Goal: Task Accomplishment & Management: Manage account settings

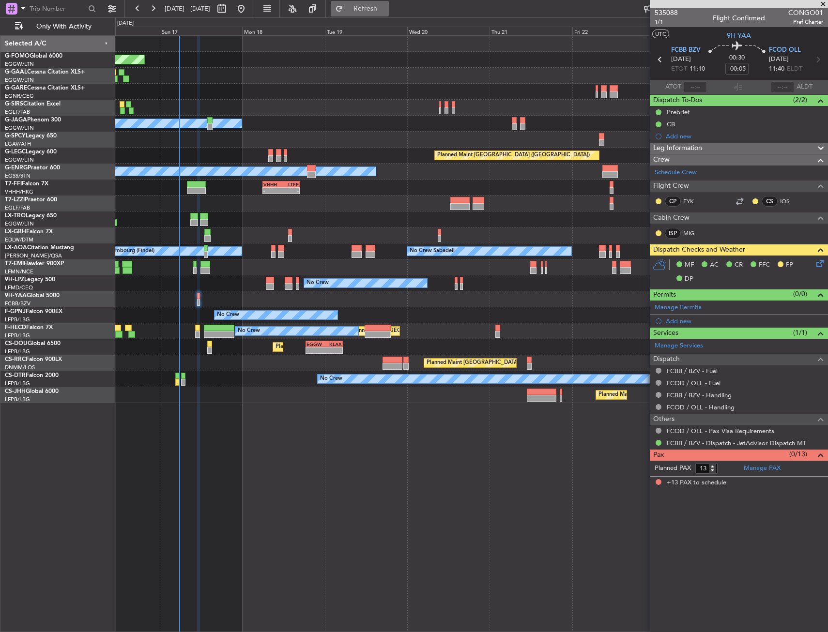
click at [389, 13] on button "Refresh" at bounding box center [360, 8] width 58 height 15
click at [385, 12] on button "Refresh" at bounding box center [360, 8] width 58 height 15
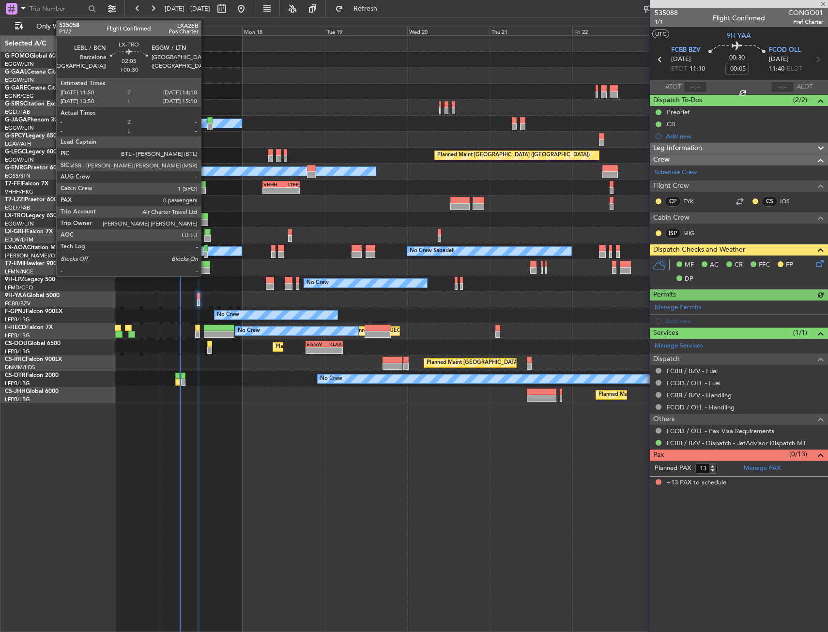
click at [205, 216] on div at bounding box center [204, 216] width 8 height 7
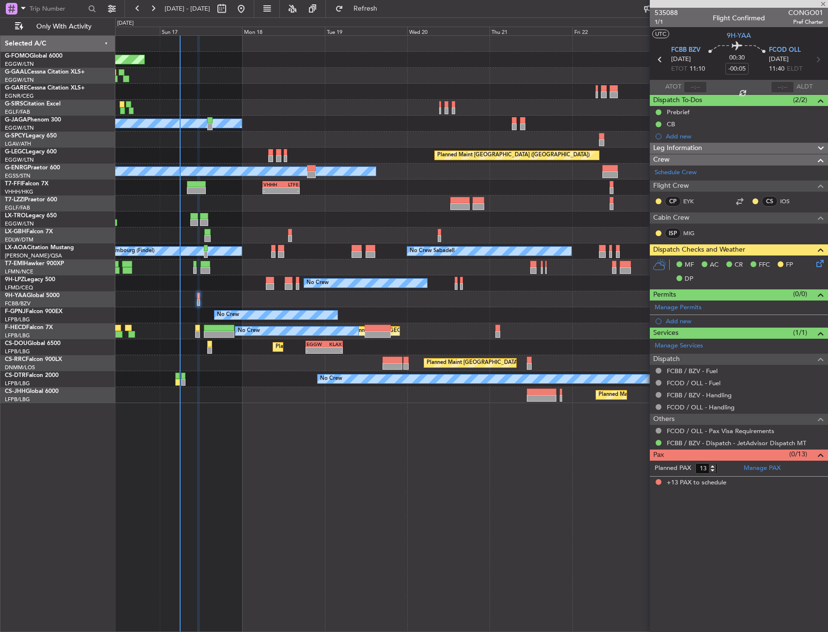
type input "+00:30"
type input "0"
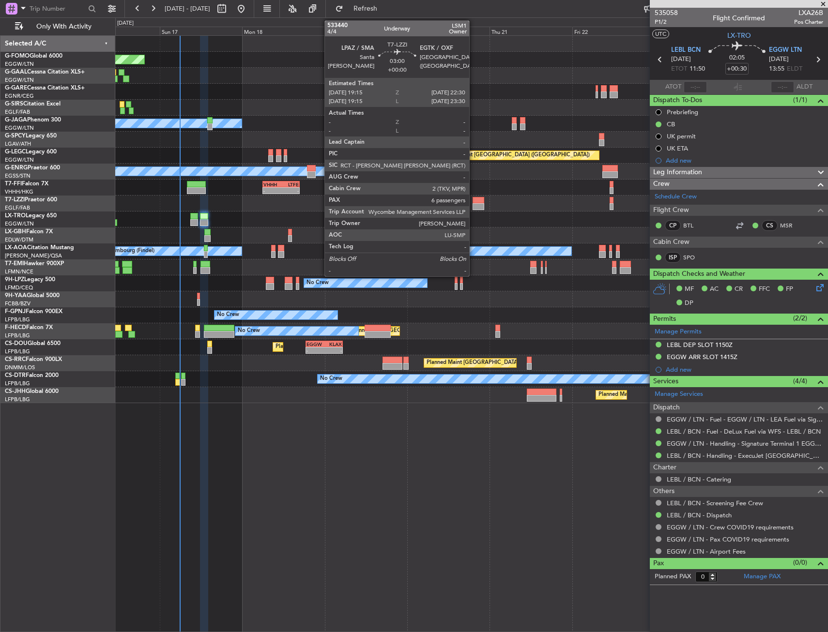
click at [474, 202] on div at bounding box center [479, 200] width 12 height 7
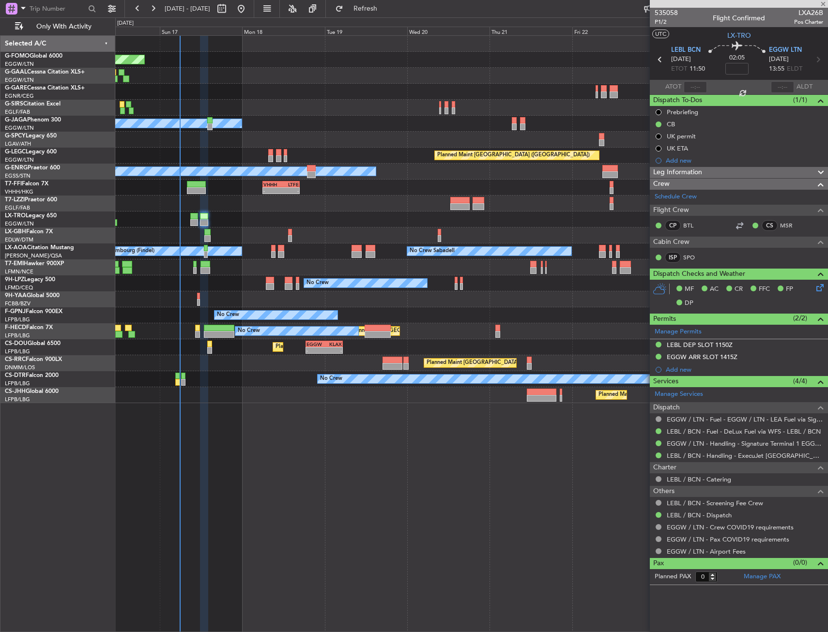
type input "6"
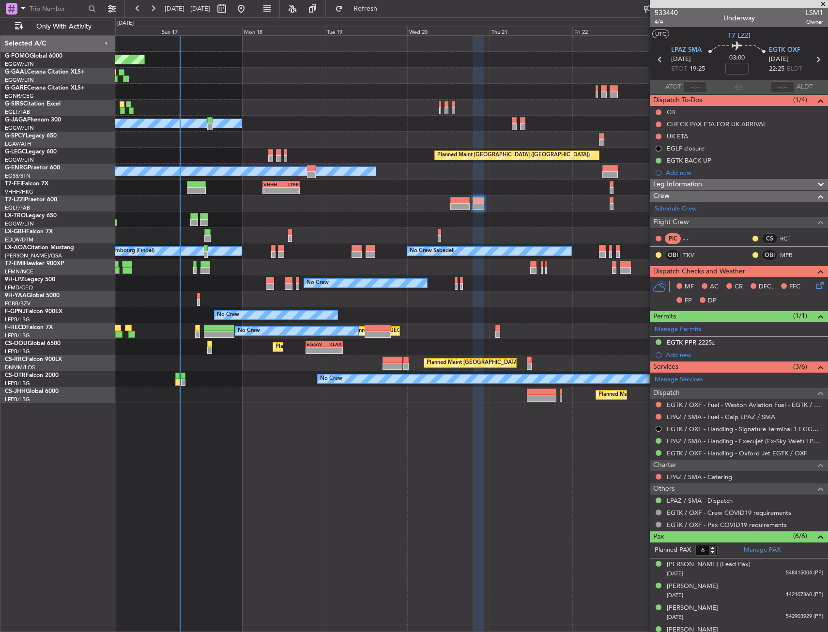
drag, startPoint x: 685, startPoint y: 345, endPoint x: 688, endPoint y: 360, distance: 15.3
click at [685, 345] on div "EGTK PPR 2225z" at bounding box center [691, 342] width 48 height 8
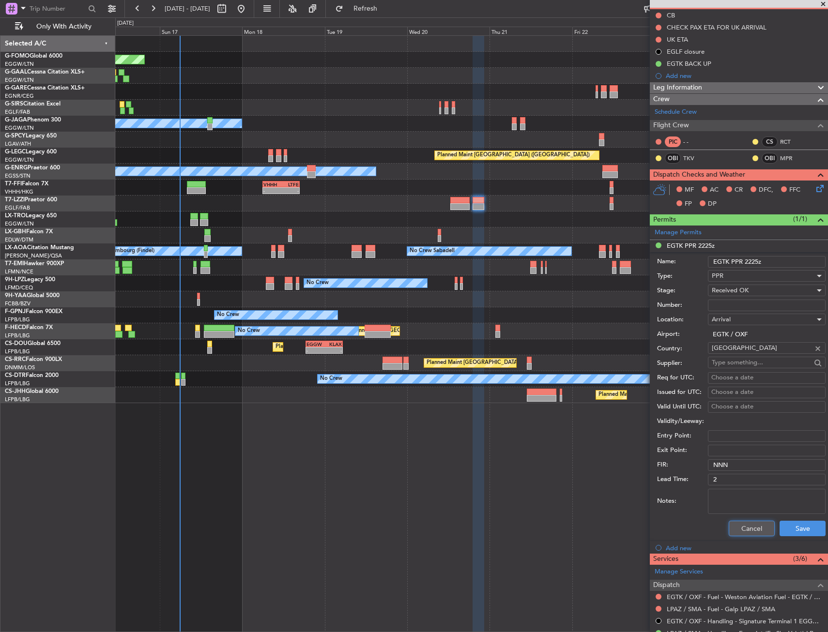
click at [743, 530] on button "Cancel" at bounding box center [752, 528] width 46 height 15
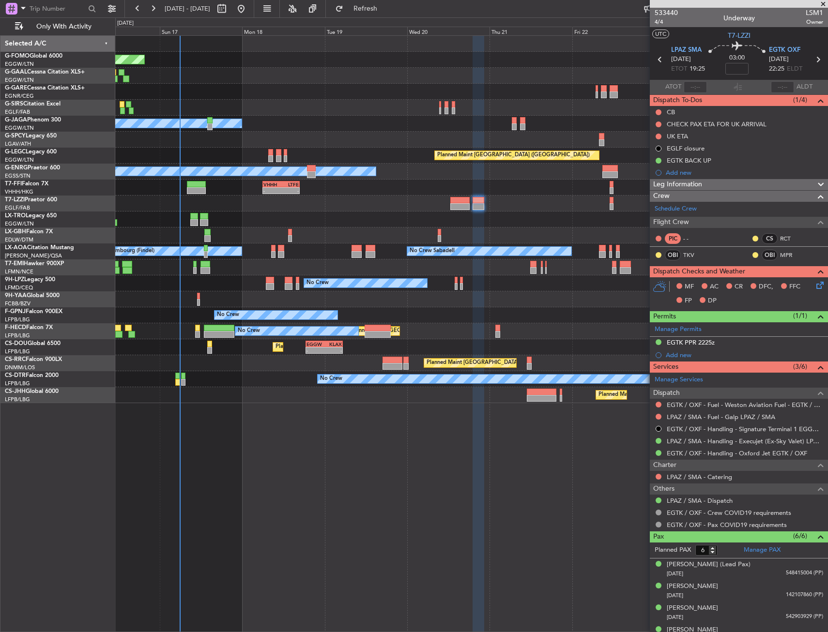
click at [323, 486] on div "Planned Maint Windsor Locks (Bradley Intl) Planned Maint Planned Maint Dusseldo…" at bounding box center [471, 333] width 713 height 597
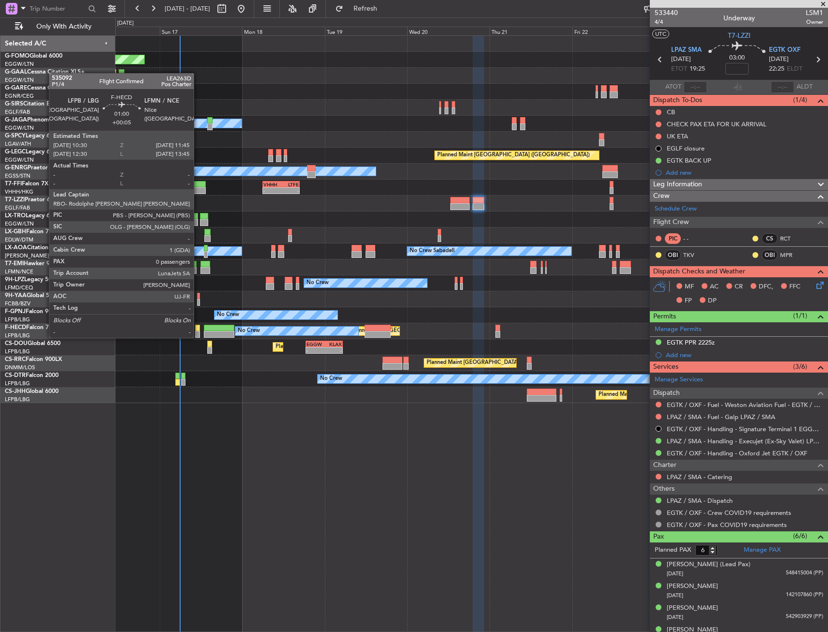
click at [199, 328] on div at bounding box center [197, 328] width 4 height 7
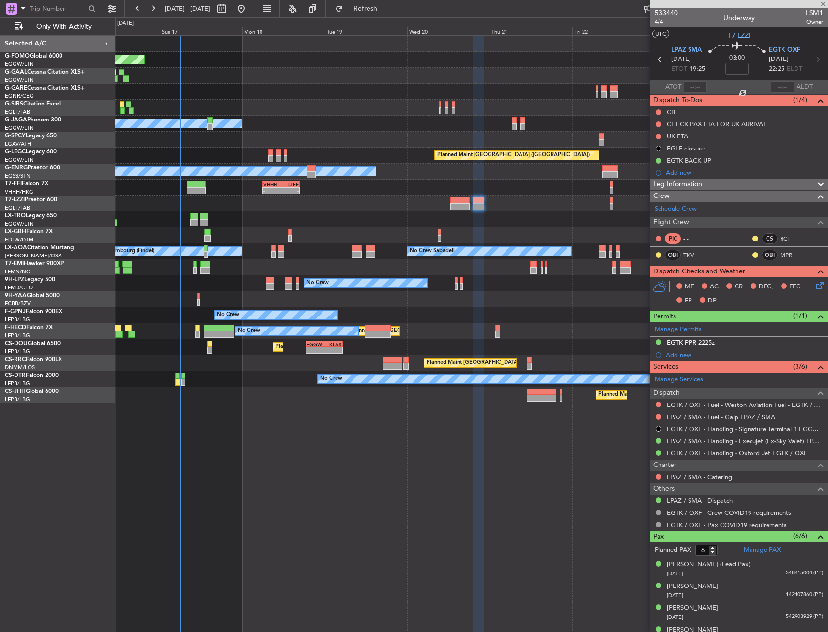
type input "+00:05"
type input "0"
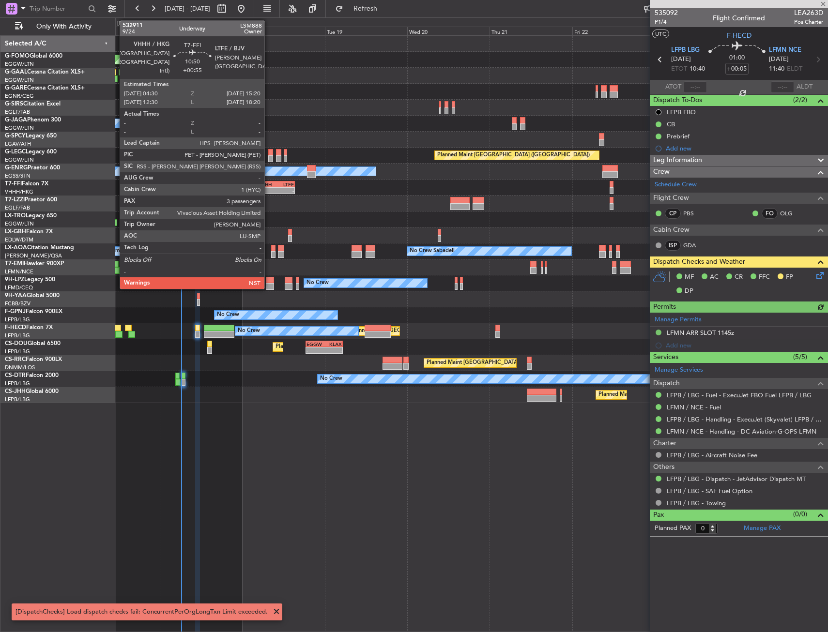
click at [269, 187] on div "- -" at bounding box center [275, 190] width 37 height 7
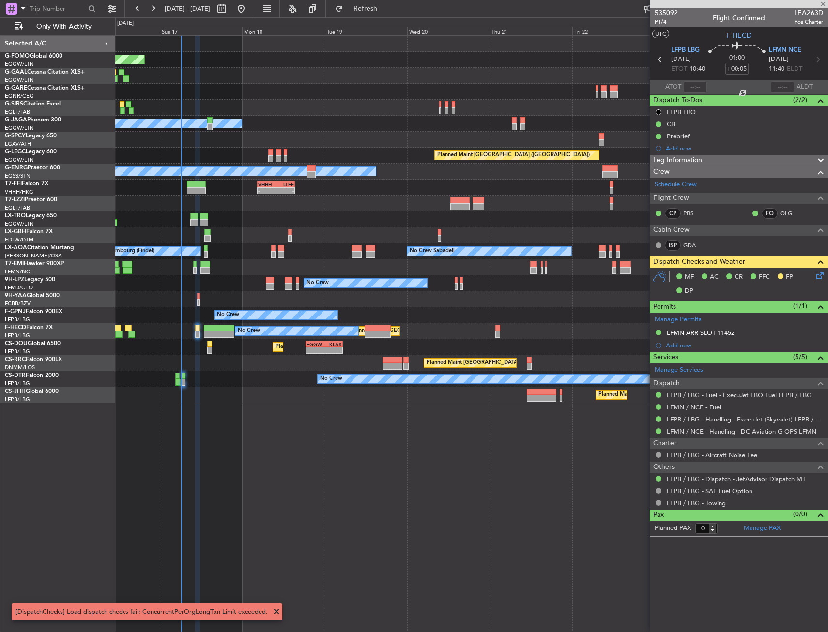
type input "+00:55"
type input "3"
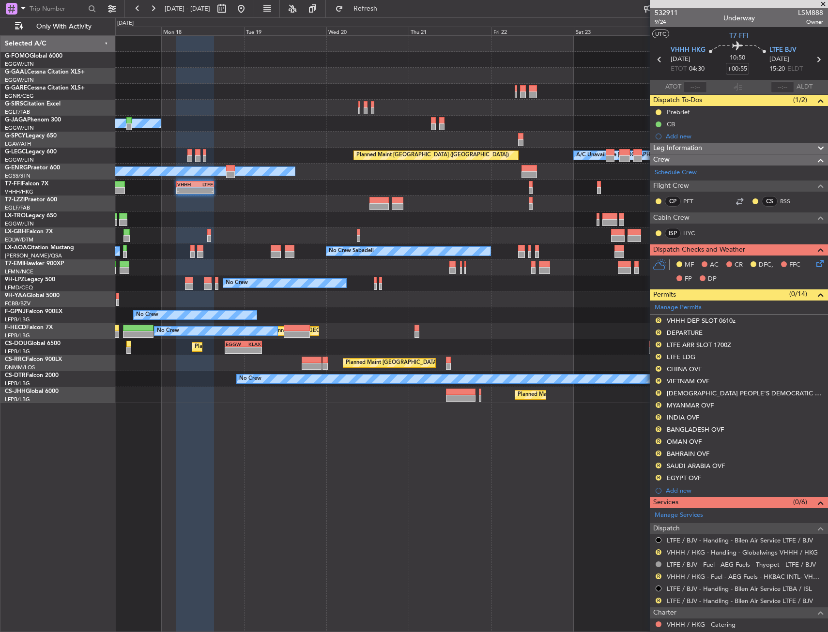
click at [391, 368] on div "Planned Maint Windsor Locks (Bradley Intl) Planned Maint Dusseldorf Owner A/C U…" at bounding box center [471, 220] width 712 height 368
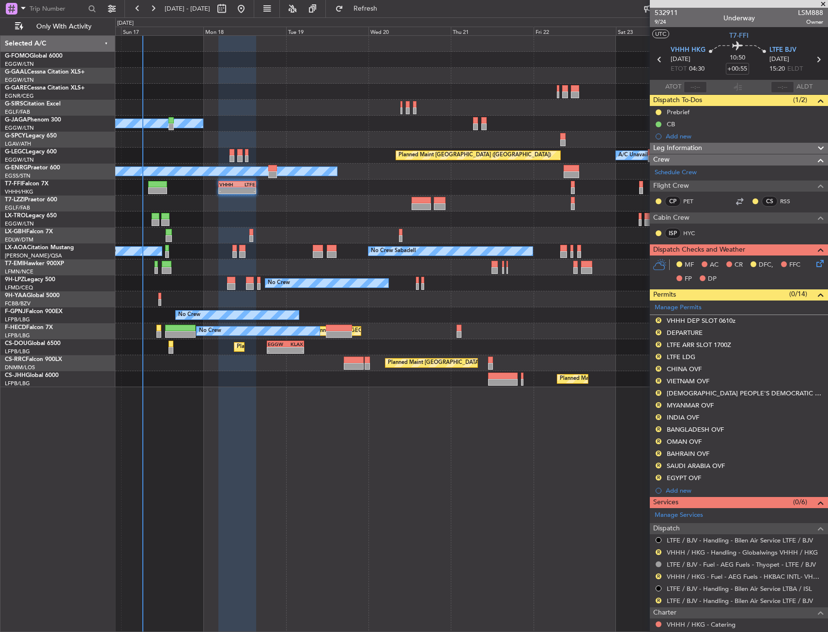
click at [320, 235] on div "Planned Maint Windsor Locks (Bradley Intl) Planned Maint Dusseldorf Owner A/C U…" at bounding box center [471, 212] width 712 height 352
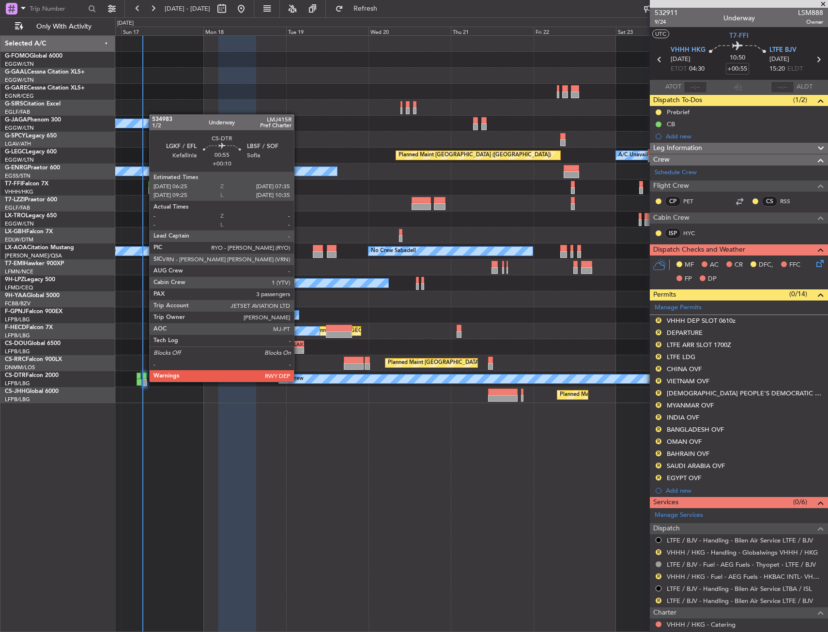
click at [144, 381] on div at bounding box center [144, 382] width 4 height 7
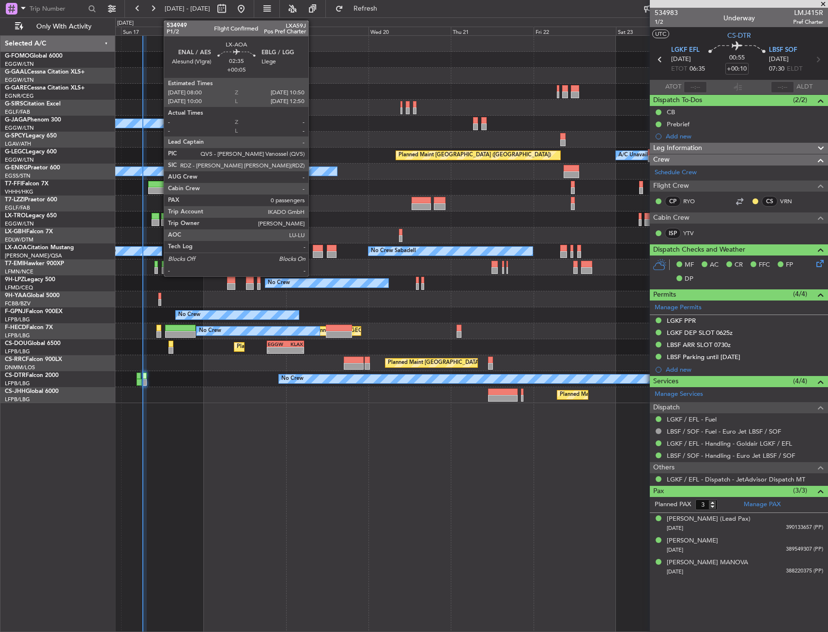
click at [313, 252] on div at bounding box center [318, 254] width 10 height 7
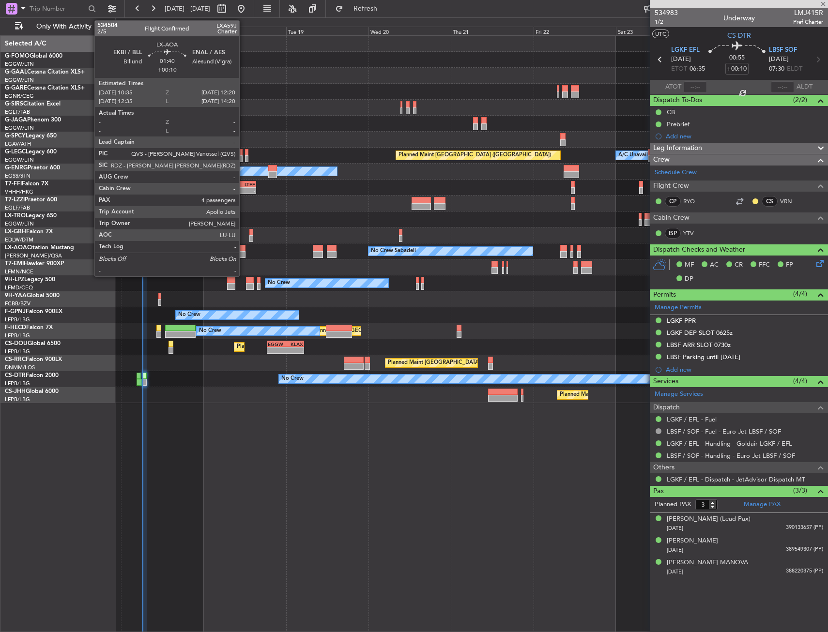
type input "+00:05"
type input "0"
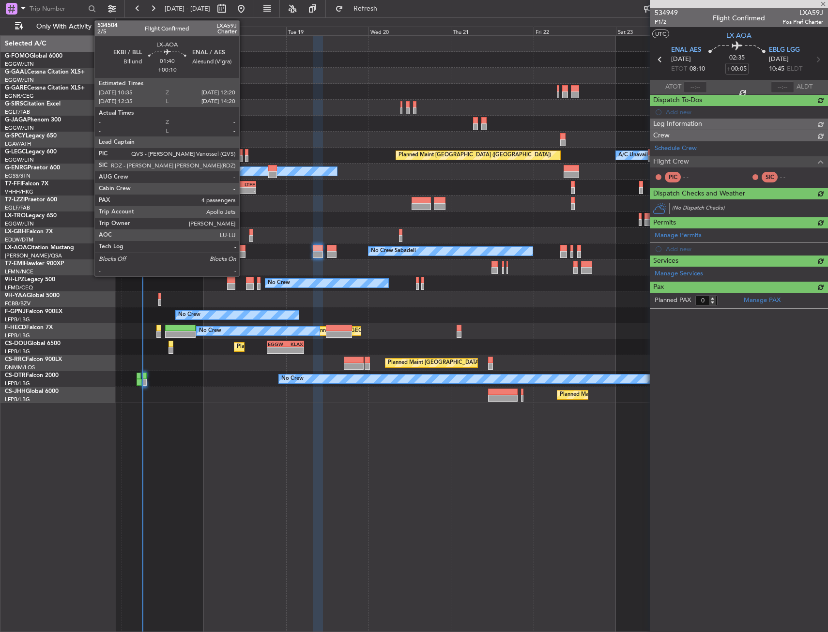
click at [244, 252] on div at bounding box center [242, 254] width 6 height 7
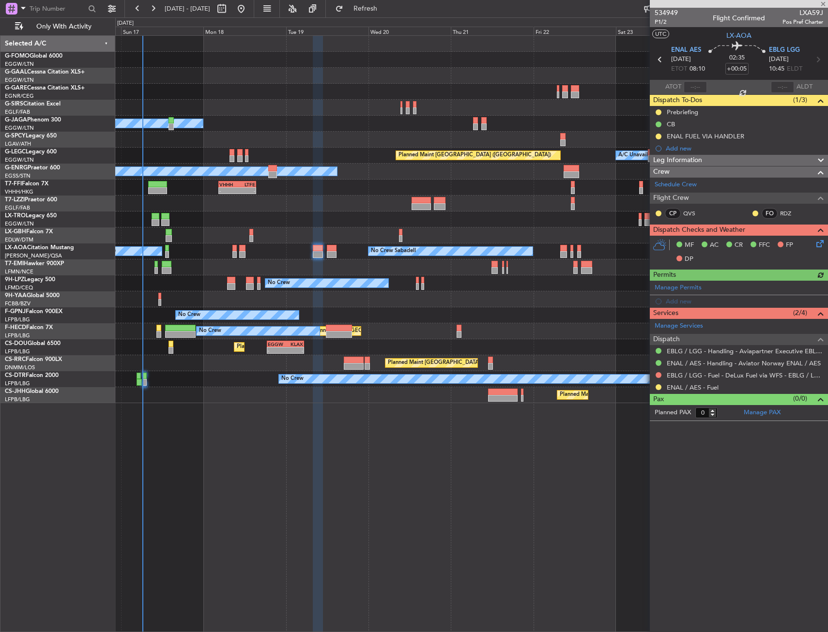
type input "+00:10"
type input "4"
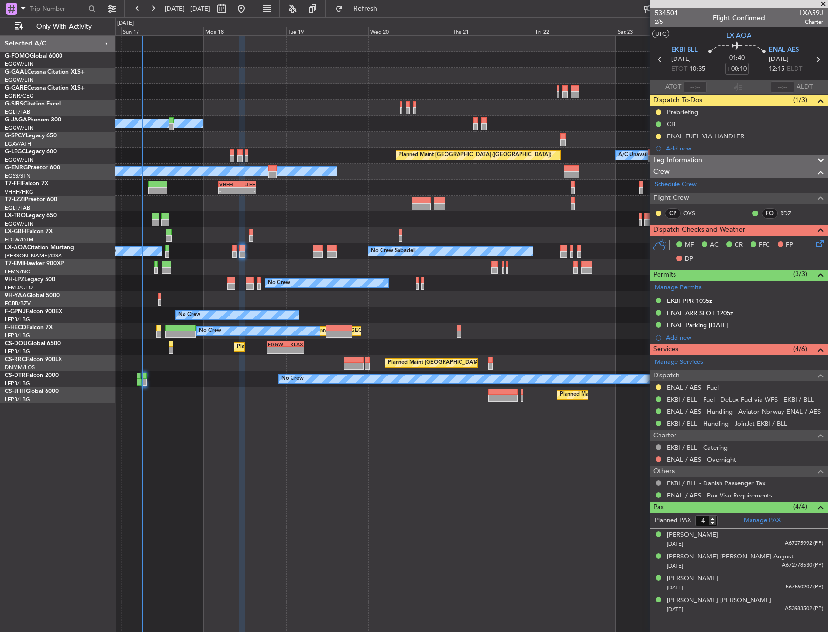
click at [316, 237] on div "Planned Maint Windsor Locks ([PERSON_NAME] Intl) Planned [GEOGRAPHIC_DATA] Owne…" at bounding box center [471, 220] width 712 height 368
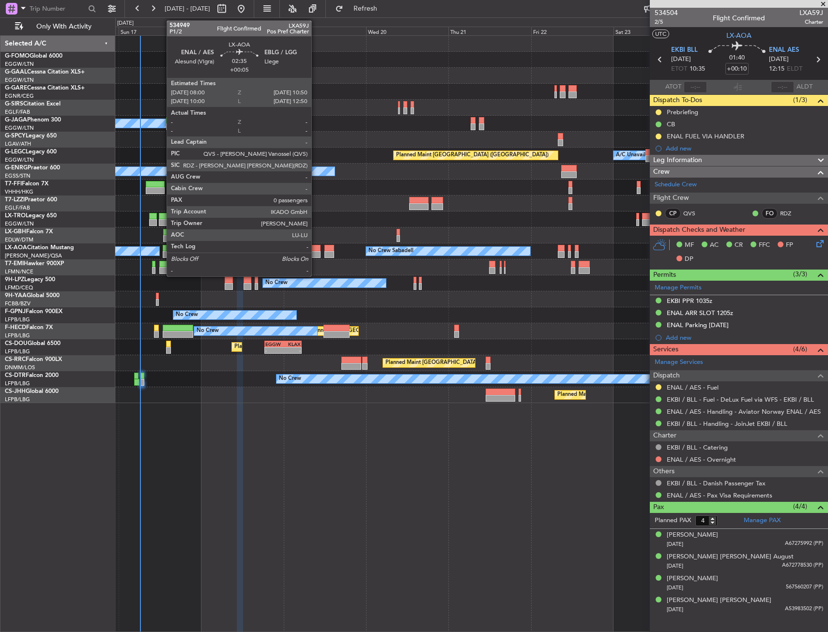
click at [313, 247] on div at bounding box center [315, 248] width 10 height 7
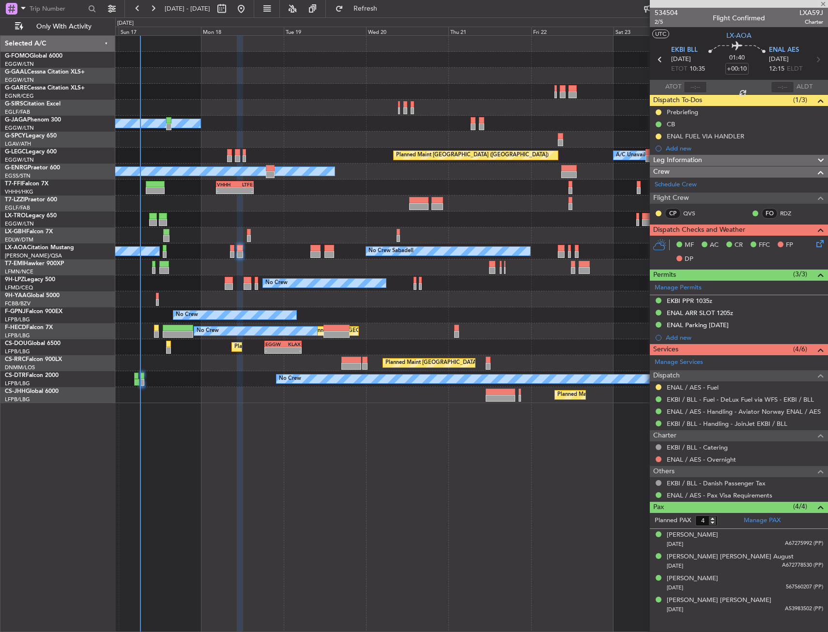
type input "+00:05"
type input "0"
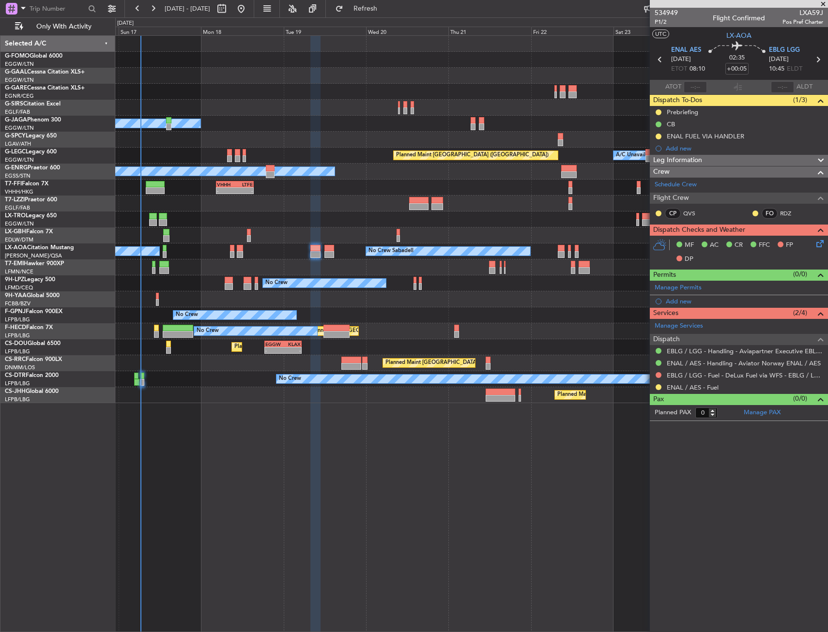
click at [392, 450] on div "Planned Maint Windsor Locks ([PERSON_NAME] Intl) Planned [GEOGRAPHIC_DATA] Owne…" at bounding box center [471, 333] width 713 height 597
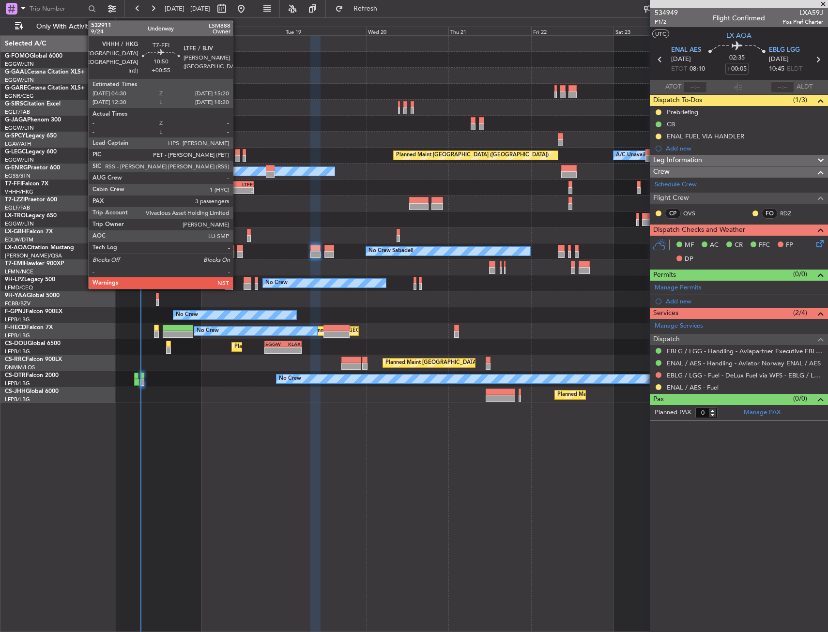
click at [237, 183] on div "LTFE" at bounding box center [244, 185] width 18 height 6
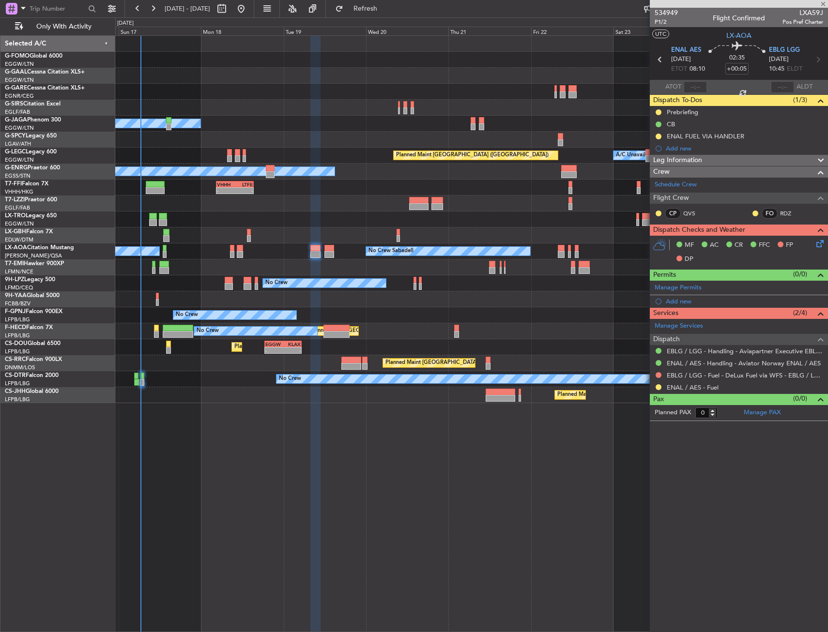
type input "+00:55"
type input "3"
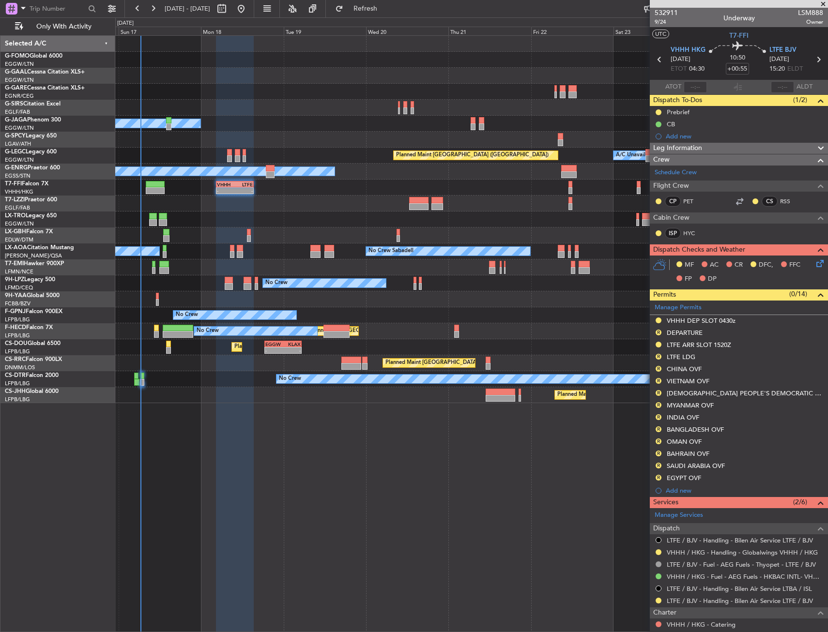
click at [146, 377] on div "No Crew Planned Maint Paris (Le Bourget)" at bounding box center [471, 379] width 712 height 16
click at [144, 379] on div at bounding box center [142, 382] width 4 height 7
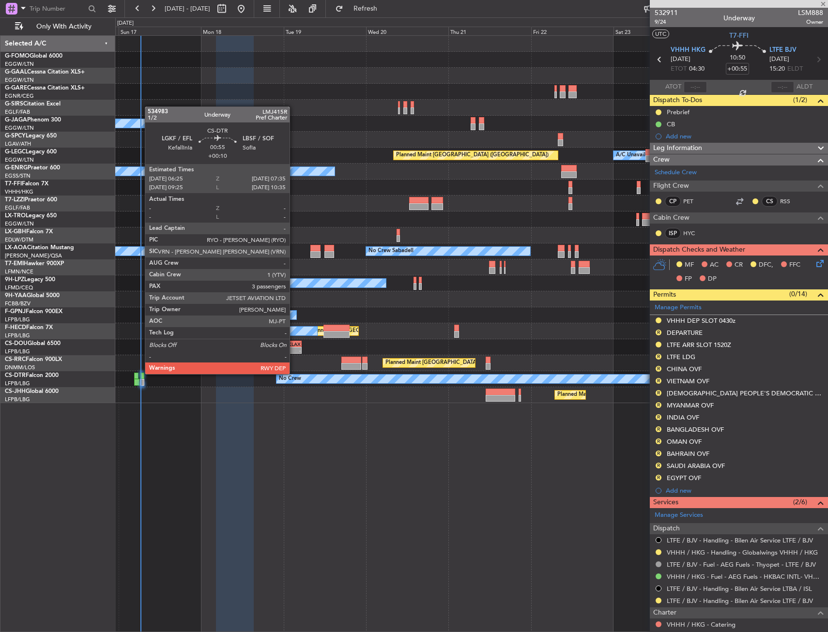
type input "+00:10"
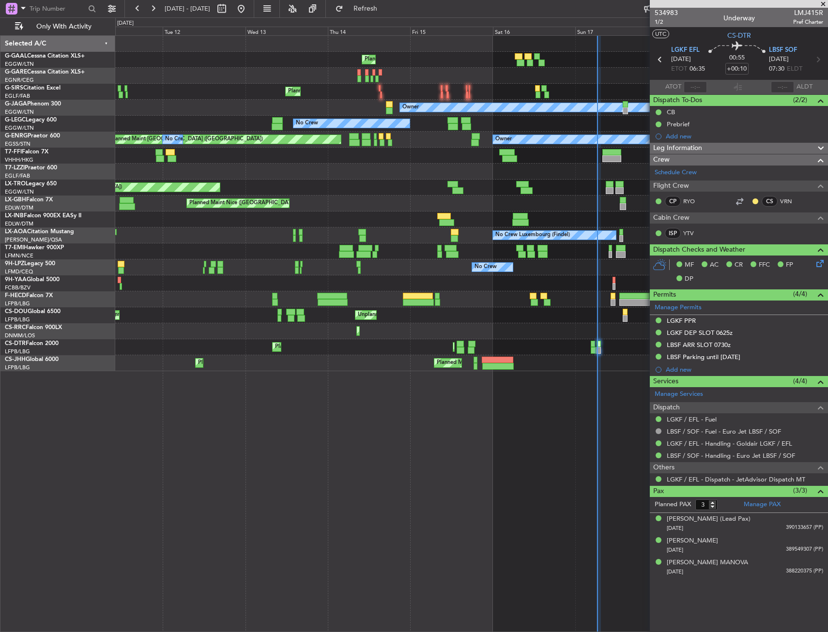
click at [395, 347] on div "No Crew Planned Maint Sofia Planned Maint Paris (Le Bourget) No Crew" at bounding box center [471, 347] width 712 height 16
click at [428, 349] on div "No Crew Planned Maint Sofia Planned Maint Paris (Le Bourget) No Crew" at bounding box center [471, 347] width 712 height 16
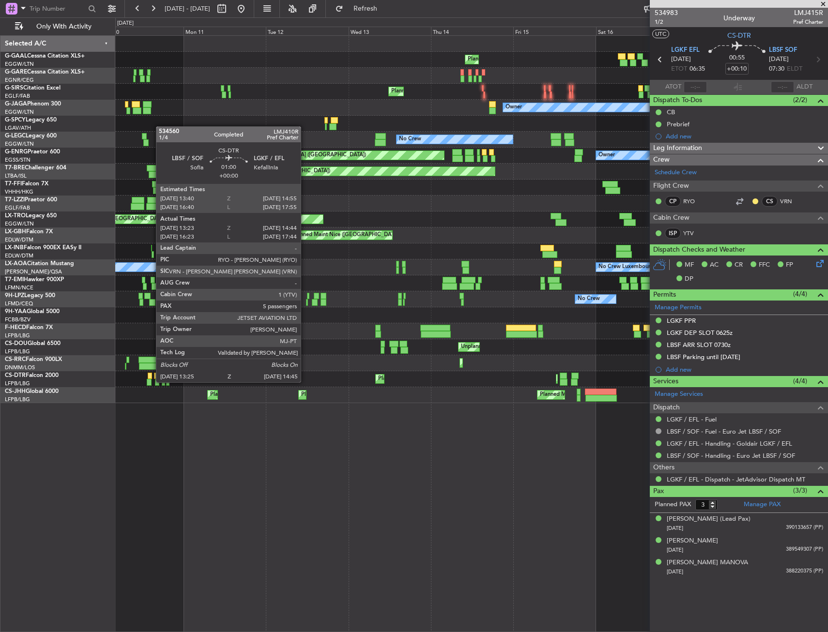
click at [151, 382] on div at bounding box center [149, 382] width 5 height 7
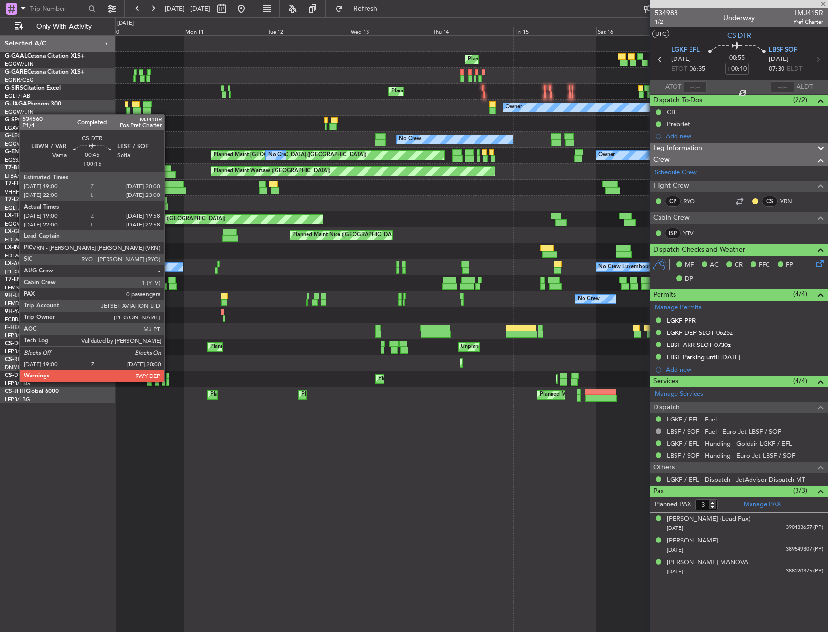
type input "13:33"
type input "14:39"
type input "5"
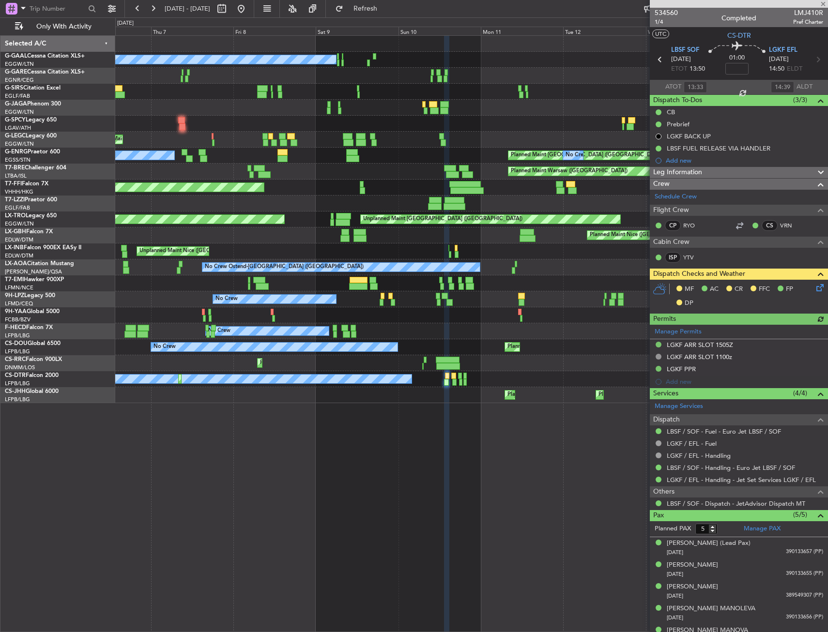
click at [554, 430] on div "Planned Maint No Crew Planned Maint London (Farnborough) A/C Unavailable Planne…" at bounding box center [471, 333] width 713 height 597
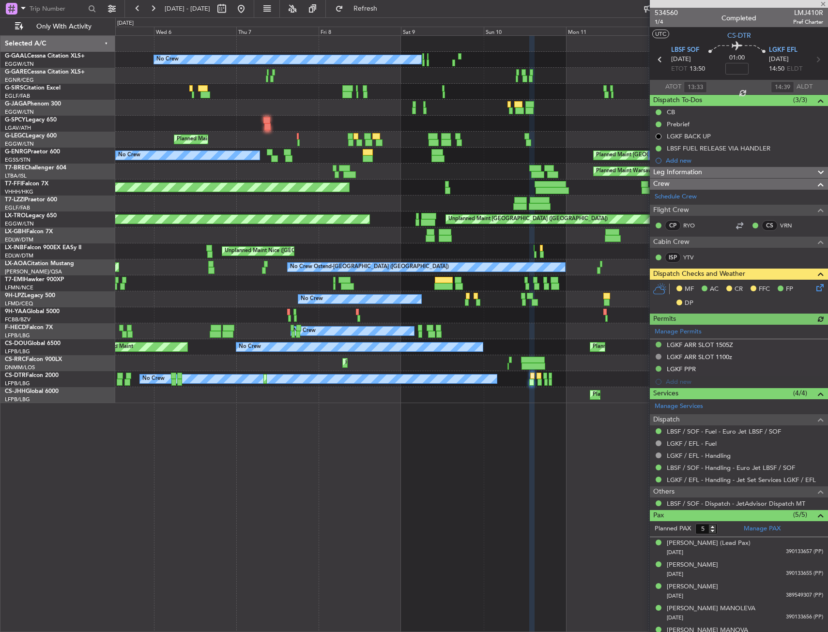
click at [472, 412] on div "No Crew Planned Maint Planned Maint London (Farnborough) A/C Unavailable Planne…" at bounding box center [471, 333] width 713 height 597
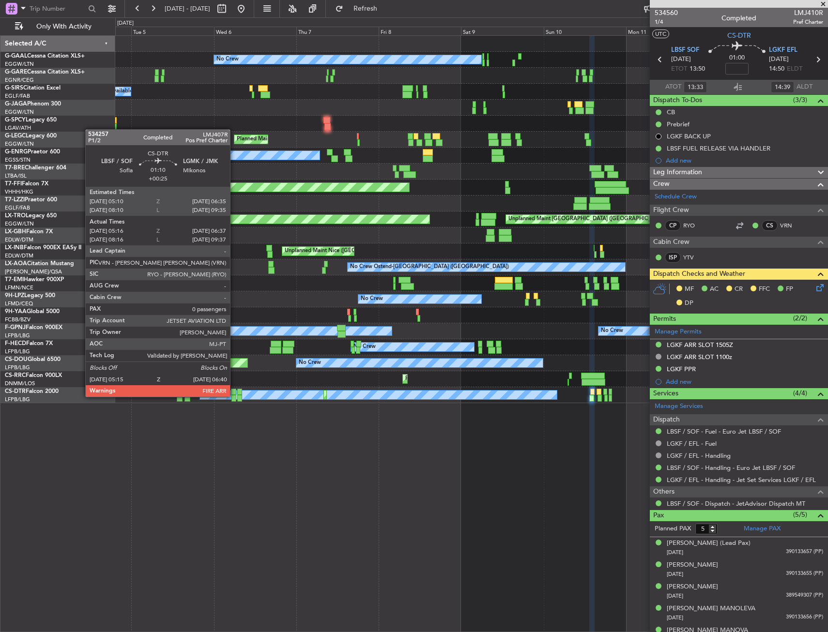
click at [234, 396] on div at bounding box center [233, 398] width 5 height 7
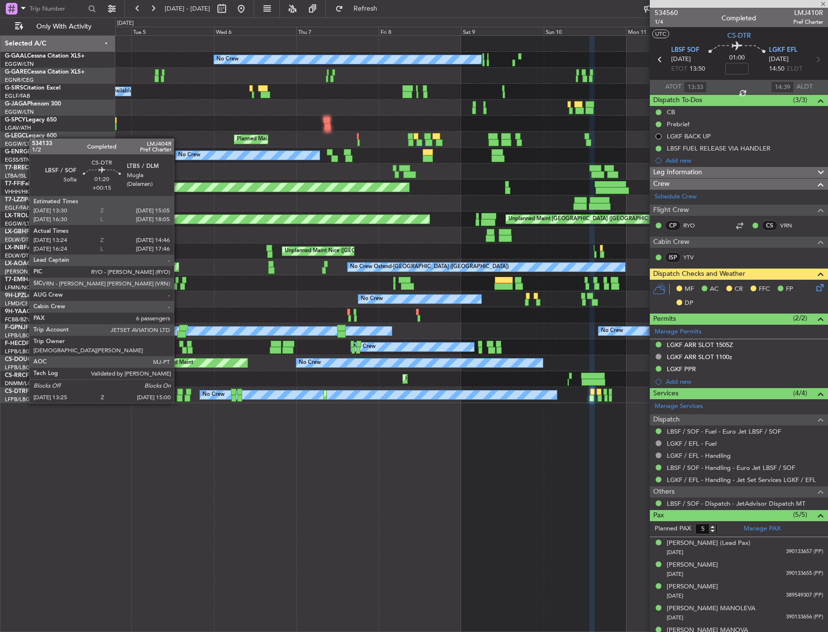
type input "+00:25"
type input "05:26"
type input "06:32"
type input "0"
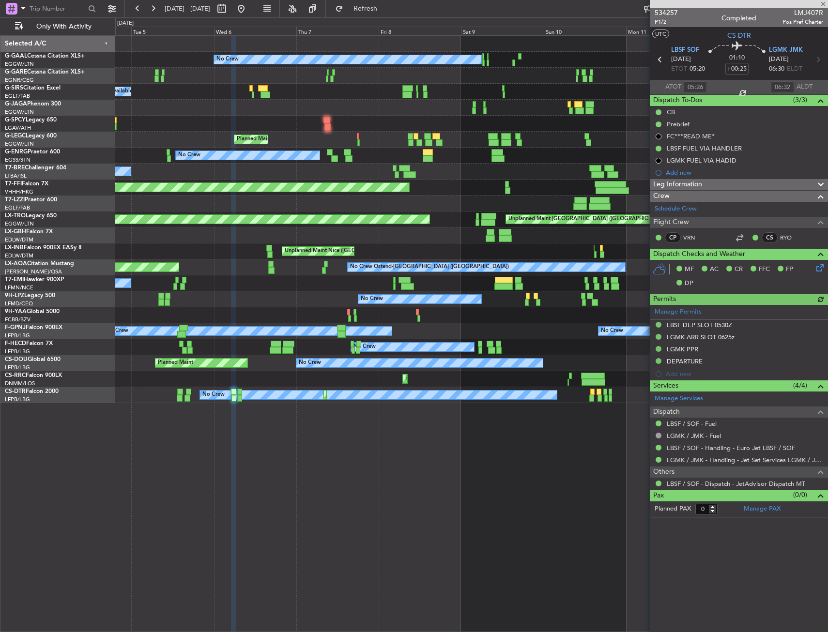
click at [450, 373] on div "No Crew Planned Maint A/C Unavailable Planned Maint London (Farnborough) Planne…" at bounding box center [471, 220] width 712 height 368
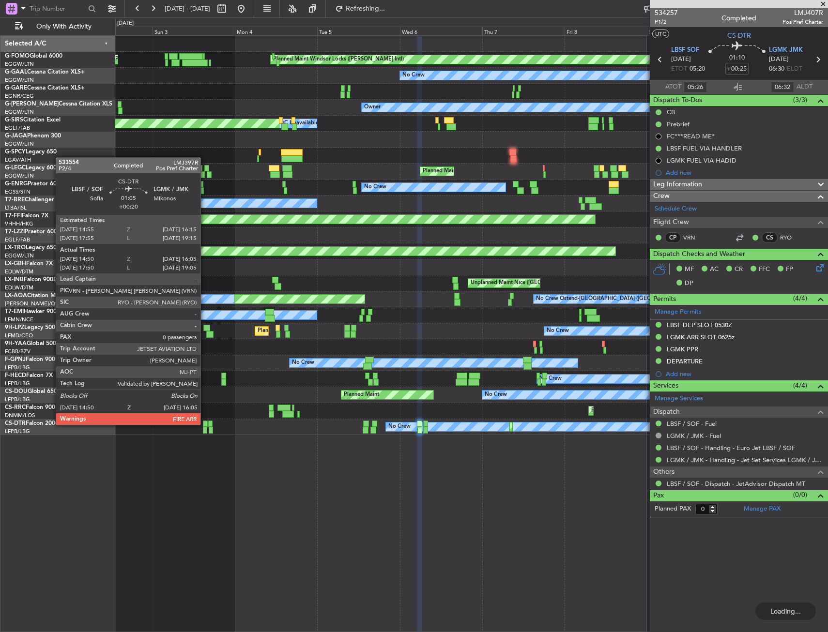
click at [205, 424] on div at bounding box center [205, 424] width 5 height 7
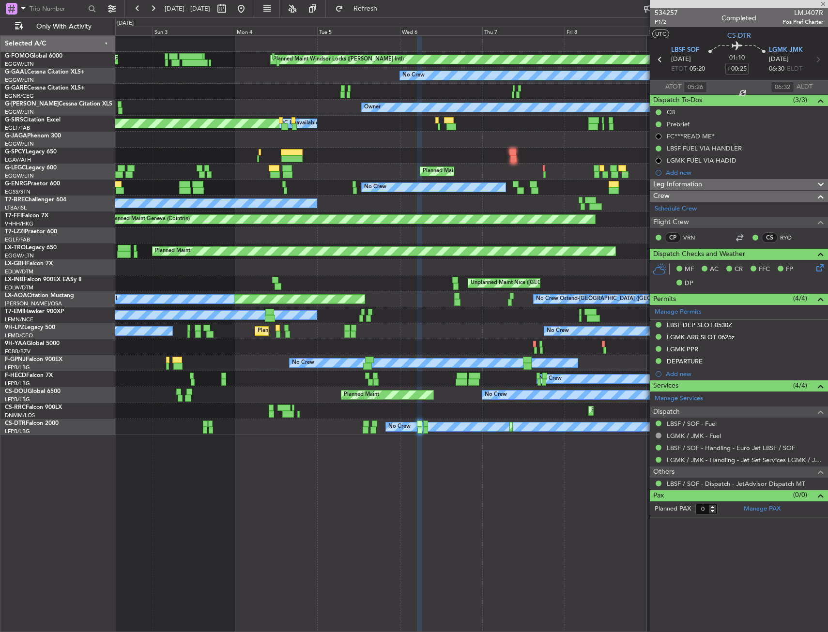
click at [371, 406] on div "Planned Maint Windsor Locks (Bradley Intl) Planned Maint Palma De Mallorca No C…" at bounding box center [471, 235] width 712 height 399
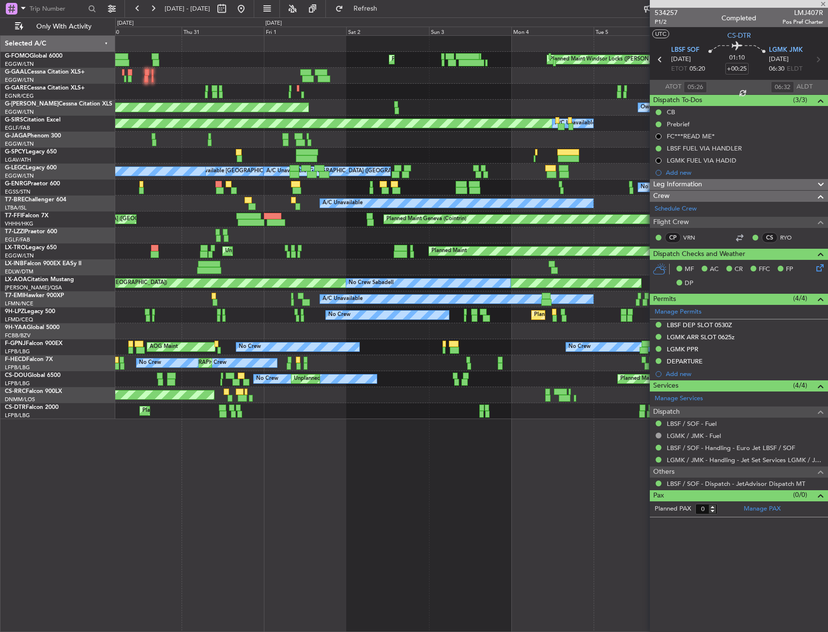
type input "+00:20"
type input "15:00"
type input "16:00"
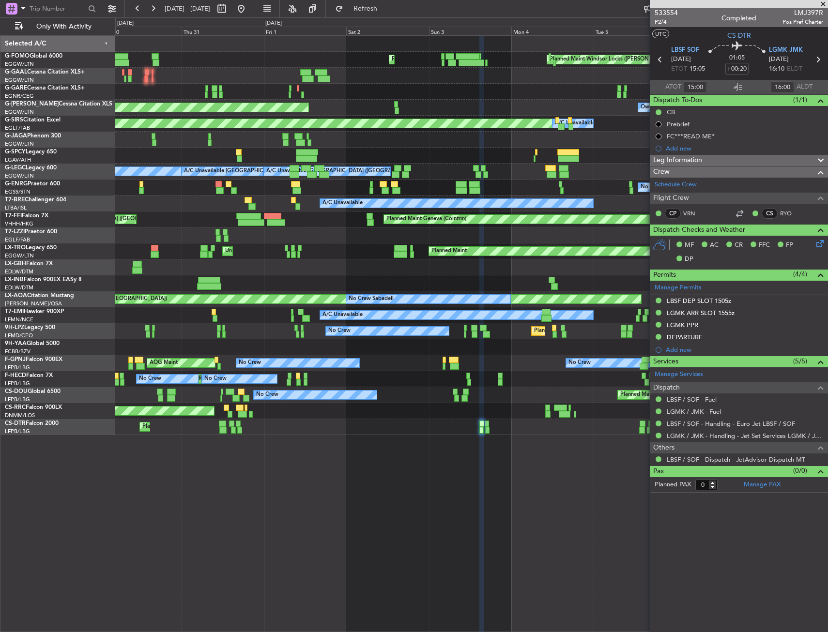
click at [678, 206] on fb-app "30 Jul 2025 - 07 Aug 2025 Refresh Quick Links Only With Activity Planned Maint …" at bounding box center [414, 319] width 828 height 625
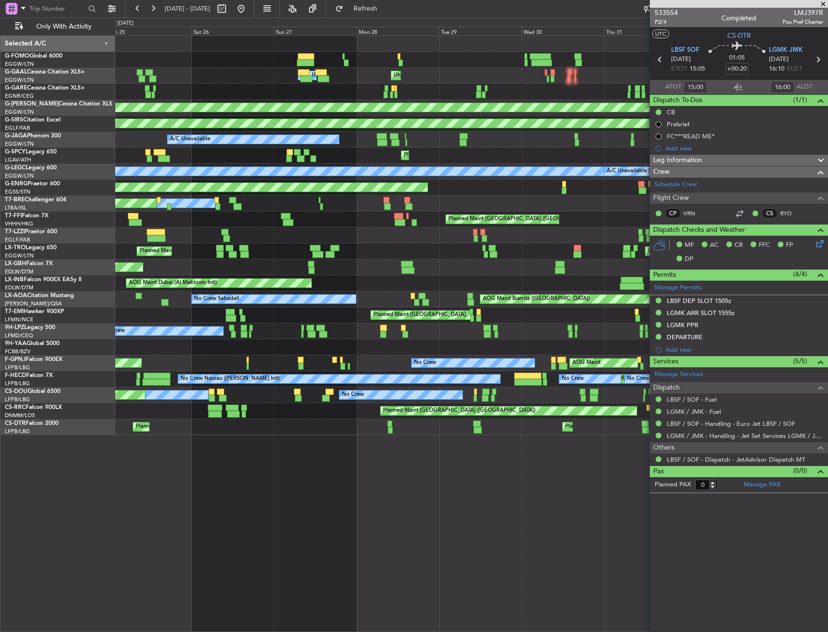
click at [705, 203] on fb-app "30 Jul 2025 - 07 Aug 2025 Refresh Quick Links Only With Activity Planned Maint …" at bounding box center [414, 319] width 828 height 625
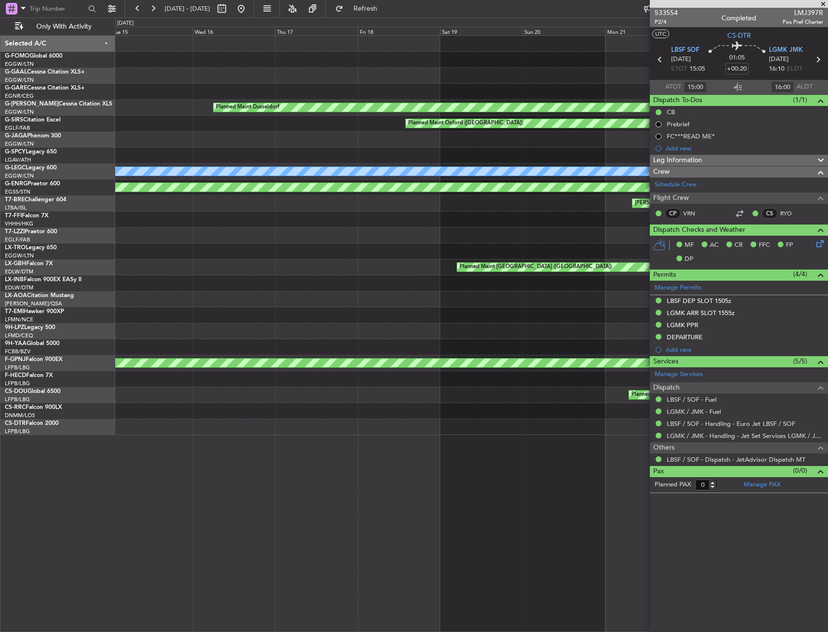
click at [742, 208] on fb-app "30 Jul 2025 - 07 Aug 2025 Refresh Quick Links Only With Activity Planned Maint …" at bounding box center [414, 319] width 828 height 625
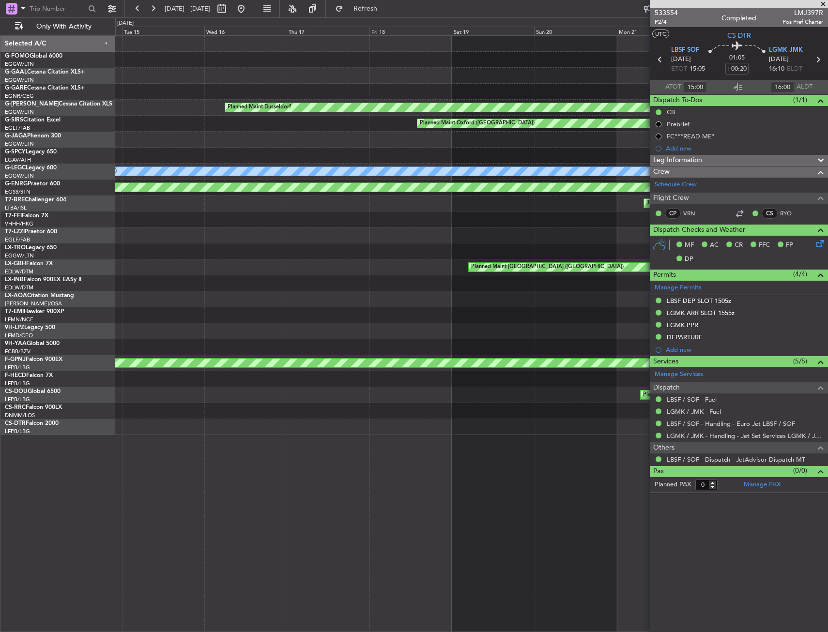
click at [754, 217] on fb-app "30 Jul 2025 - 07 Aug 2025 Refresh Quick Links Only With Activity Planned Maint …" at bounding box center [414, 319] width 828 height 625
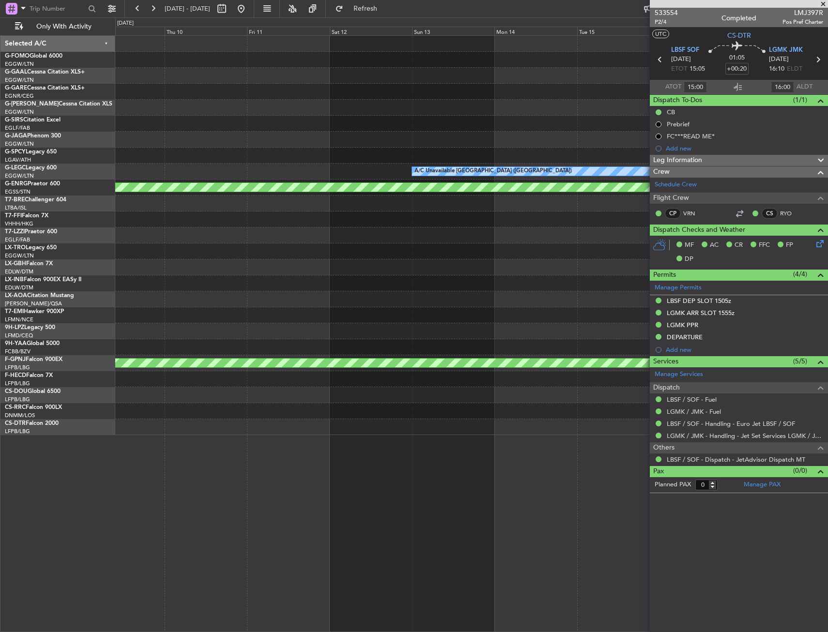
click at [828, 221] on html "30 Jul 2025 - 07 Aug 2025 Refresh Quick Links Only With Activity Planned Maint …" at bounding box center [414, 316] width 828 height 632
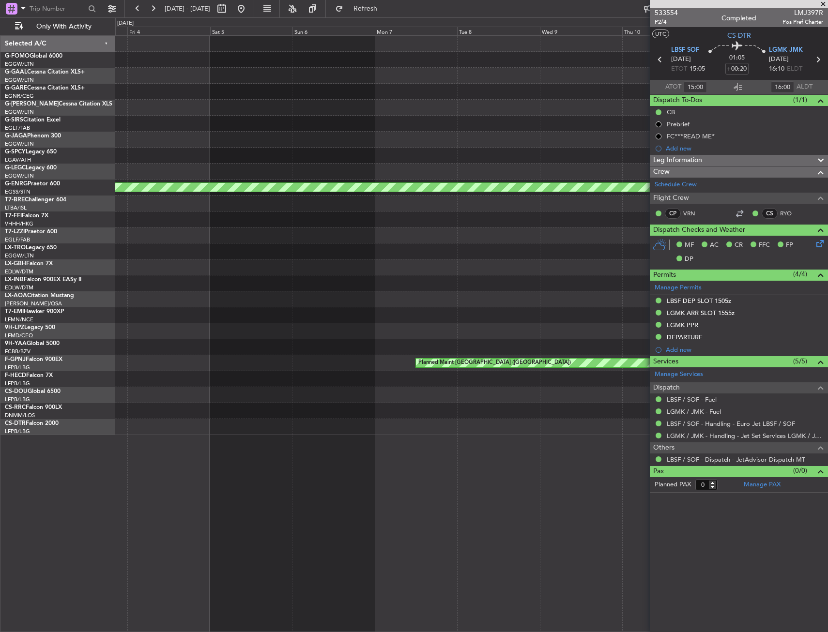
click at [828, 219] on html "30 Jul 2025 - 07 Aug 2025 Refresh Quick Links Only With Activity A/C Unavailabl…" at bounding box center [414, 316] width 828 height 632
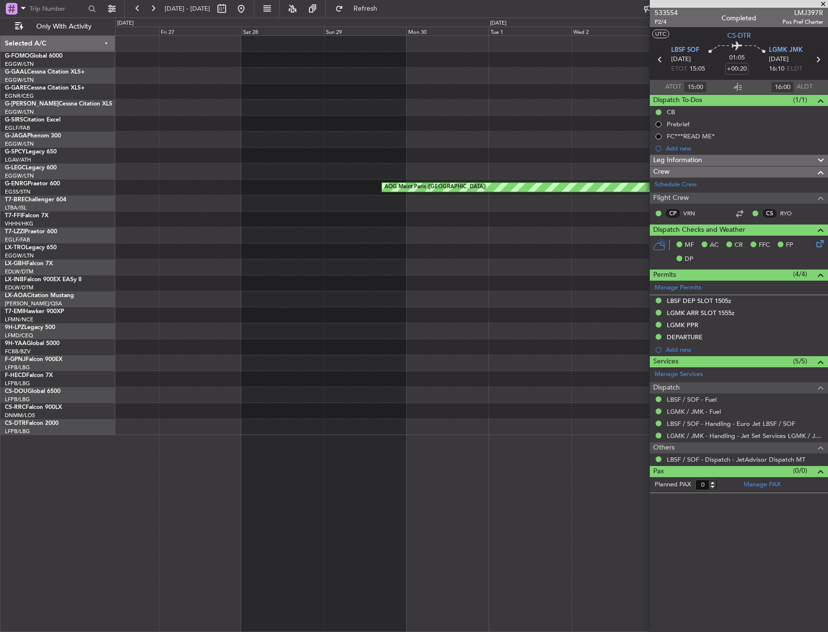
click at [825, 235] on fb-app "30 Jul 2025 - 07 Aug 2025 Refresh Quick Links Only With Activity AOG Maint Pari…" at bounding box center [414, 319] width 828 height 625
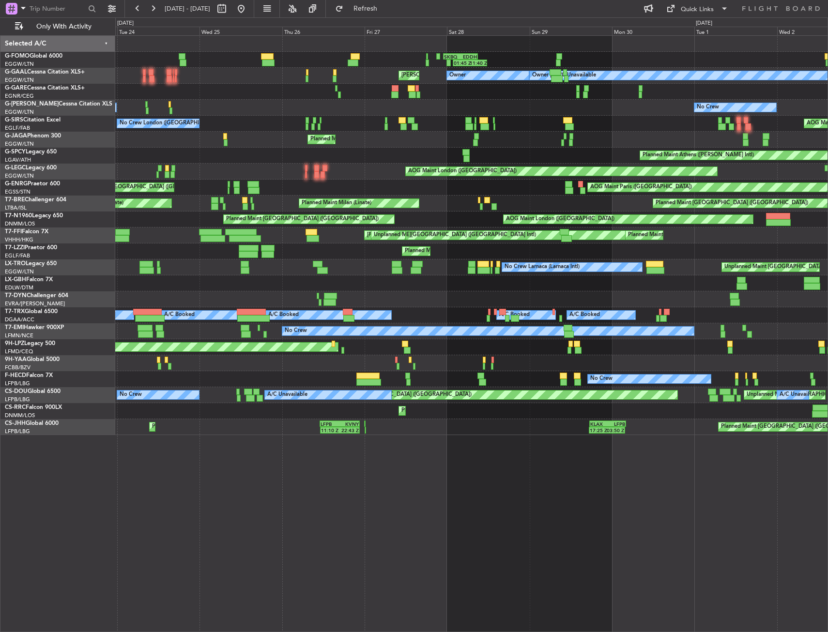
click at [828, 156] on html "23 Jun 2025 - 02 Jul 2025 Refresh Quick Links Only With Activity 01:45 Z 11:40 …" at bounding box center [414, 316] width 828 height 632
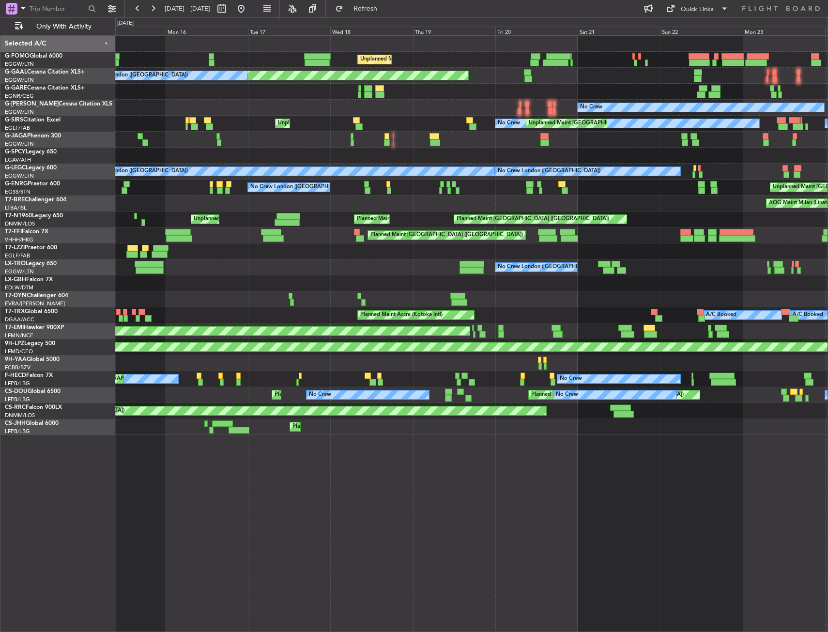
click at [476, 170] on div "Unplanned Maint London (Luton) AOG Maint London (Luton) No Crew London (Luton) …" at bounding box center [471, 235] width 712 height 399
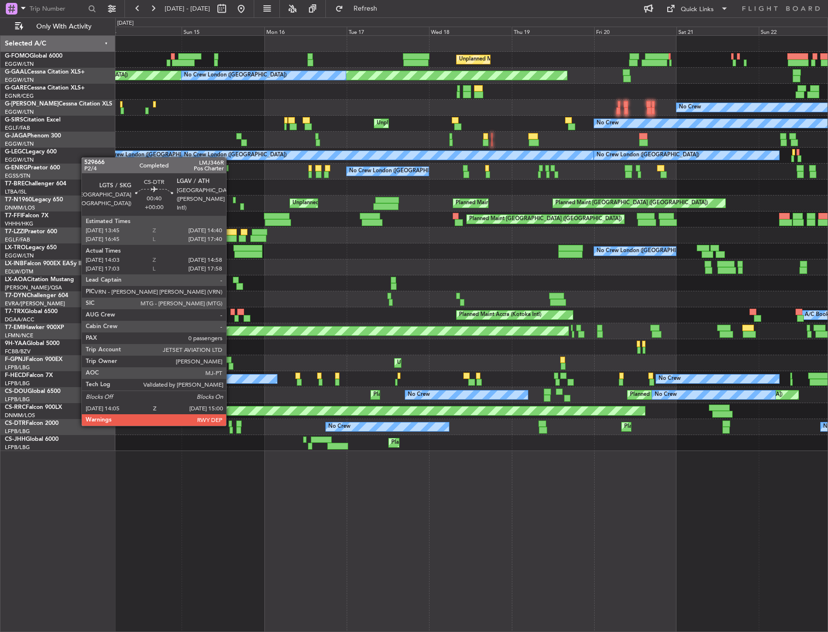
click at [230, 425] on div at bounding box center [230, 424] width 3 height 7
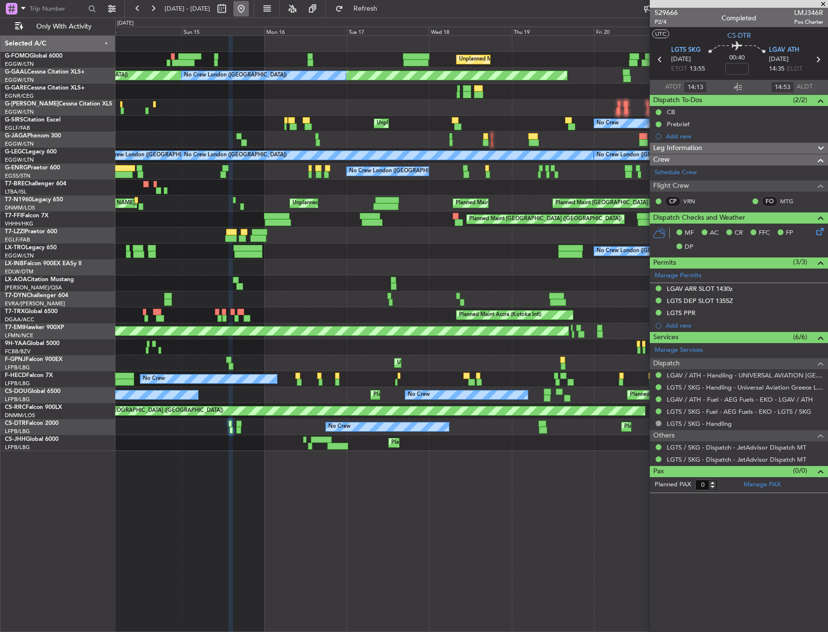
click at [249, 11] on button at bounding box center [240, 8] width 15 height 15
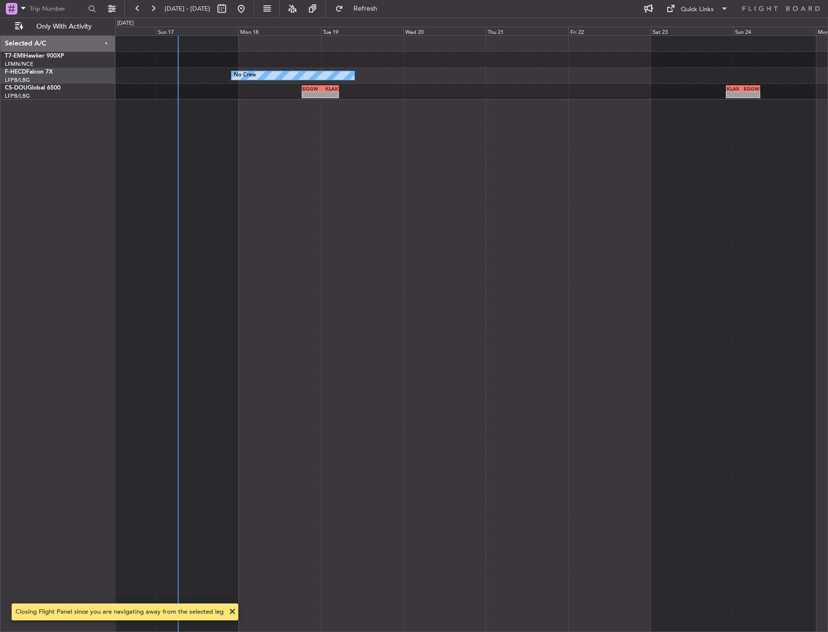
click at [170, 93] on div "No Crew - - EGGW 18:30 Z KLAX 05:20 Z - - KLAX 22:00 Z EGGW 07:55 Z" at bounding box center [471, 333] width 713 height 597
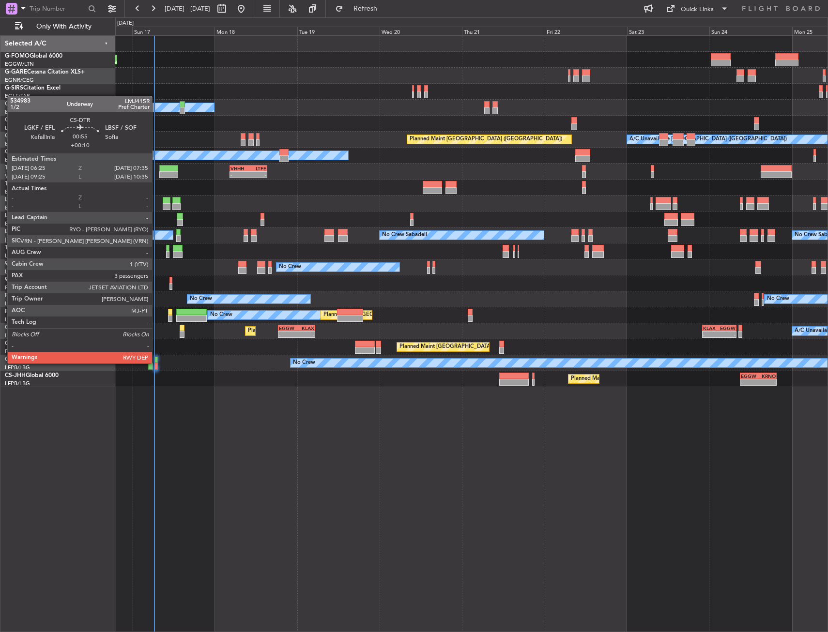
click at [156, 363] on div at bounding box center [156, 360] width 4 height 7
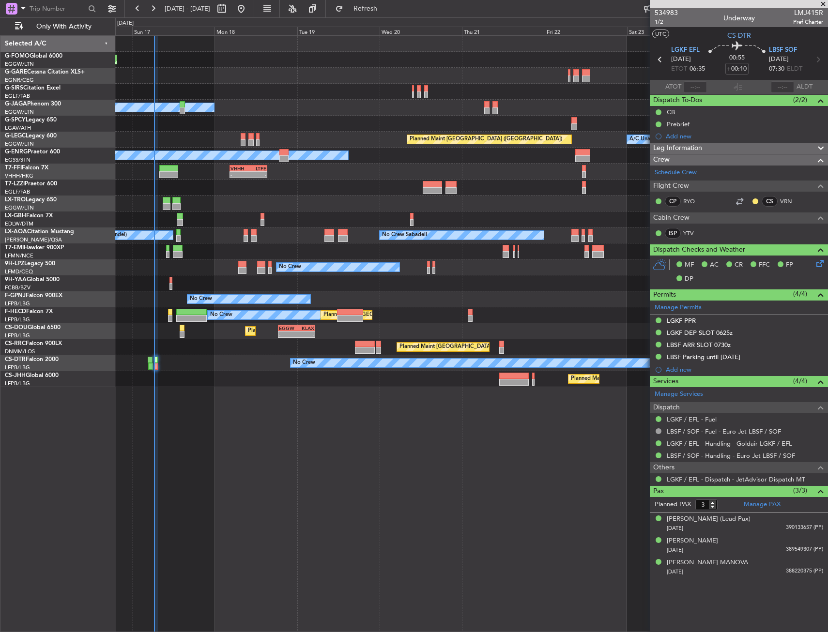
click at [230, 58] on div "Planned Maint Windsor Locks ([PERSON_NAME] Intl)" at bounding box center [471, 60] width 712 height 16
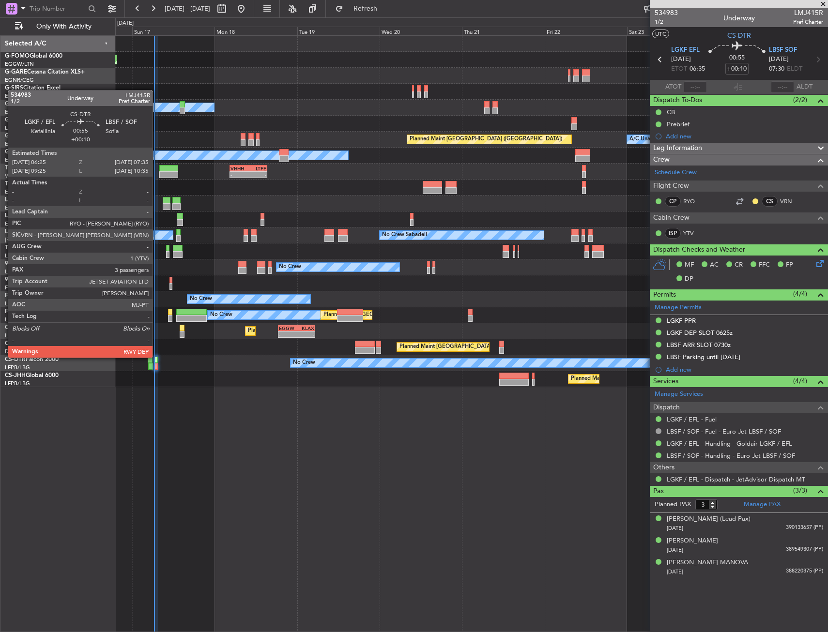
click at [157, 357] on div at bounding box center [156, 360] width 4 height 7
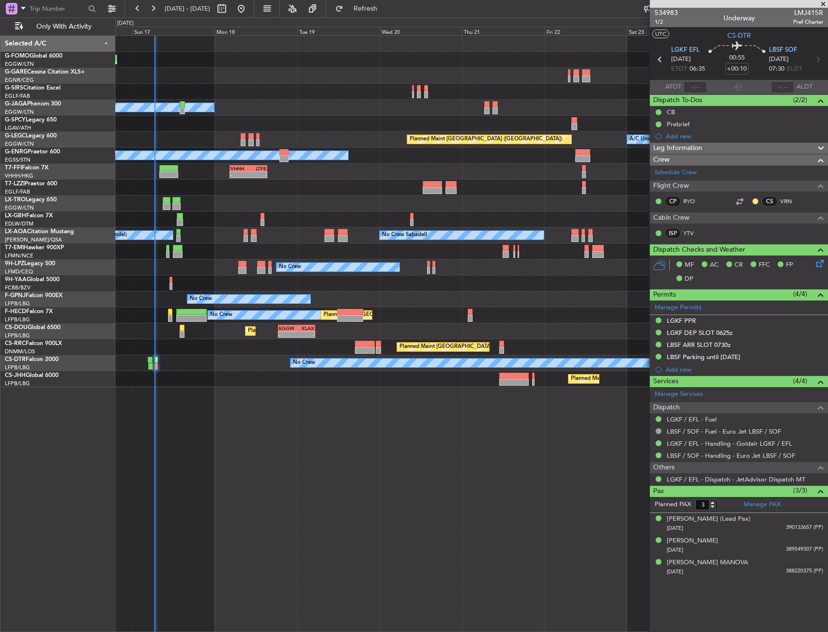
click at [279, 114] on div "Owner" at bounding box center [471, 108] width 712 height 16
click at [259, 97] on div at bounding box center [471, 92] width 712 height 16
drag, startPoint x: 259, startPoint y: 97, endPoint x: 252, endPoint y: 93, distance: 7.8
click at [234, 78] on div at bounding box center [471, 76] width 712 height 16
click at [218, 81] on div at bounding box center [471, 76] width 712 height 16
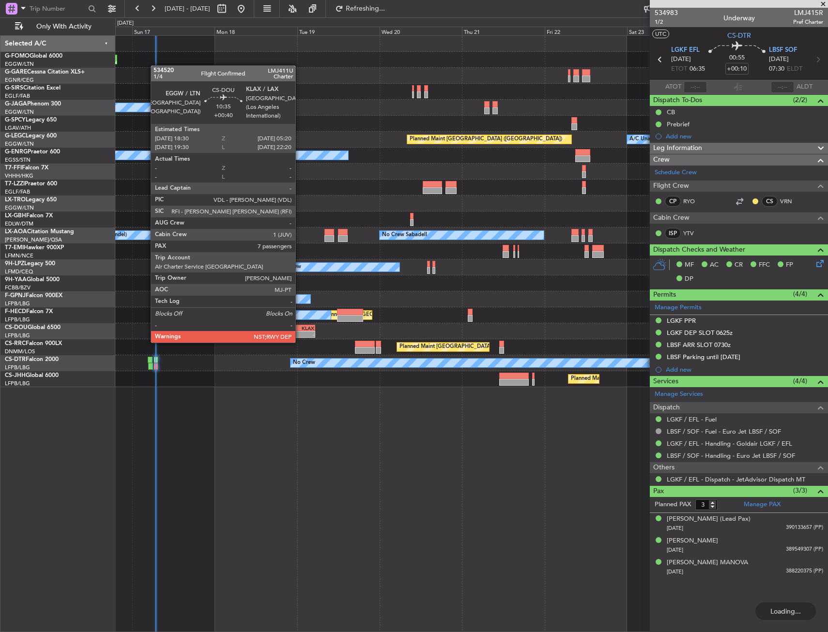
type input "06:38"
click at [300, 333] on div "-" at bounding box center [305, 335] width 18 height 6
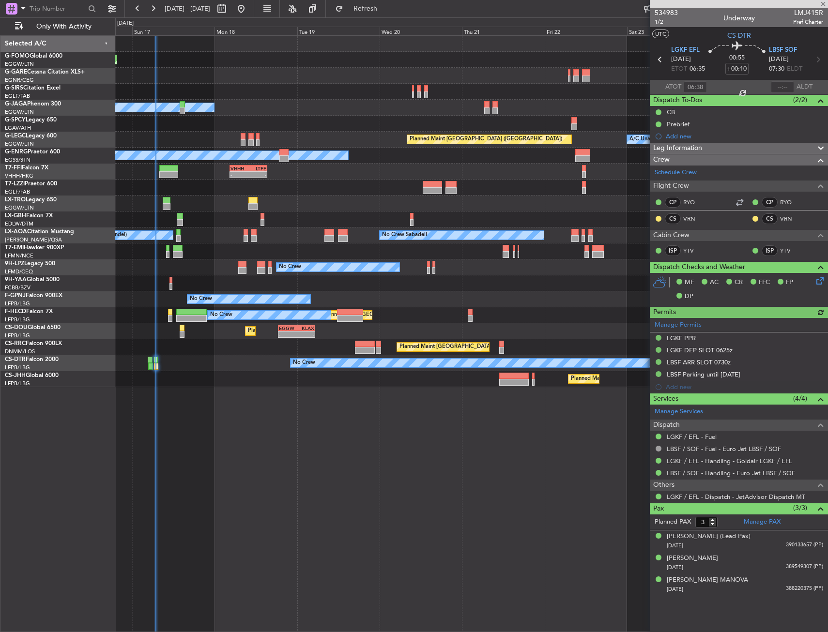
type input "+00:40"
type input "7"
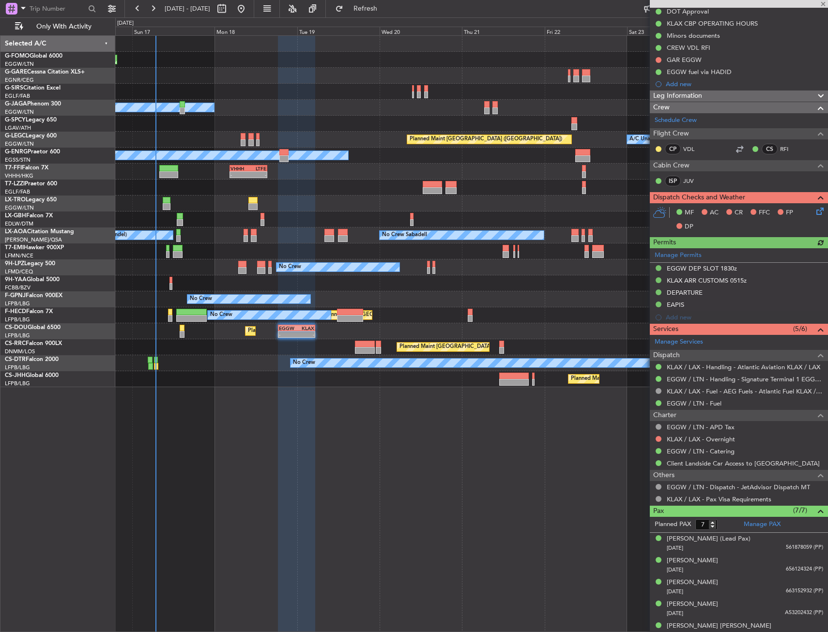
scroll to position [214, 0]
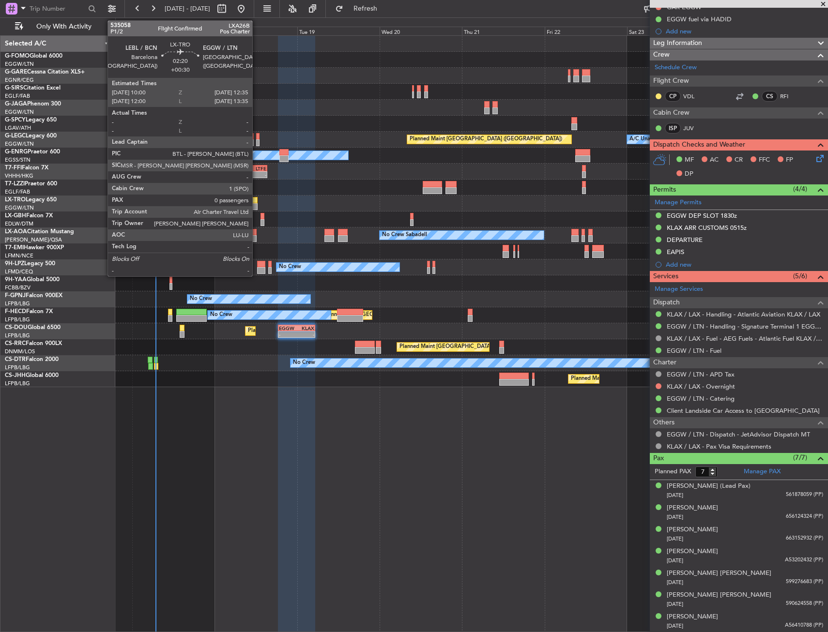
click at [257, 205] on div at bounding box center [252, 206] width 9 height 7
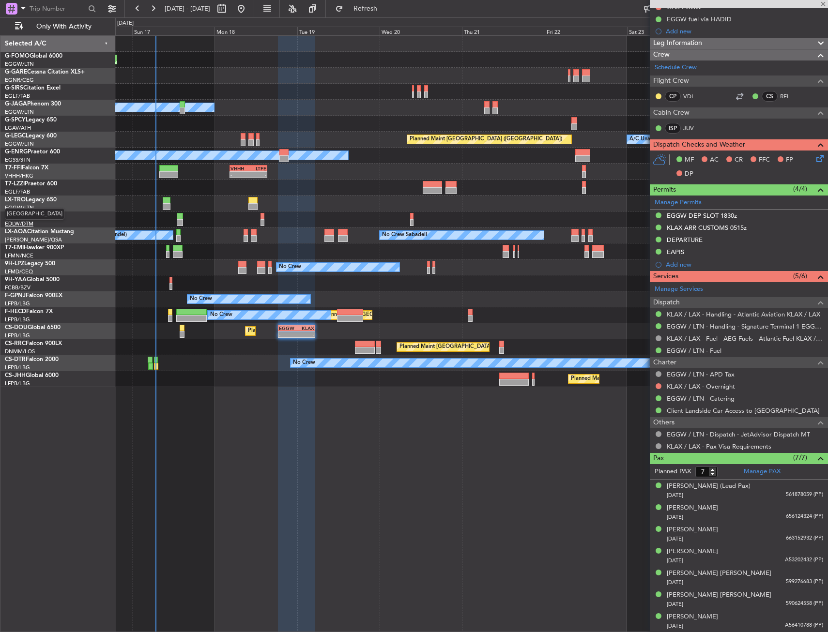
type input "+00:30"
type input "0"
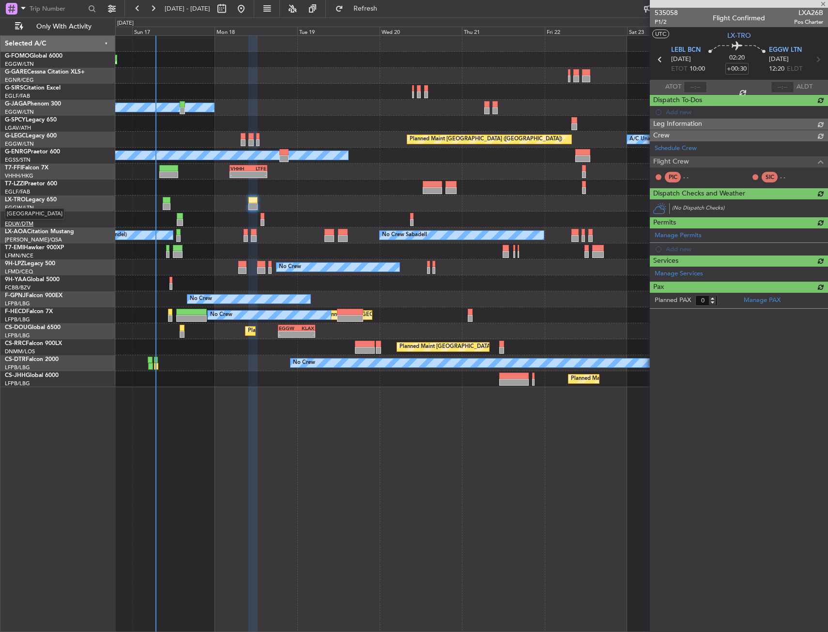
scroll to position [0, 0]
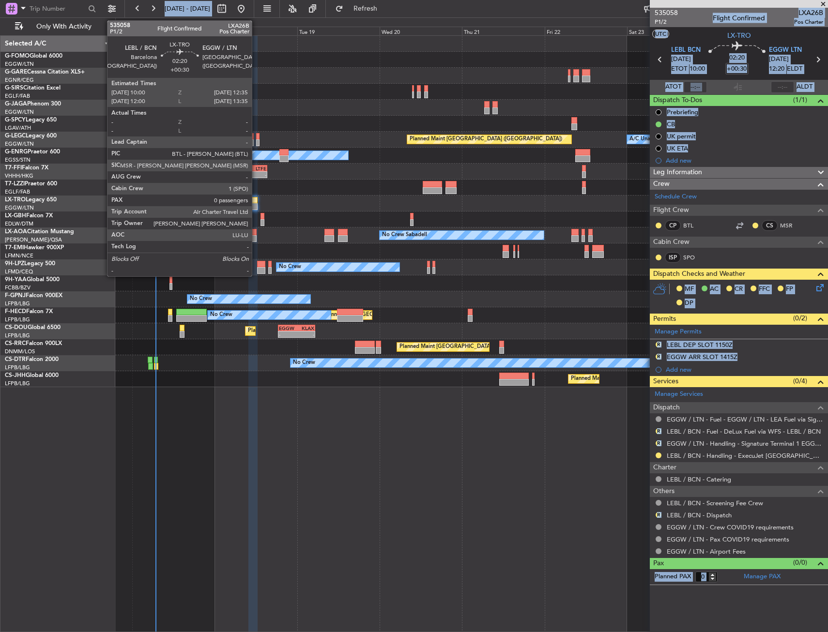
click at [255, 205] on div at bounding box center [252, 206] width 9 height 7
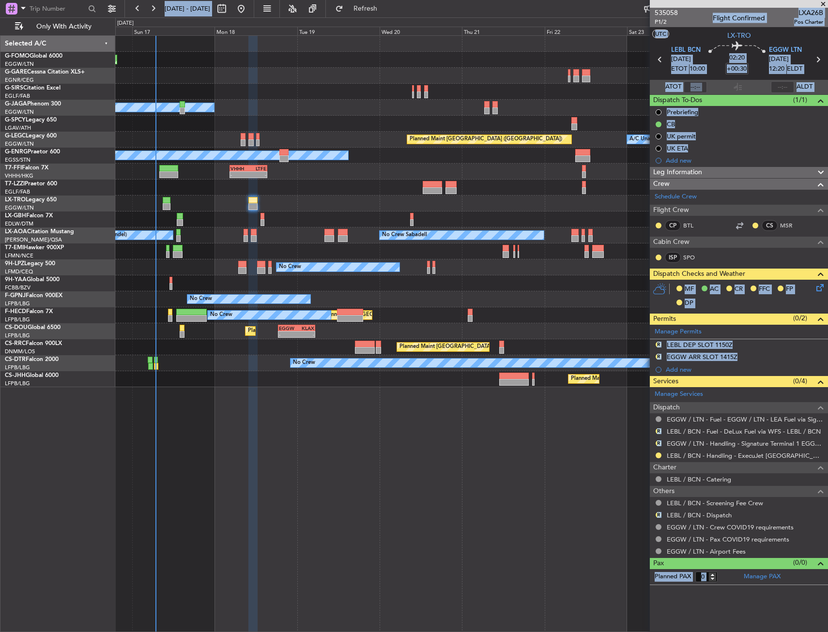
click at [718, 234] on div "CP BTL CS MSR" at bounding box center [739, 226] width 178 height 20
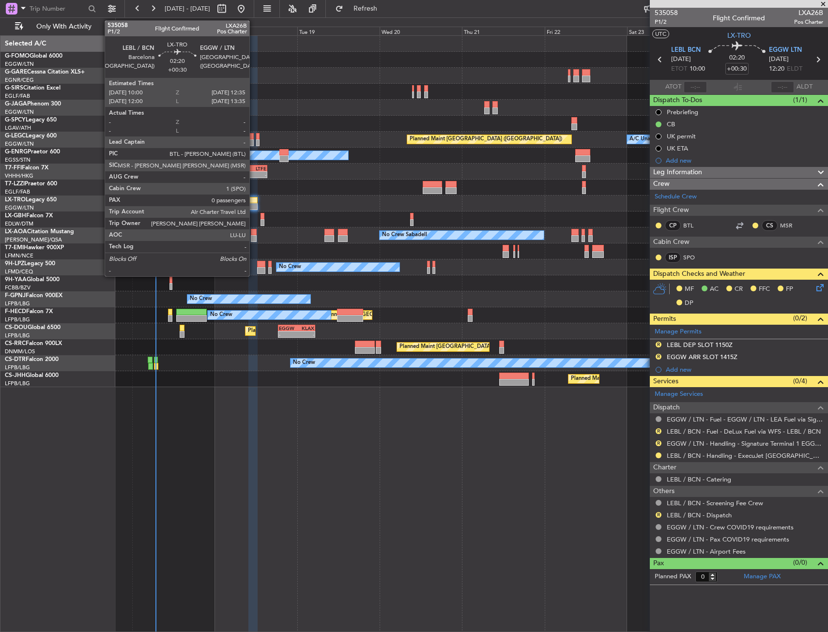
click at [254, 202] on div at bounding box center [252, 200] width 9 height 7
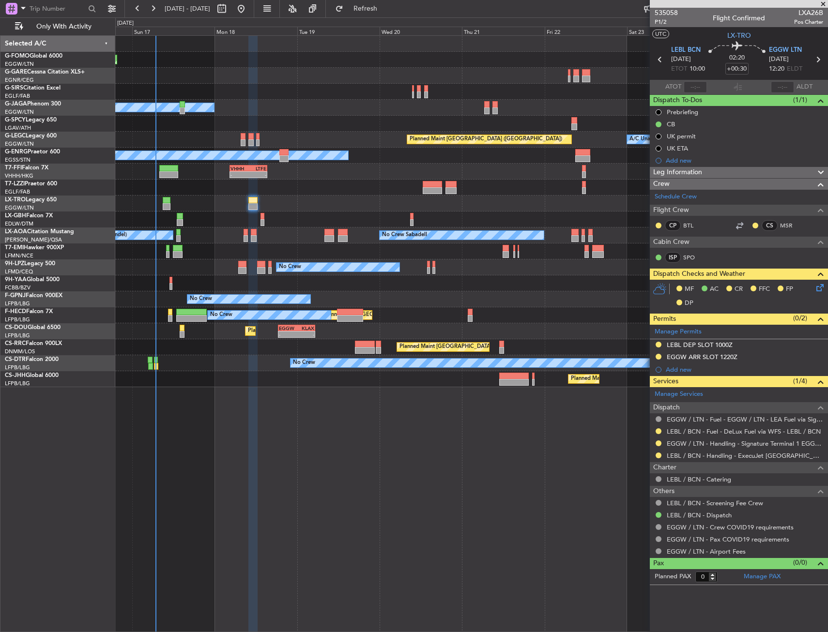
click at [183, 254] on div at bounding box center [471, 252] width 712 height 16
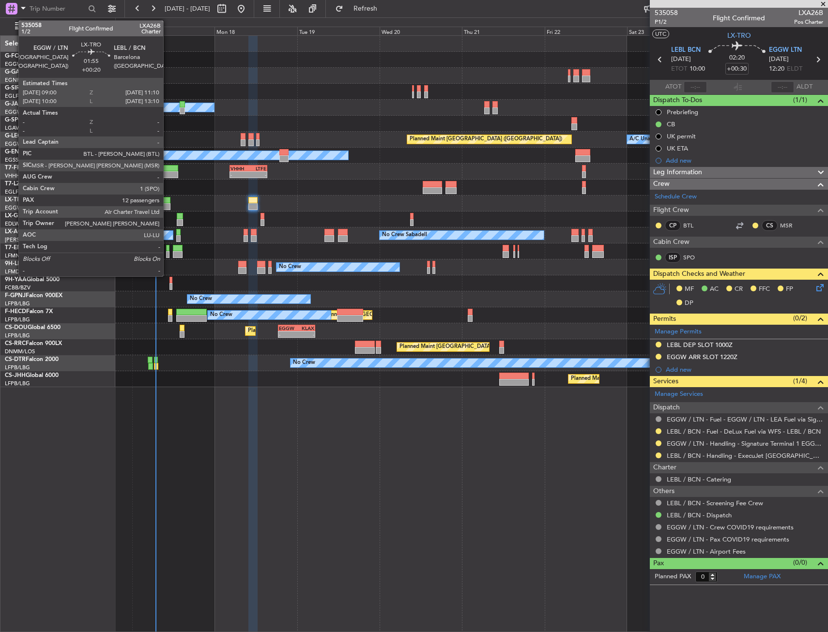
click at [168, 206] on div at bounding box center [167, 206] width 8 height 7
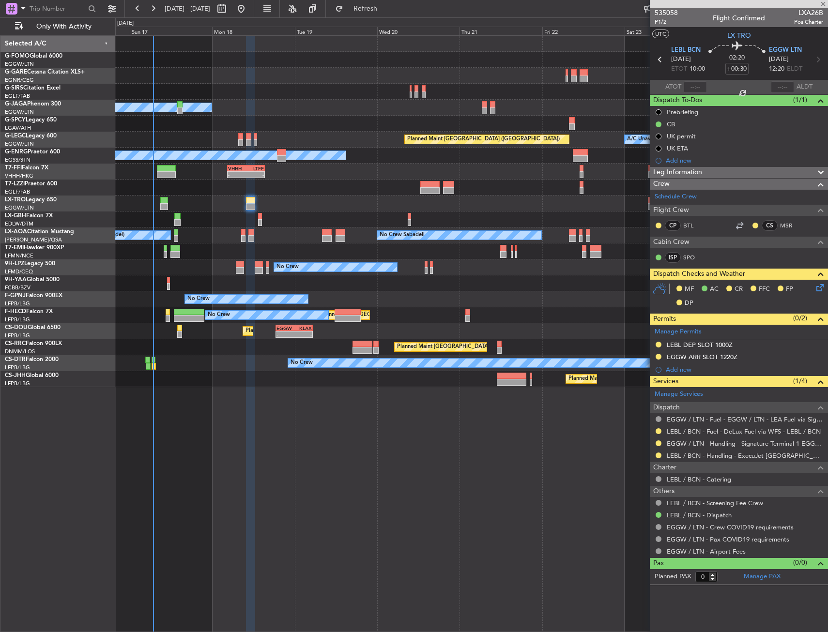
click at [190, 203] on div at bounding box center [471, 204] width 712 height 16
type input "+00:20"
type input "12"
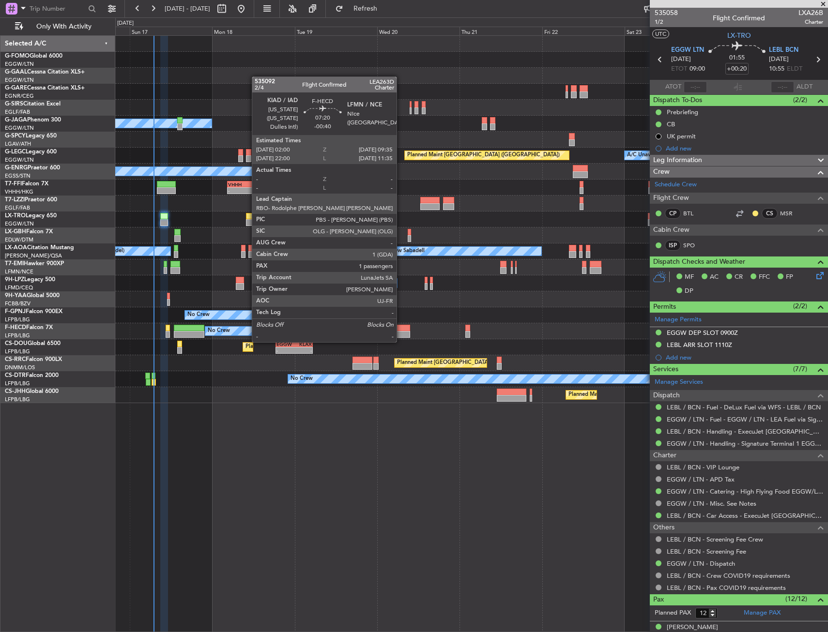
click at [401, 333] on div at bounding box center [397, 334] width 26 height 7
type input "-00:40"
type input "1"
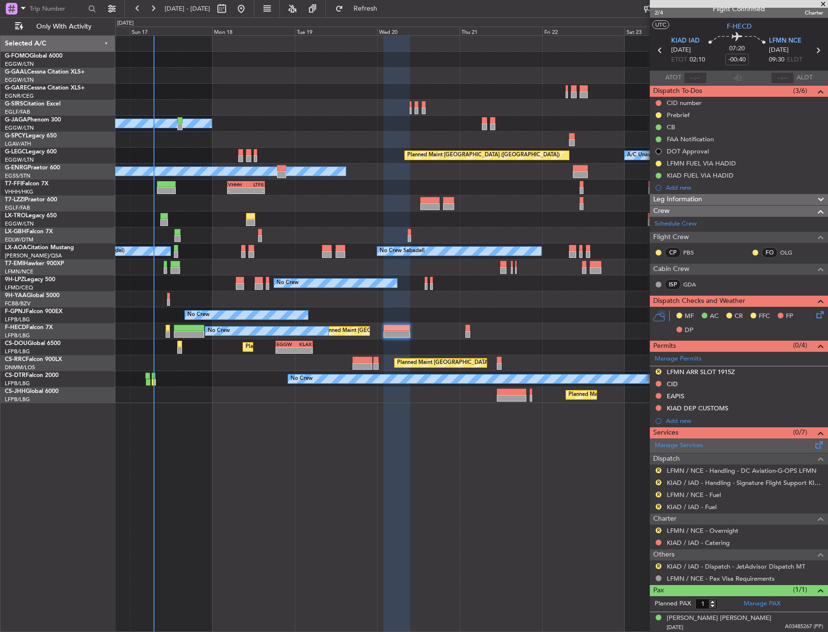
scroll to position [11, 0]
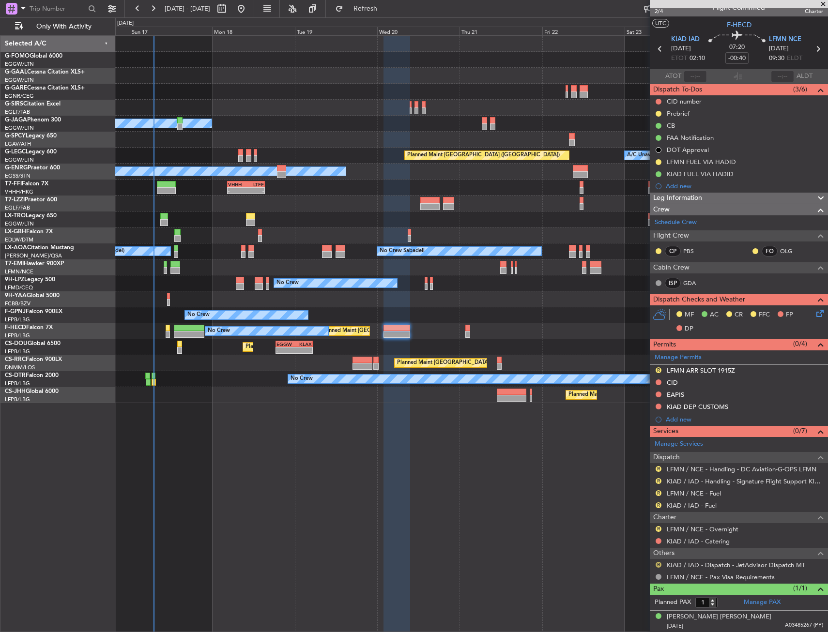
click at [660, 563] on button "R" at bounding box center [659, 565] width 6 height 6
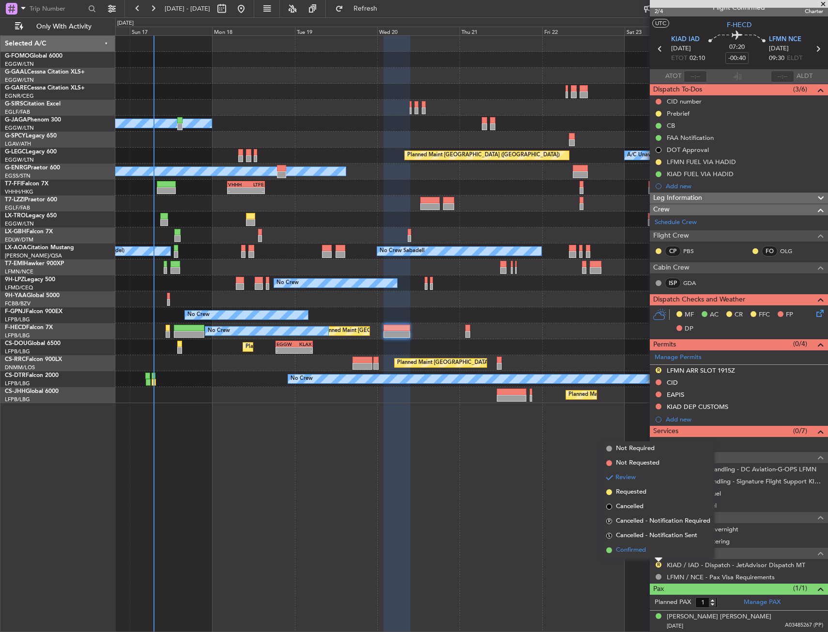
click at [649, 546] on li "Confirmed" at bounding box center [658, 550] width 112 height 15
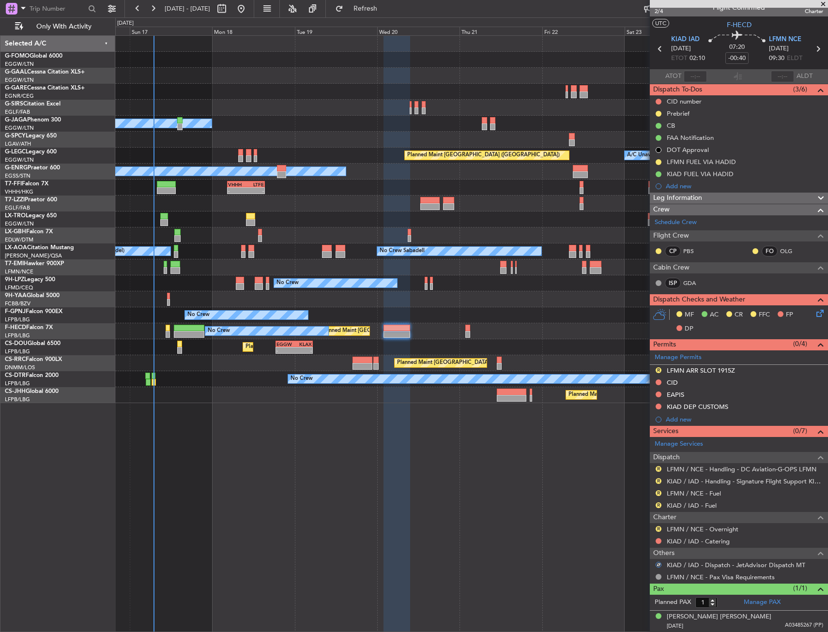
click at [655, 530] on div "R" at bounding box center [659, 529] width 8 height 8
click at [656, 528] on button "R" at bounding box center [659, 529] width 6 height 6
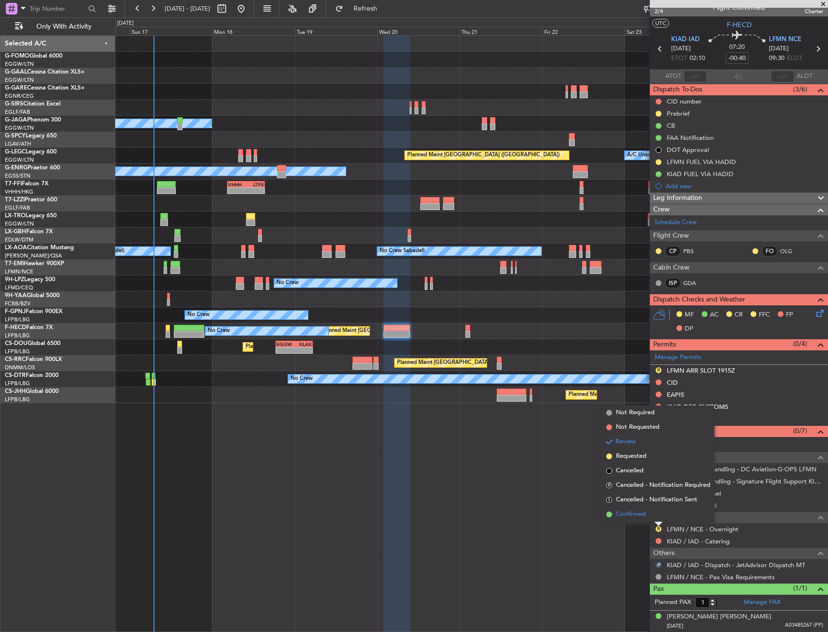
click at [659, 516] on li "Confirmed" at bounding box center [658, 514] width 112 height 15
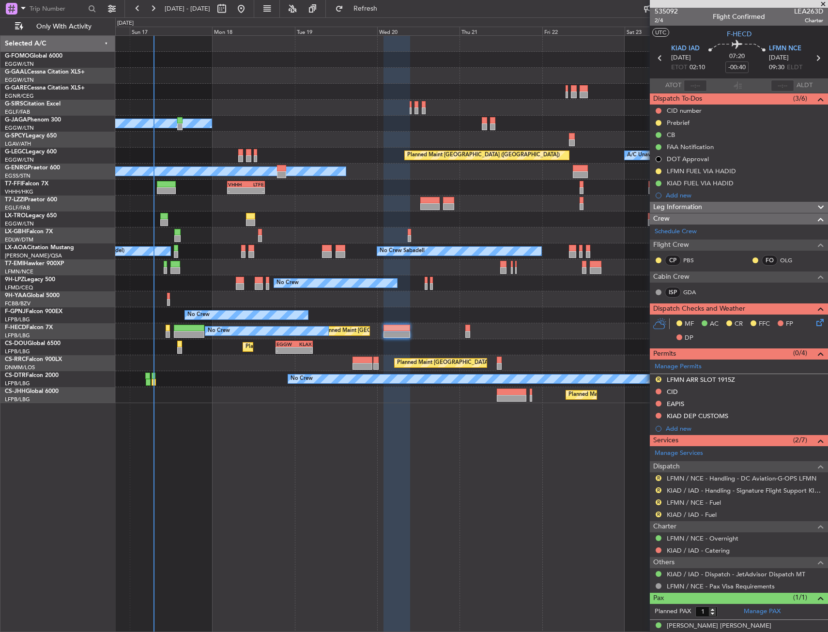
scroll to position [0, 0]
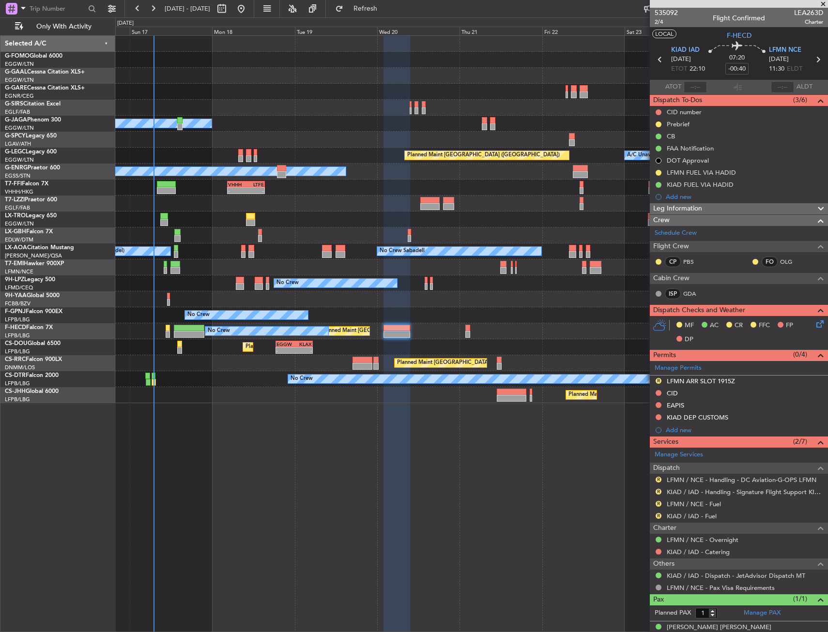
click at [656, 31] on button "LOCAL" at bounding box center [664, 34] width 24 height 9
click at [386, 12] on span "Refresh" at bounding box center [365, 8] width 41 height 7
click at [464, 327] on div "Planned Maint Paris (Le Bourget) No Crew" at bounding box center [471, 331] width 712 height 16
click at [674, 232] on link "Schedule Crew" at bounding box center [676, 234] width 42 height 10
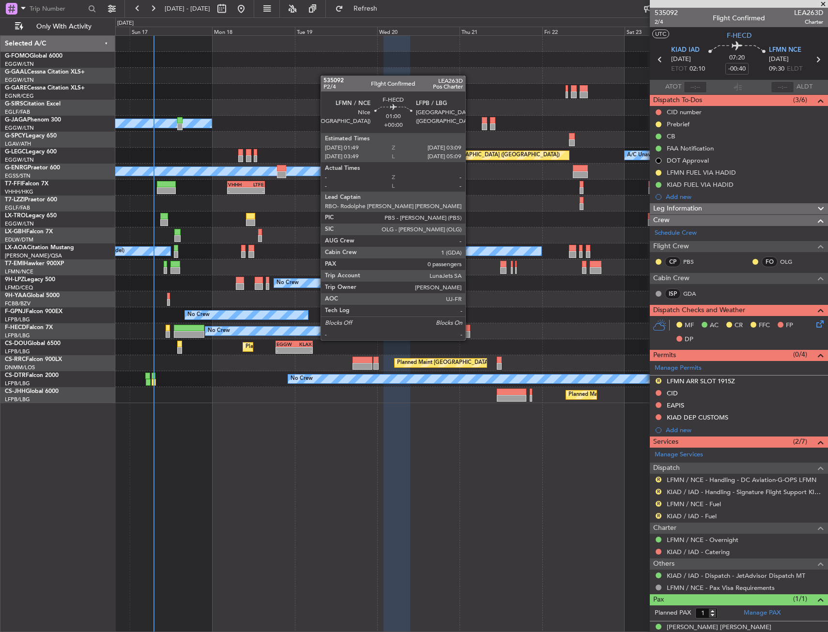
click at [470, 331] on div at bounding box center [467, 328] width 5 height 7
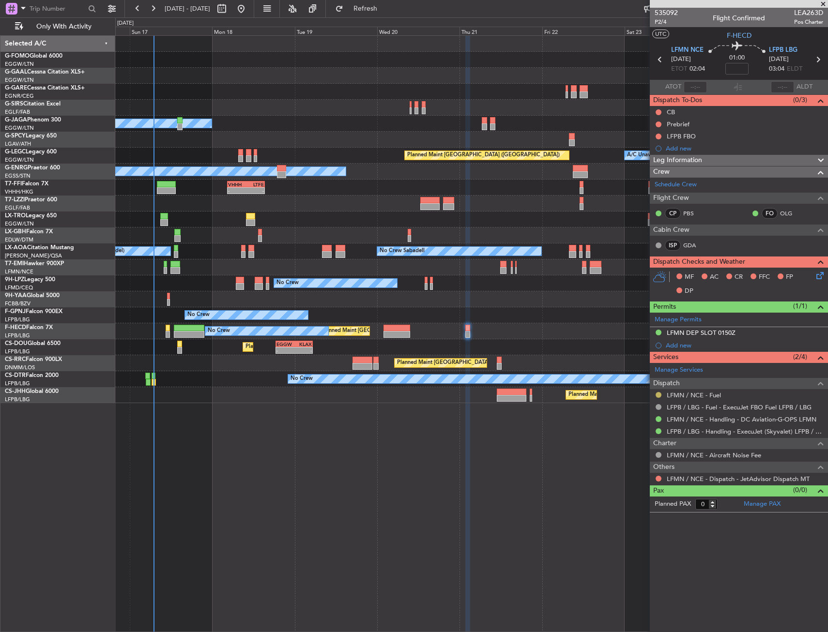
click at [656, 393] on button at bounding box center [659, 395] width 6 height 6
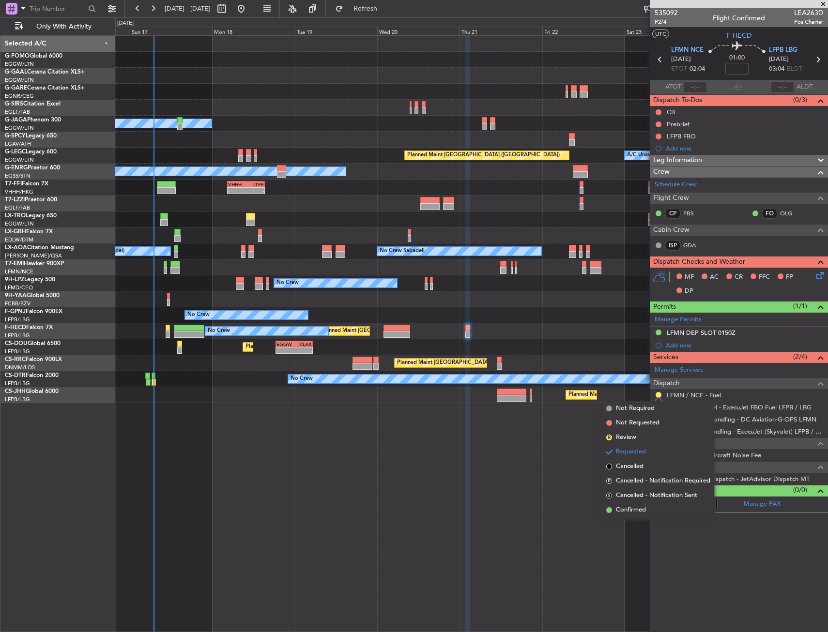
click at [642, 571] on div "Planned Maint Windsor Locks ([PERSON_NAME] Intl) Planned [GEOGRAPHIC_DATA] Owne…" at bounding box center [471, 333] width 713 height 597
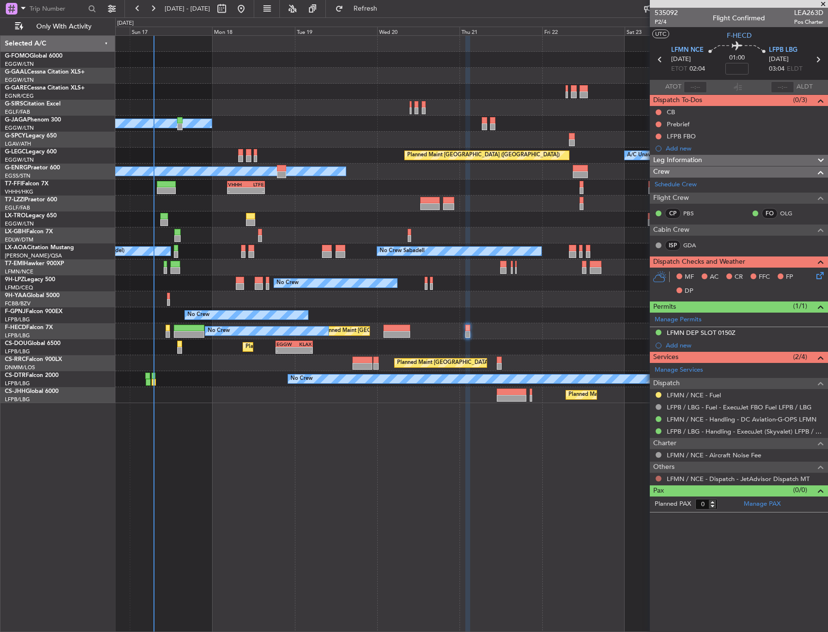
click at [658, 478] on button at bounding box center [659, 479] width 6 height 6
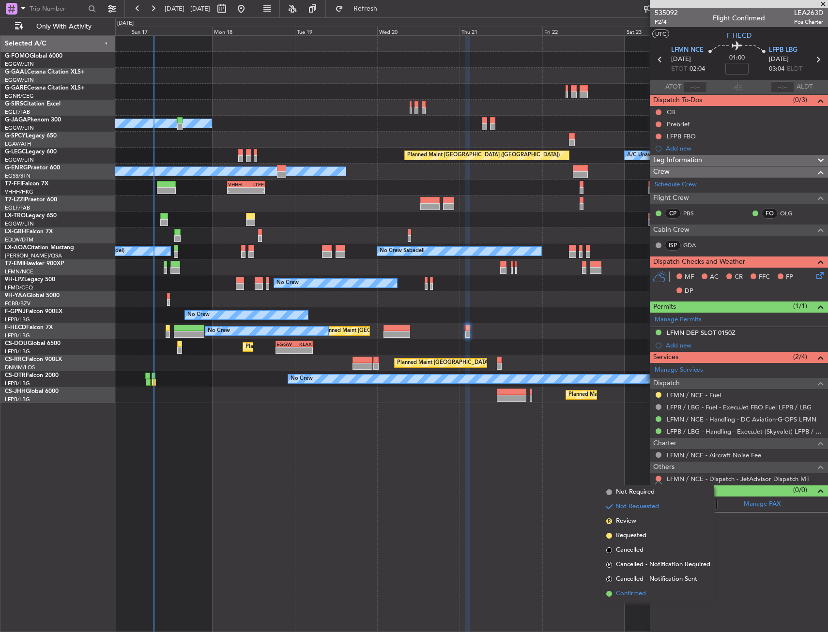
click at [642, 588] on li "Confirmed" at bounding box center [658, 594] width 112 height 15
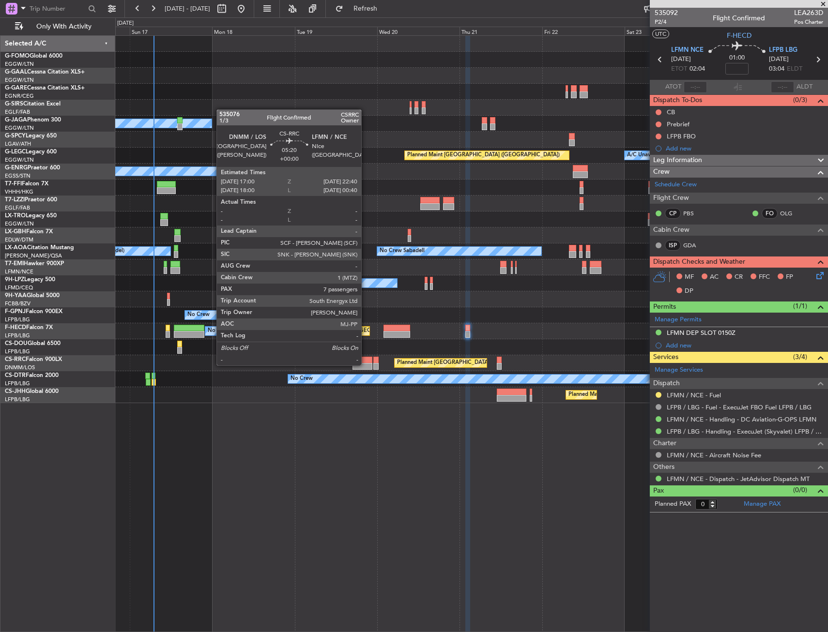
click at [366, 365] on div at bounding box center [363, 366] width 20 height 7
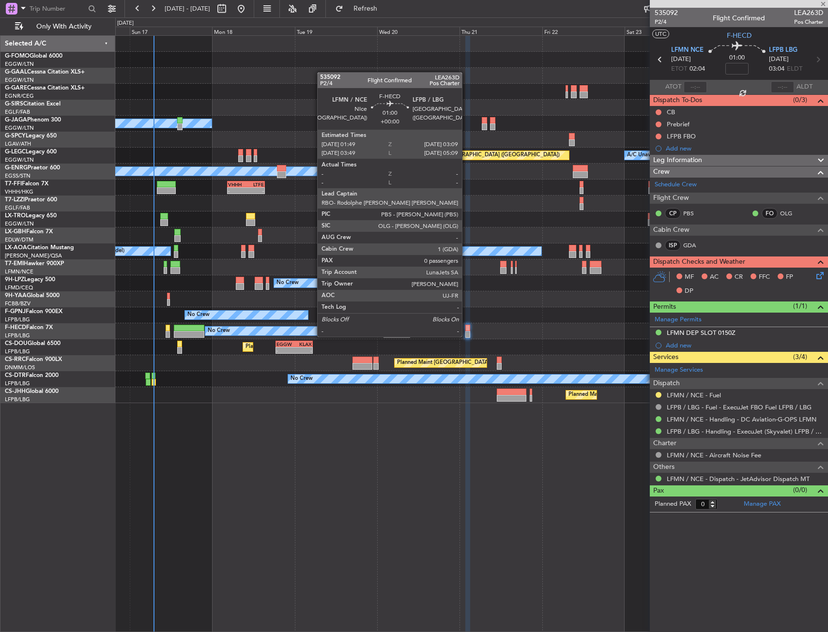
type input "7"
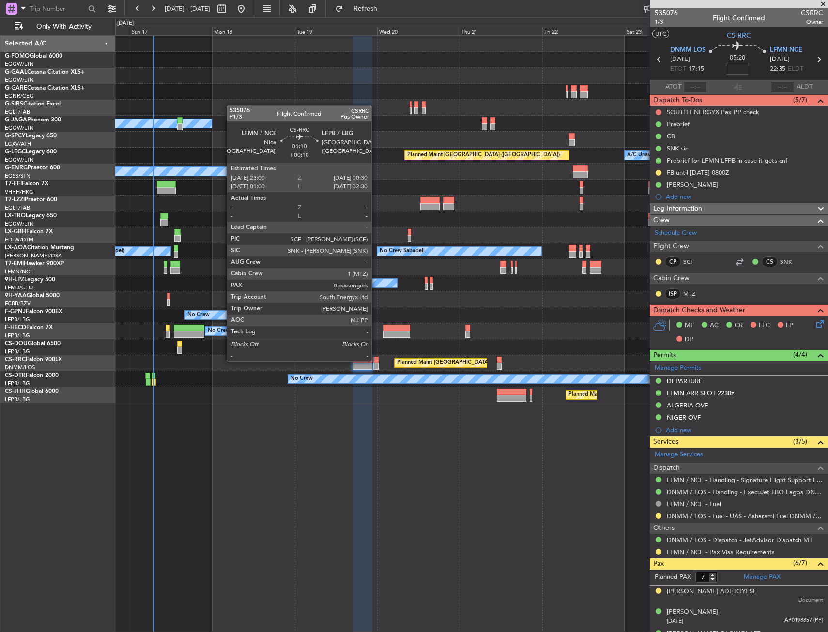
click at [376, 361] on div at bounding box center [375, 360] width 5 height 7
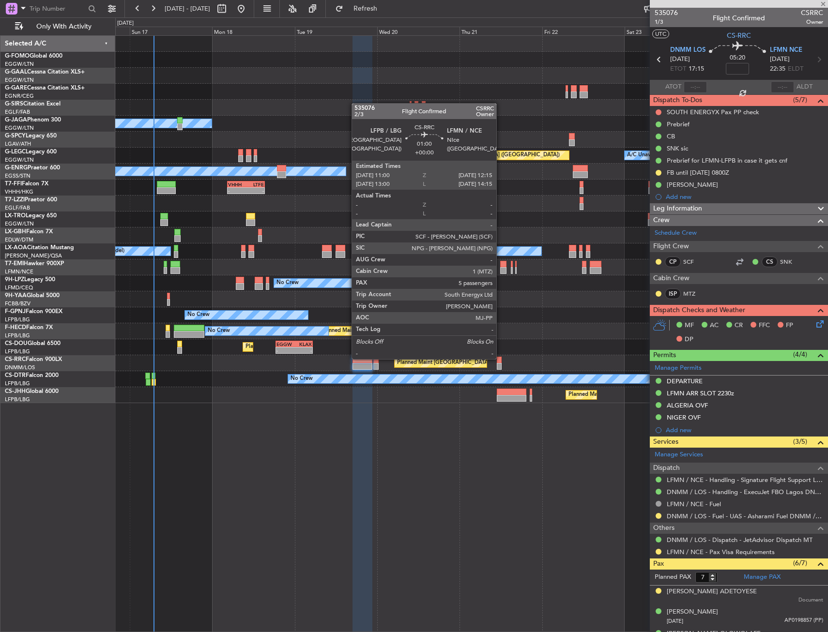
type input "+00:10"
type input "0"
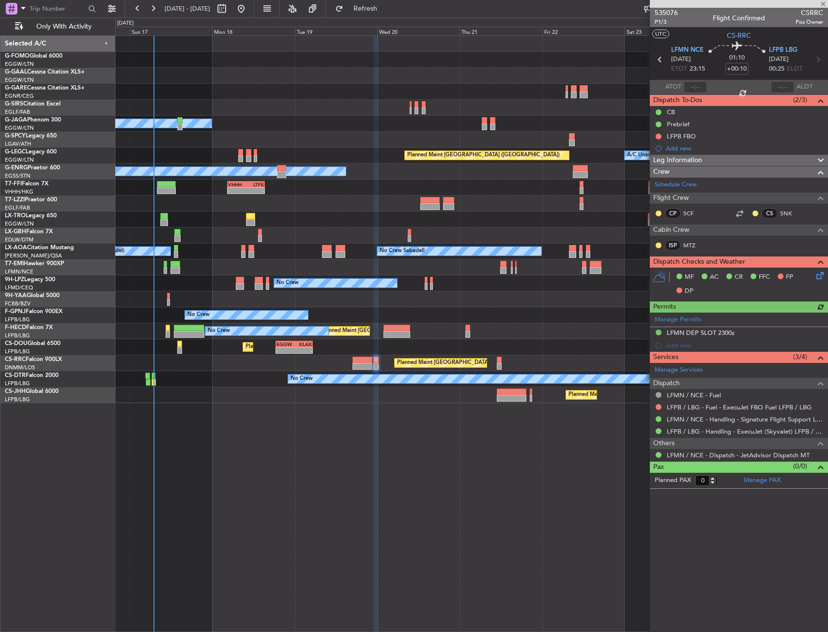
click at [355, 357] on div at bounding box center [363, 360] width 20 height 7
click at [357, 363] on div at bounding box center [363, 360] width 20 height 7
type input "7"
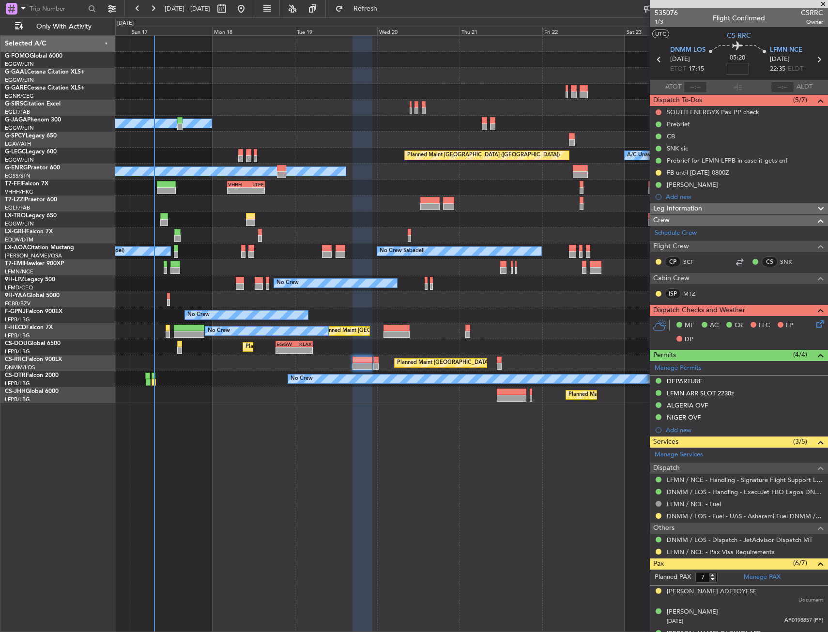
click at [388, 17] on div "Planned Maint Windsor Locks ([PERSON_NAME] Intl) Planned [GEOGRAPHIC_DATA] Owne…" at bounding box center [414, 324] width 828 height 615
click at [389, 13] on button "Refresh" at bounding box center [360, 8] width 58 height 15
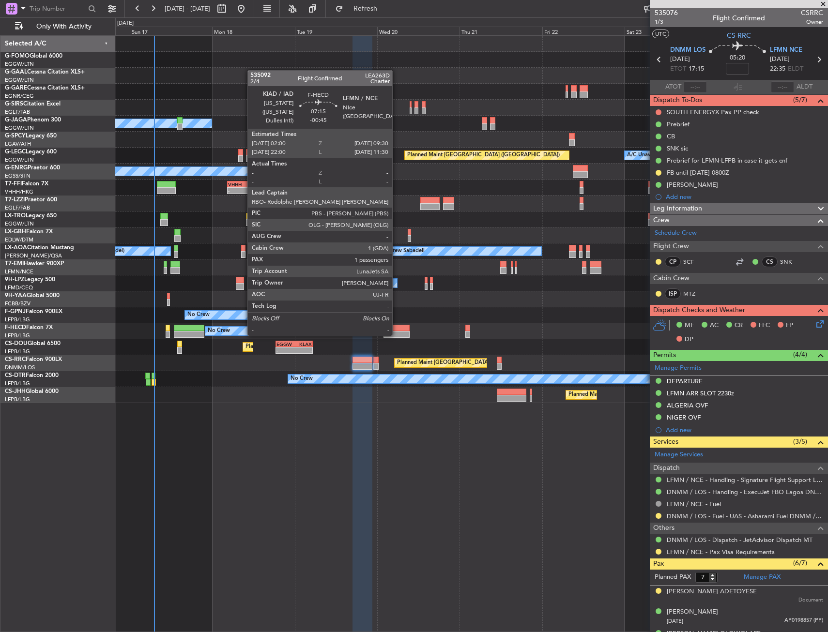
click at [397, 326] on div at bounding box center [397, 328] width 26 height 7
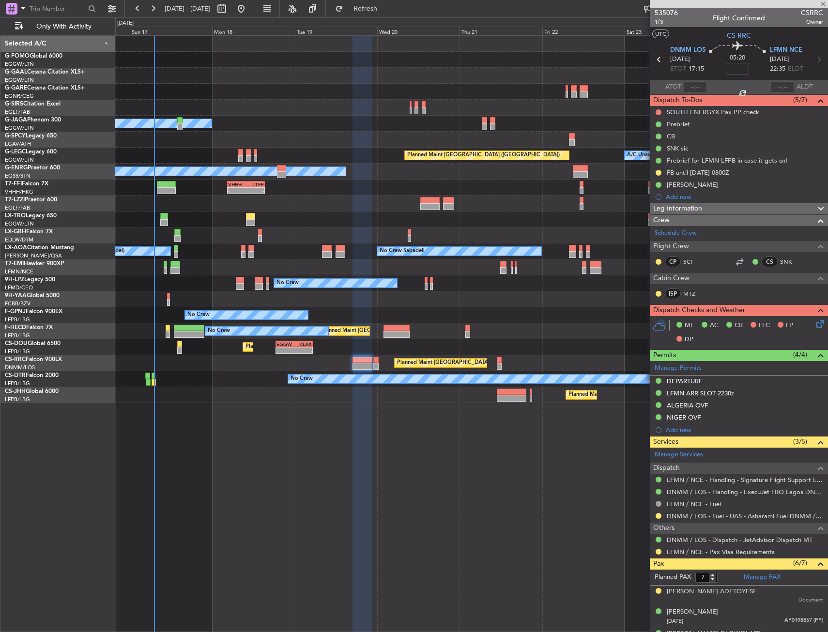
type input "-00:45"
type input "1"
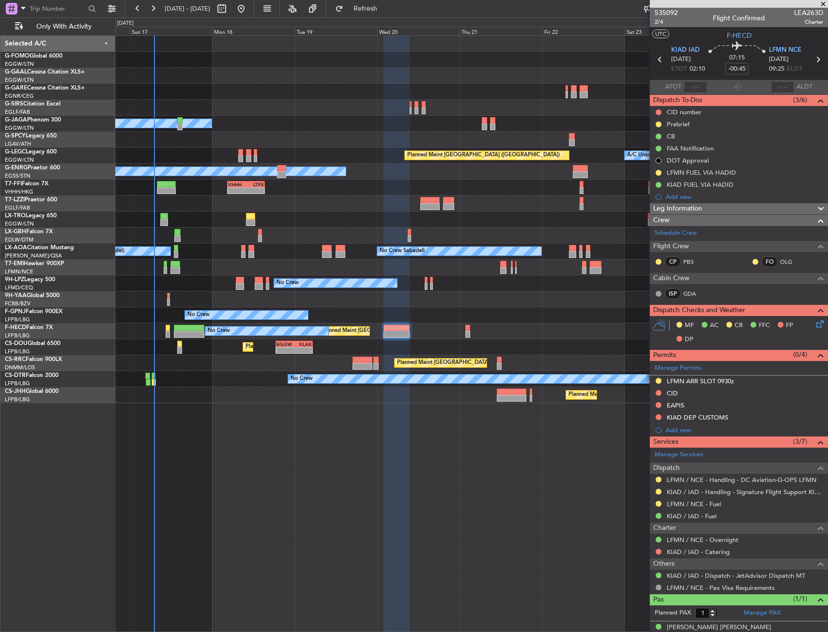
click at [423, 490] on div "Planned Maint Windsor Locks (Bradley Intl) Planned Maint Dusseldorf Owner A/C U…" at bounding box center [471, 333] width 713 height 597
click at [248, 451] on div "Planned Maint Windsor Locks ([PERSON_NAME] Intl) Planned [GEOGRAPHIC_DATA] Owne…" at bounding box center [471, 333] width 713 height 597
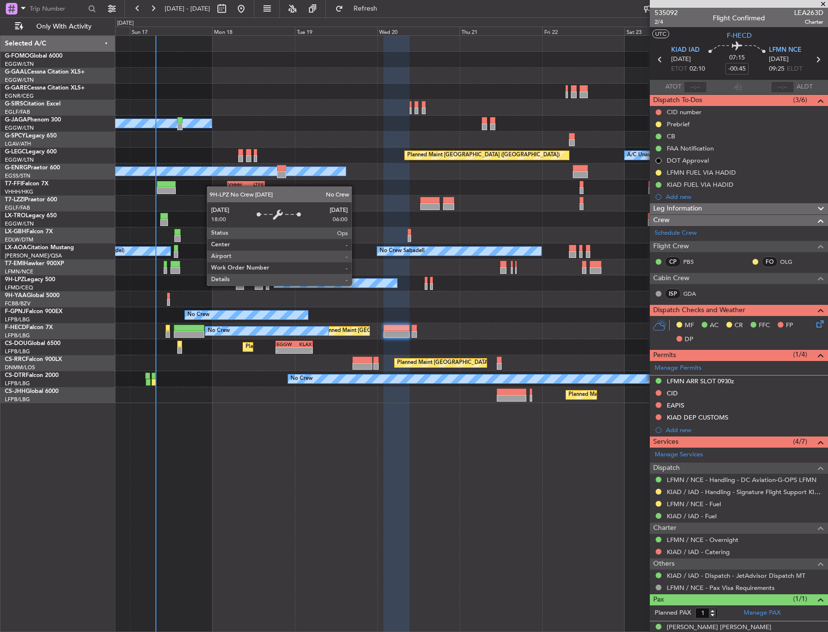
click at [356, 285] on div "No Crew" at bounding box center [335, 283] width 123 height 9
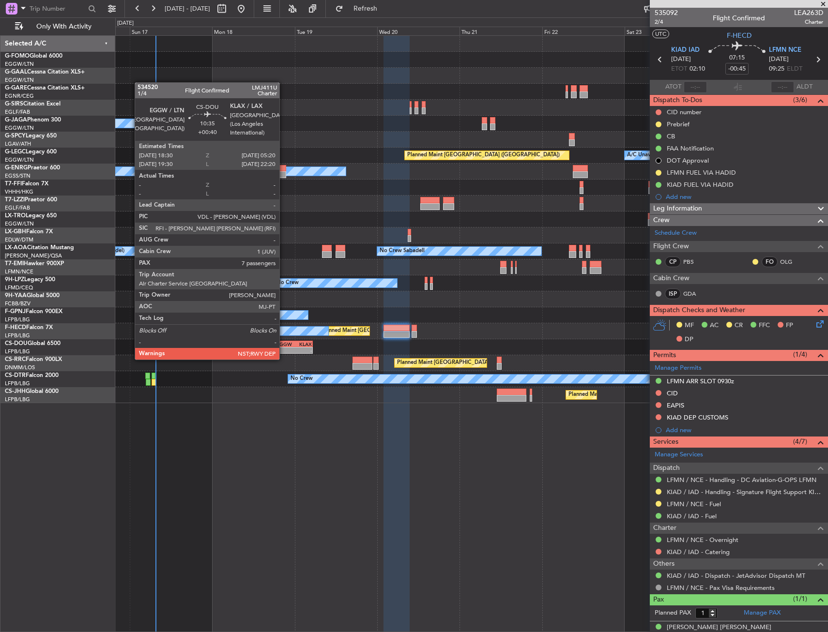
click at [284, 351] on div "-" at bounding box center [285, 351] width 18 height 6
type input "+00:40"
type input "7"
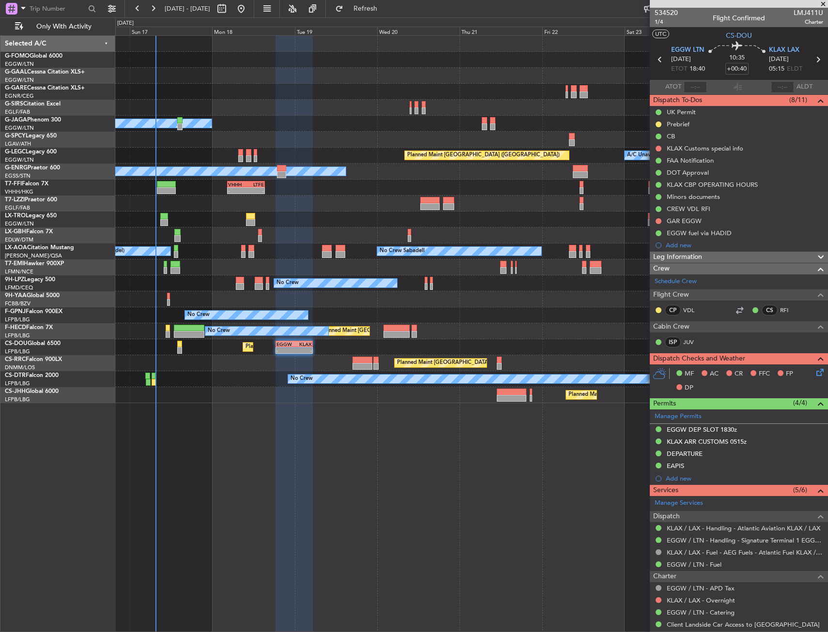
click at [257, 220] on div at bounding box center [471, 220] width 712 height 16
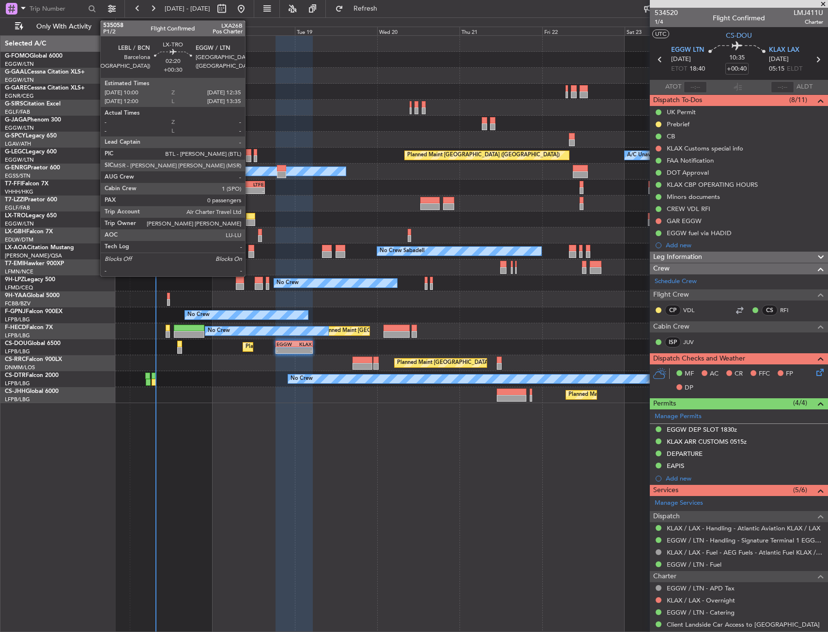
click at [249, 215] on div at bounding box center [250, 216] width 9 height 7
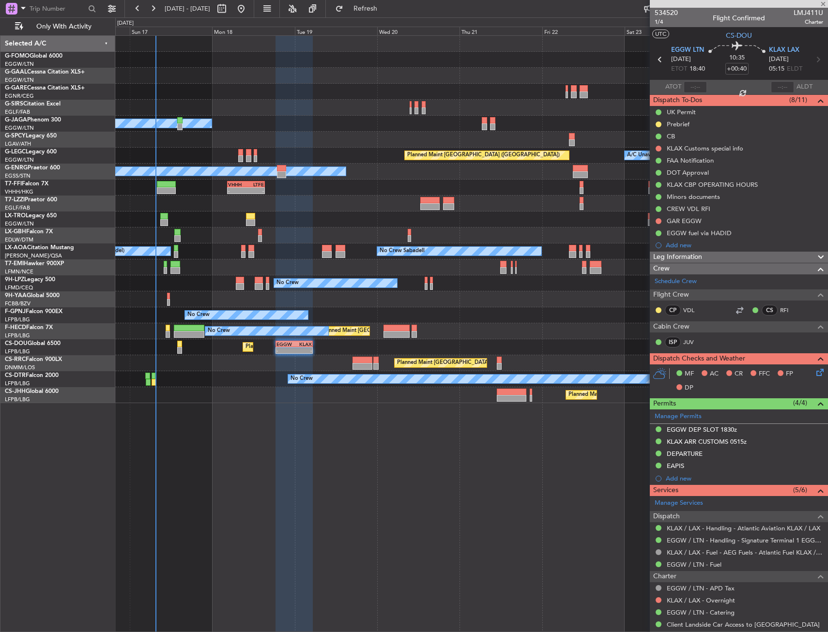
type input "+00:30"
type input "0"
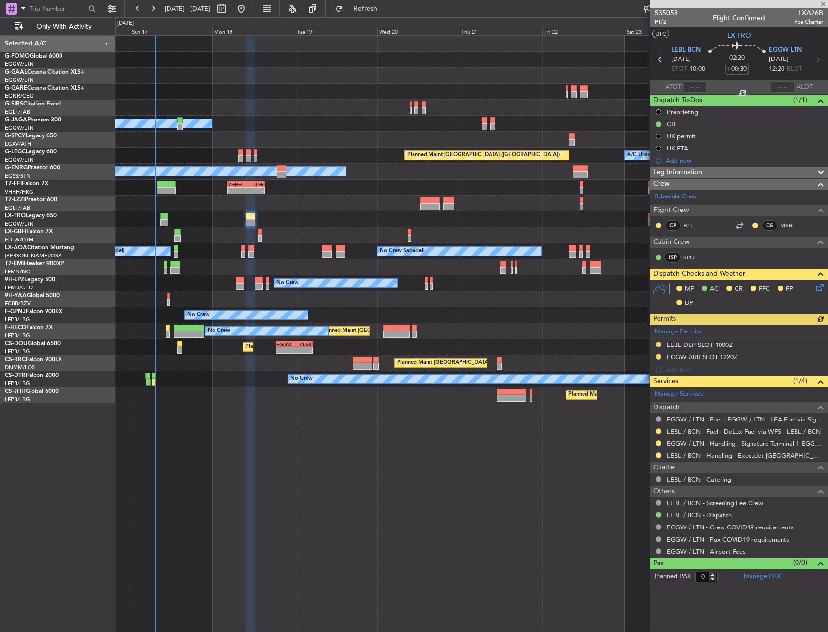
click at [822, 290] on icon at bounding box center [818, 286] width 8 height 8
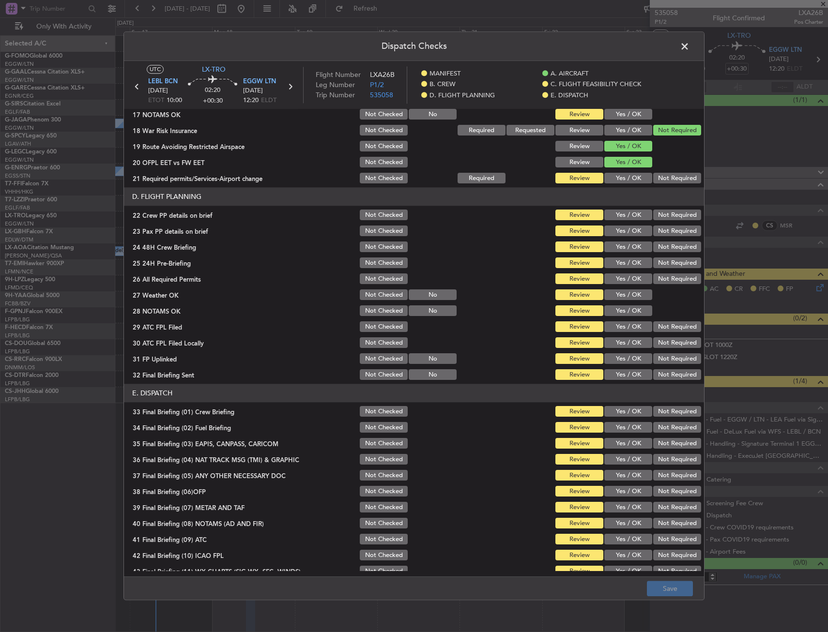
scroll to position [398, 0]
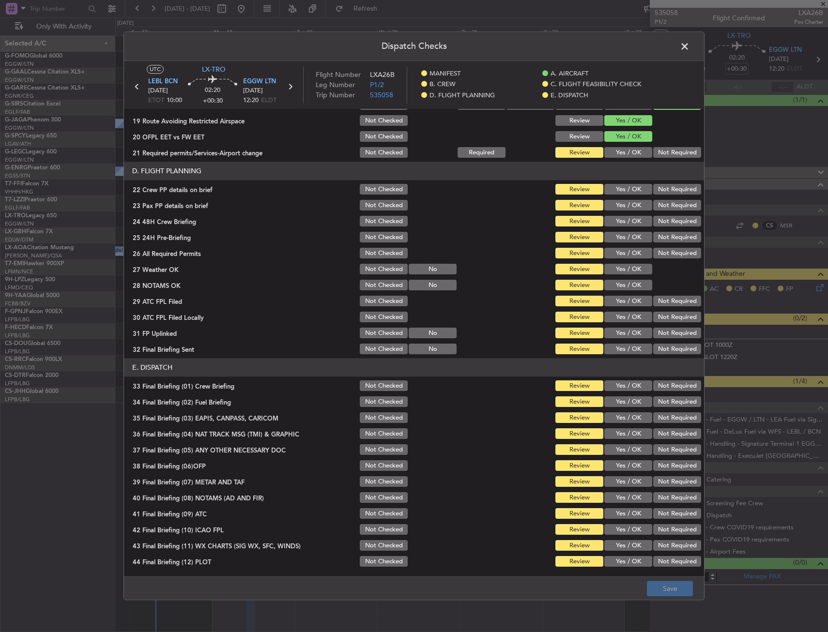
click at [361, 249] on button "Not Checked" at bounding box center [384, 253] width 48 height 11
click at [361, 265] on button "Not Checked" at bounding box center [384, 269] width 48 height 11
click at [362, 274] on button "Not Checked" at bounding box center [384, 269] width 48 height 11
drag, startPoint x: 362, startPoint y: 278, endPoint x: 362, endPoint y: 285, distance: 6.3
click at [362, 281] on section "D. FLIGHT PLANNING 22 Crew PP details on brief Not Checked Review Yes / OK Not …" at bounding box center [414, 259] width 580 height 194
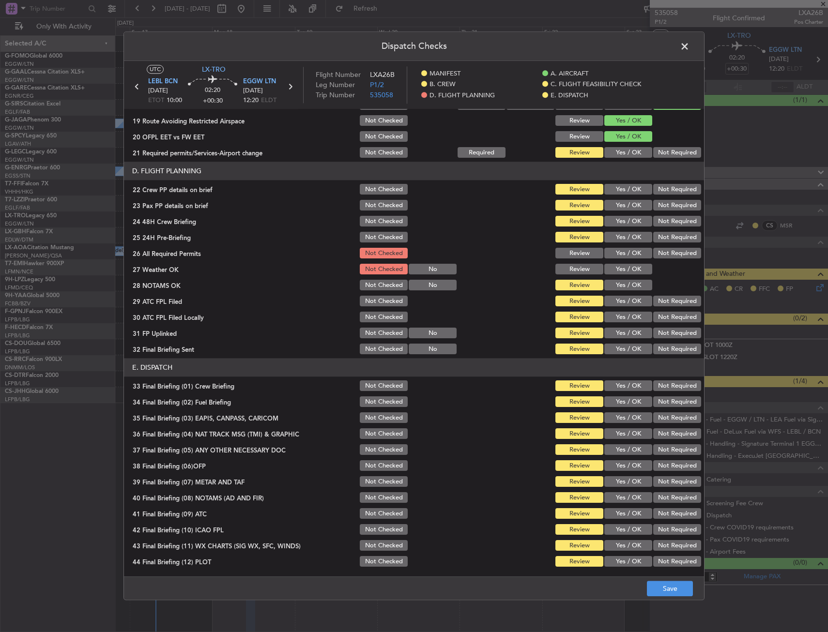
click at [362, 291] on button "Not Checked" at bounding box center [384, 285] width 48 height 11
click at [366, 295] on div "Not Checked" at bounding box center [382, 302] width 49 height 14
click at [369, 300] on button "Not Checked" at bounding box center [384, 301] width 48 height 11
click at [372, 307] on div "Not Checked" at bounding box center [382, 302] width 49 height 14
click at [372, 311] on section "D. FLIGHT PLANNING 22 Crew PP details on brief Not Checked Review Yes / OK Not …" at bounding box center [414, 259] width 580 height 194
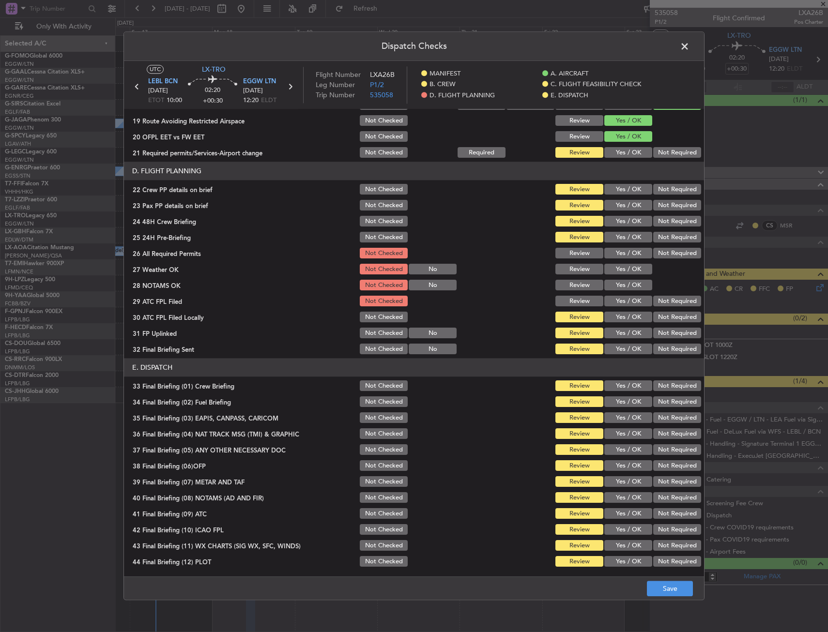
click at [374, 327] on div "Not Checked" at bounding box center [382, 334] width 49 height 14
click at [373, 319] on section "D. FLIGHT PLANNING 22 Crew PP details on brief Not Checked Review Yes / OK Not …" at bounding box center [414, 259] width 580 height 194
click at [372, 312] on div "Not Checked" at bounding box center [382, 318] width 49 height 14
drag, startPoint x: 371, startPoint y: 320, endPoint x: 370, endPoint y: 330, distance: 9.7
click at [371, 322] on button "Not Checked" at bounding box center [384, 317] width 48 height 11
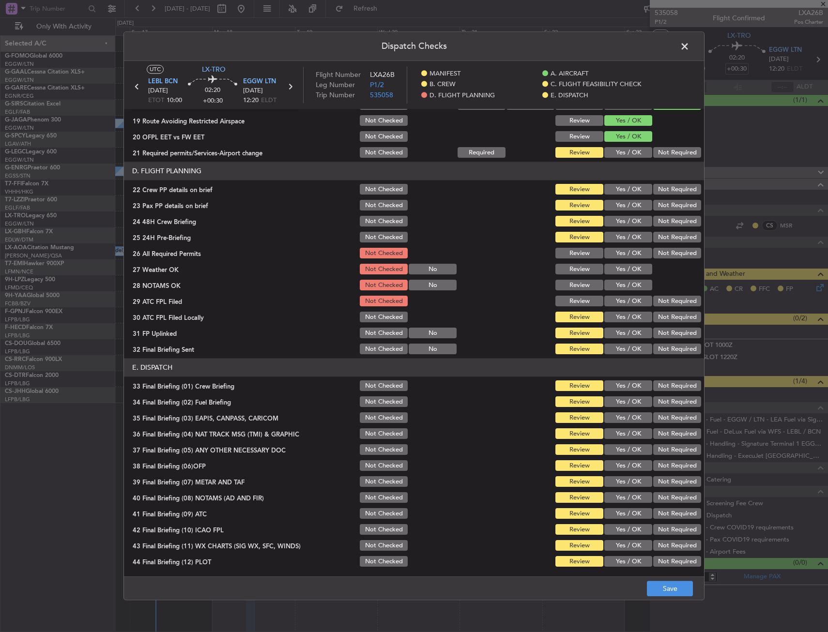
click at [370, 330] on button "Not Checked" at bounding box center [384, 333] width 48 height 11
click at [371, 340] on section "D. FLIGHT PLANNING 22 Crew PP details on brief Not Checked Review Yes / OK Not …" at bounding box center [414, 259] width 580 height 194
click at [384, 347] on button "Not Checked" at bounding box center [384, 349] width 48 height 11
drag, startPoint x: 379, startPoint y: 385, endPoint x: 379, endPoint y: 404, distance: 18.9
click at [379, 386] on button "Not Checked" at bounding box center [384, 386] width 48 height 11
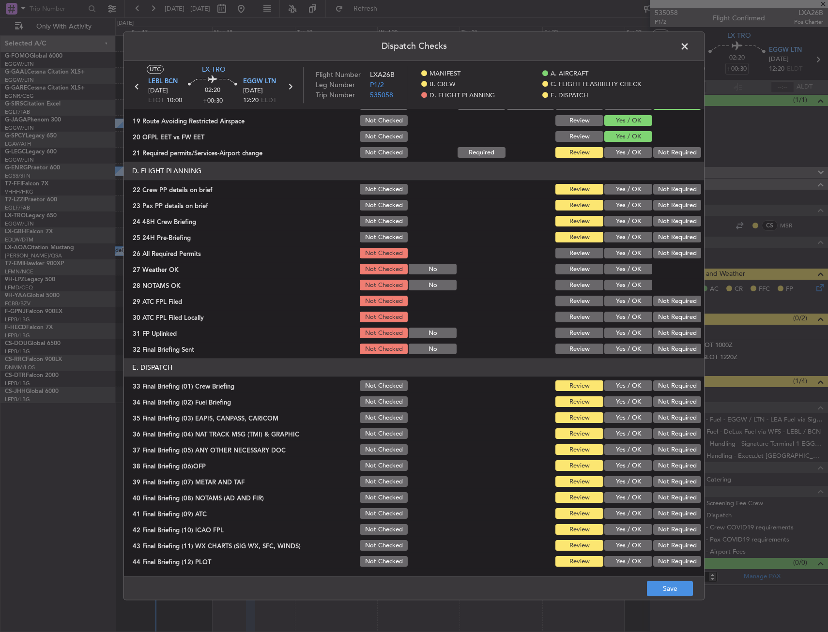
drag, startPoint x: 379, startPoint y: 404, endPoint x: 379, endPoint y: 410, distance: 5.3
click at [379, 407] on button "Not Checked" at bounding box center [384, 402] width 48 height 11
click at [379, 411] on section "E. DISPATCH 33 Final Briefing (01) Crew Briefing Not Checked Review Yes / OK No…" at bounding box center [414, 464] width 580 height 210
drag, startPoint x: 379, startPoint y: 424, endPoint x: 379, endPoint y: 430, distance: 5.8
click at [379, 425] on div "Not Checked" at bounding box center [382, 419] width 49 height 14
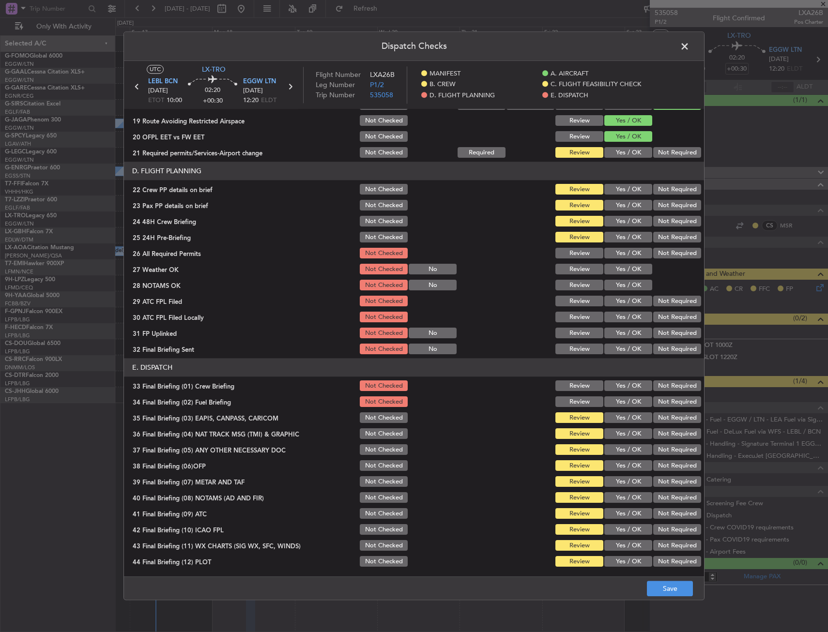
click at [379, 430] on button "Not Checked" at bounding box center [384, 434] width 48 height 11
click at [371, 436] on section "E. DISPATCH 33 Final Briefing (01) Crew Briefing Not Checked Review Yes / OK No…" at bounding box center [414, 464] width 580 height 210
click at [376, 425] on section "E. DISPATCH 33 Final Briefing (01) Crew Briefing Not Checked Review Yes / OK No…" at bounding box center [414, 464] width 580 height 210
drag, startPoint x: 382, startPoint y: 416, endPoint x: 382, endPoint y: 439, distance: 22.3
click at [382, 417] on button "Not Checked" at bounding box center [384, 418] width 48 height 11
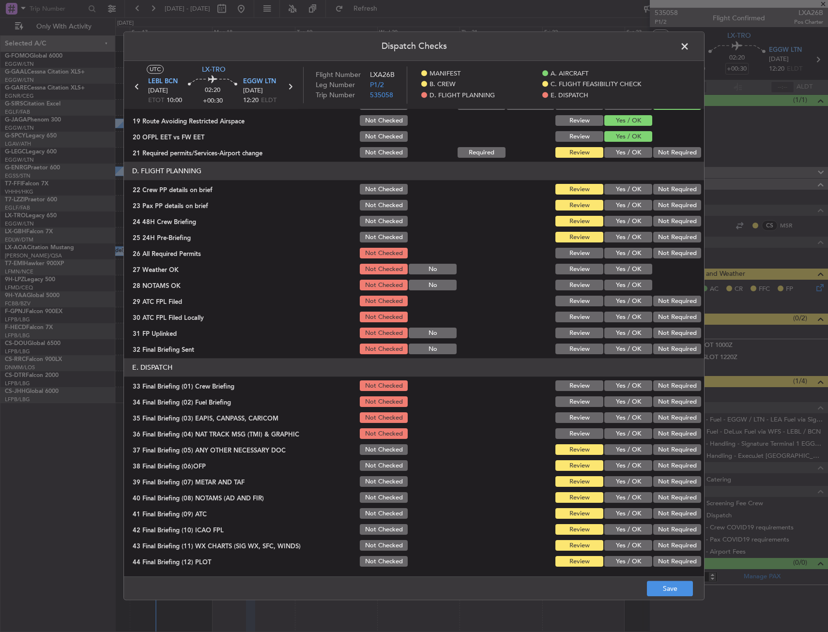
click at [381, 449] on button "Not Checked" at bounding box center [384, 450] width 48 height 11
click at [381, 460] on section "E. DISPATCH 33 Final Briefing (01) Crew Briefing Not Checked Review Yes / OK No…" at bounding box center [414, 464] width 580 height 210
click at [382, 475] on section "E. DISPATCH 33 Final Briefing (01) Crew Briefing Not Checked Review Yes / OK No…" at bounding box center [414, 464] width 580 height 210
drag, startPoint x: 382, startPoint y: 475, endPoint x: 380, endPoint y: 467, distance: 8.5
click at [381, 469] on section "E. DISPATCH 33 Final Briefing (01) Crew Briefing Not Checked Review Yes / OK No…" at bounding box center [414, 464] width 580 height 210
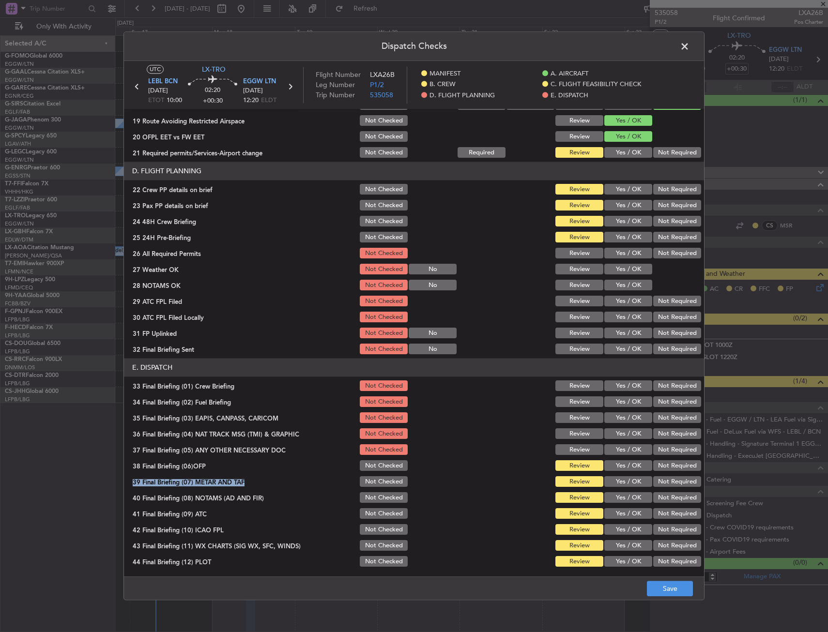
drag, startPoint x: 380, startPoint y: 467, endPoint x: 379, endPoint y: 484, distance: 17.5
click at [379, 481] on section "E. DISPATCH 33 Final Briefing (01) Crew Briefing Not Checked Review Yes / OK No…" at bounding box center [414, 464] width 580 height 210
click at [381, 487] on button "Not Checked" at bounding box center [384, 482] width 48 height 11
drag, startPoint x: 380, startPoint y: 469, endPoint x: 380, endPoint y: 478, distance: 9.2
click at [380, 469] on button "Not Checked" at bounding box center [384, 466] width 48 height 11
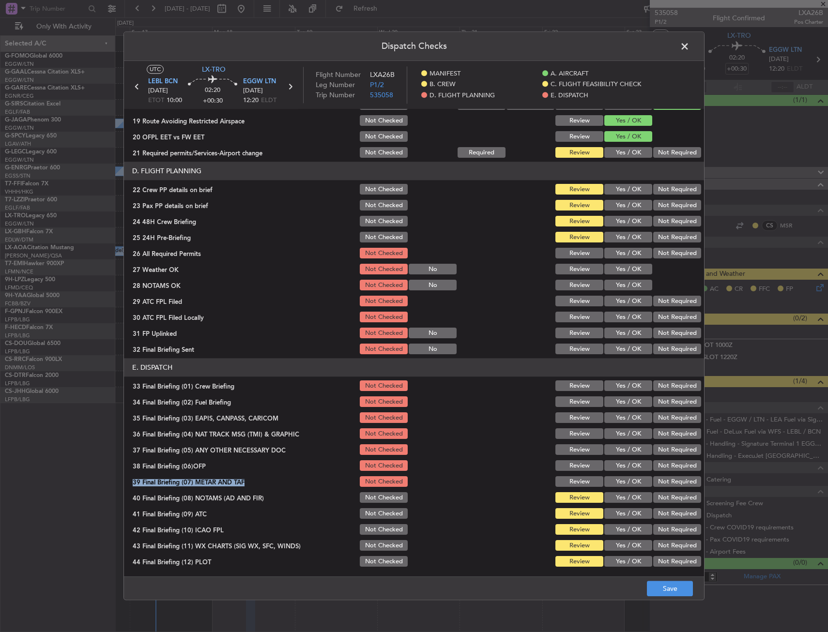
click at [380, 494] on button "Not Checked" at bounding box center [384, 498] width 48 height 11
drag, startPoint x: 380, startPoint y: 508, endPoint x: 377, endPoint y: 522, distance: 13.9
click at [380, 509] on div "Not Checked" at bounding box center [382, 514] width 49 height 14
click at [378, 522] on section "E. DISPATCH 33 Final Briefing (01) Crew Briefing Not Checked Review Yes / OK No…" at bounding box center [414, 464] width 580 height 210
click at [377, 530] on button "Not Checked" at bounding box center [384, 530] width 48 height 11
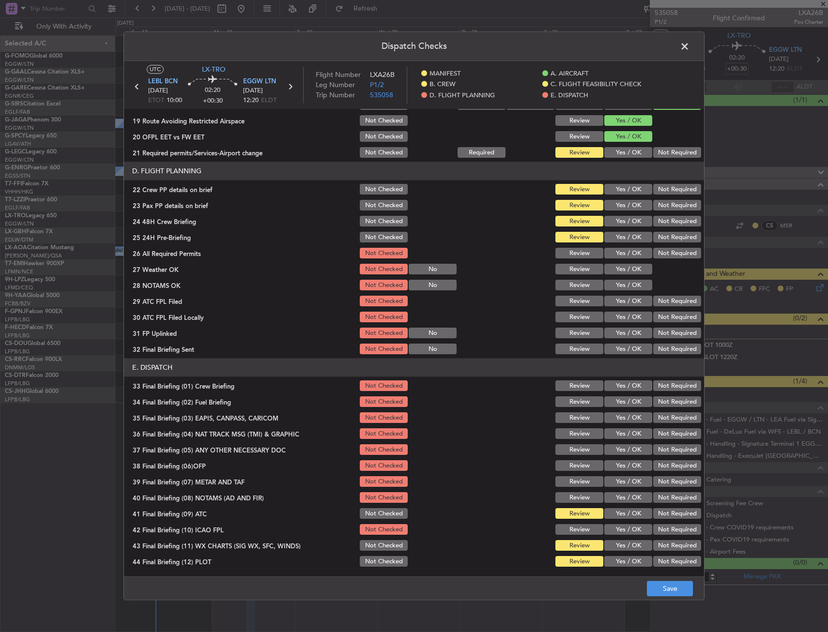
click at [376, 537] on section "E. DISPATCH 33 Final Briefing (01) Crew Briefing Not Checked Review Yes / OK No…" at bounding box center [414, 464] width 580 height 210
drag, startPoint x: 377, startPoint y: 509, endPoint x: 377, endPoint y: 539, distance: 30.0
click at [377, 511] on button "Not Checked" at bounding box center [384, 514] width 48 height 11
click at [377, 546] on button "Not Checked" at bounding box center [384, 546] width 48 height 11
click at [376, 560] on button "Not Checked" at bounding box center [384, 562] width 48 height 11
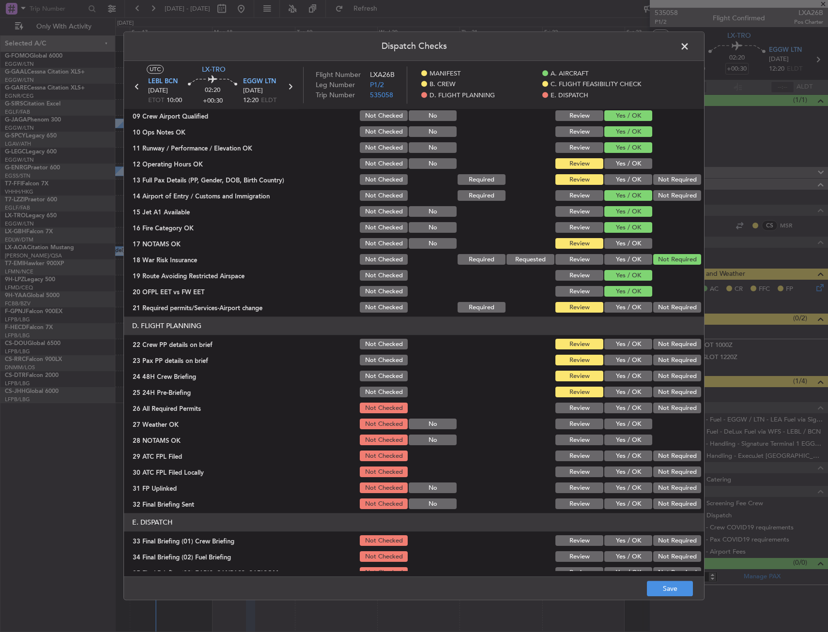
scroll to position [204, 0]
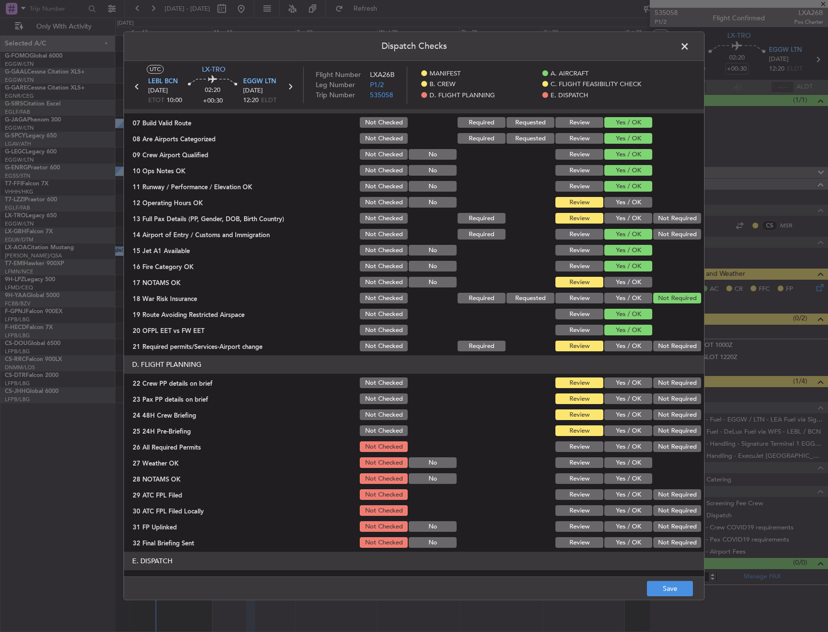
click at [668, 433] on button "Not Required" at bounding box center [677, 431] width 48 height 11
click at [627, 415] on button "Yes / OK" at bounding box center [628, 415] width 48 height 11
click at [658, 404] on button "Not Required" at bounding box center [677, 399] width 48 height 11
click at [631, 386] on button "Yes / OK" at bounding box center [628, 383] width 48 height 11
click at [627, 398] on button "Yes / OK" at bounding box center [628, 399] width 48 height 11
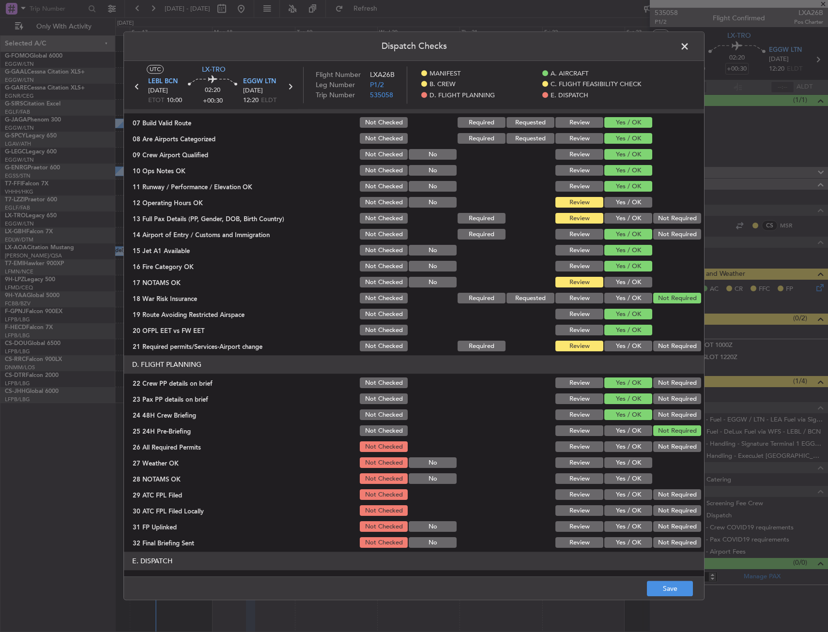
click at [621, 342] on button "Yes / OK" at bounding box center [628, 346] width 48 height 11
click at [628, 292] on div "Yes / OK" at bounding box center [627, 299] width 49 height 14
drag, startPoint x: 627, startPoint y: 286, endPoint x: 622, endPoint y: 216, distance: 69.9
click at [627, 285] on button "Yes / OK" at bounding box center [628, 282] width 48 height 11
click at [621, 212] on div "Yes / OK" at bounding box center [627, 219] width 49 height 14
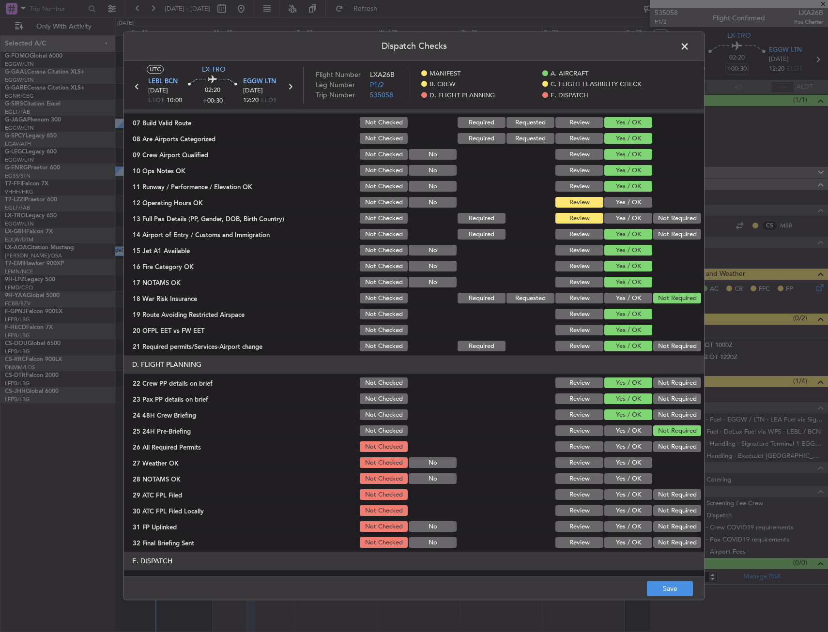
drag, startPoint x: 619, startPoint y: 204, endPoint x: 615, endPoint y: 210, distance: 7.1
click at [618, 204] on button "Yes / OK" at bounding box center [628, 203] width 48 height 11
click at [614, 213] on div "Yes / OK" at bounding box center [627, 219] width 49 height 14
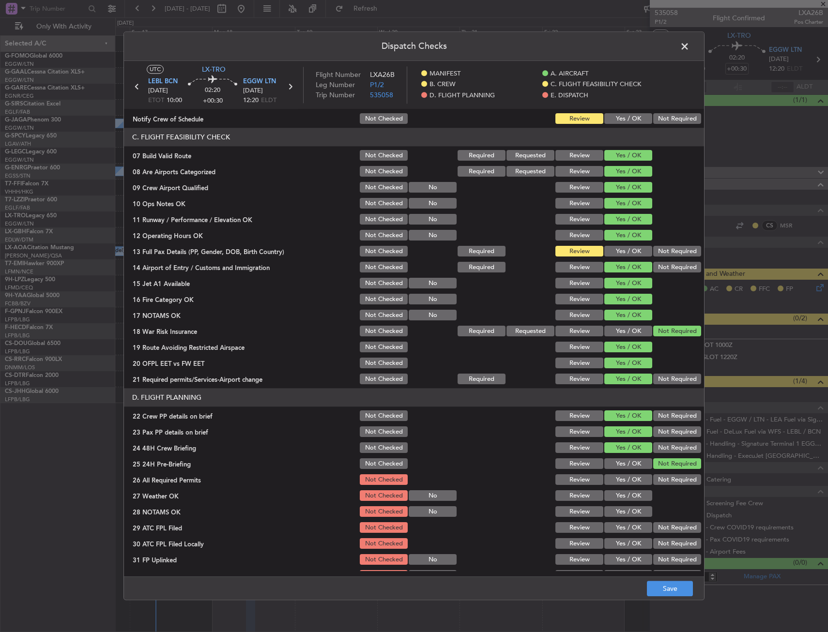
click at [611, 221] on section "C. FLIGHT FEASIBILITY CHECK 07 Build Valid Route Not Checked Required Requested…" at bounding box center [414, 257] width 580 height 258
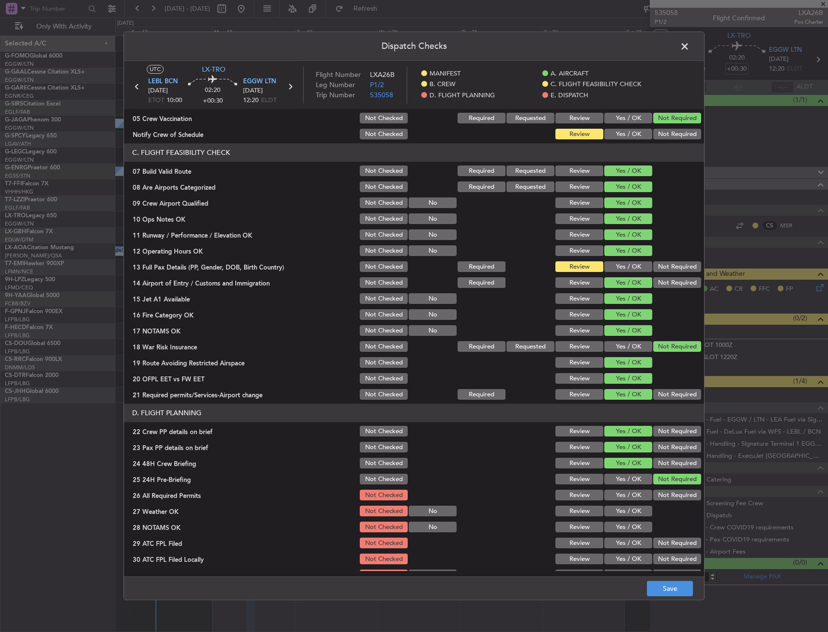
click at [604, 262] on button "Yes / OK" at bounding box center [628, 267] width 48 height 11
click at [605, 266] on button "Yes / OK" at bounding box center [628, 267] width 48 height 11
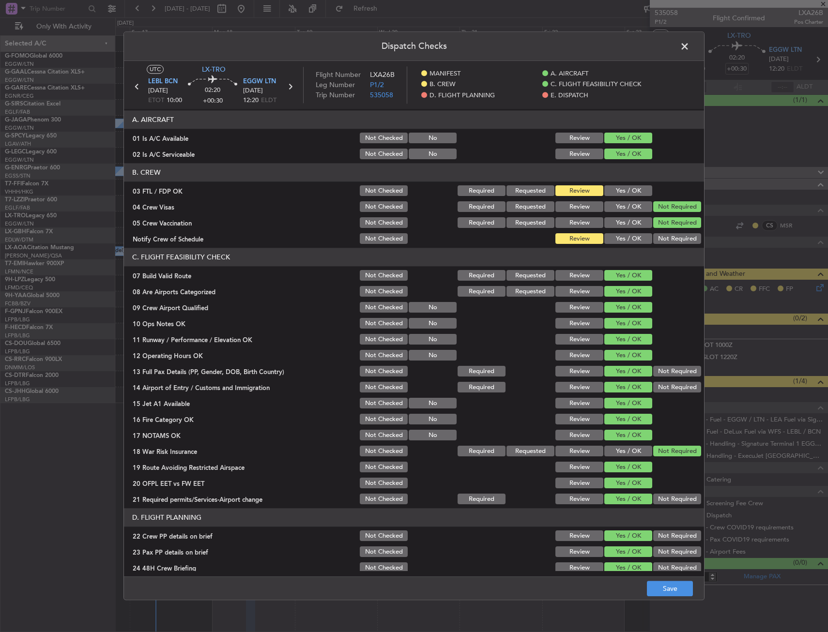
scroll to position [0, 0]
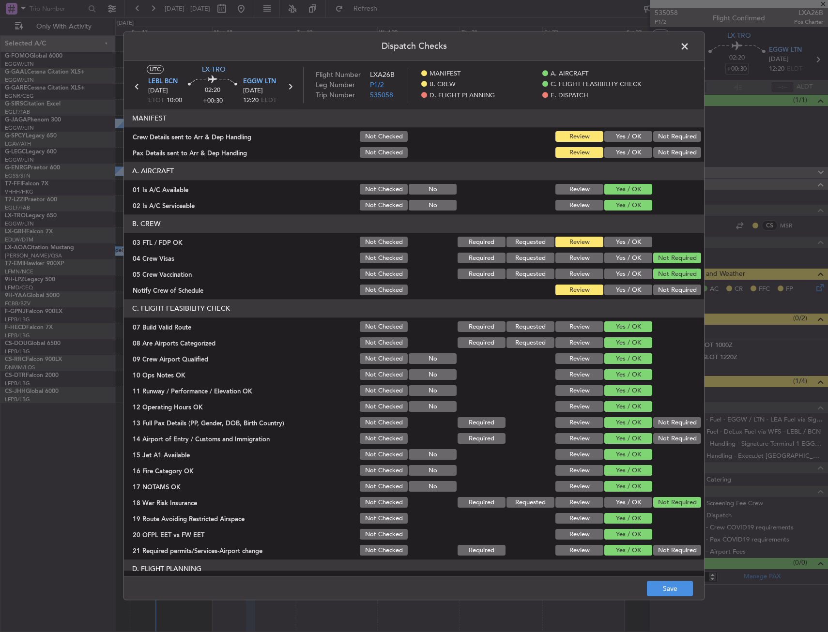
drag, startPoint x: 618, startPoint y: 134, endPoint x: 615, endPoint y: 142, distance: 8.3
click at [615, 141] on div "Yes / OK" at bounding box center [627, 137] width 49 height 14
click at [615, 143] on div "Yes / OK" at bounding box center [627, 137] width 49 height 14
click at [615, 153] on button "Yes / OK" at bounding box center [628, 153] width 48 height 11
click at [617, 139] on button "Yes / OK" at bounding box center [628, 137] width 48 height 11
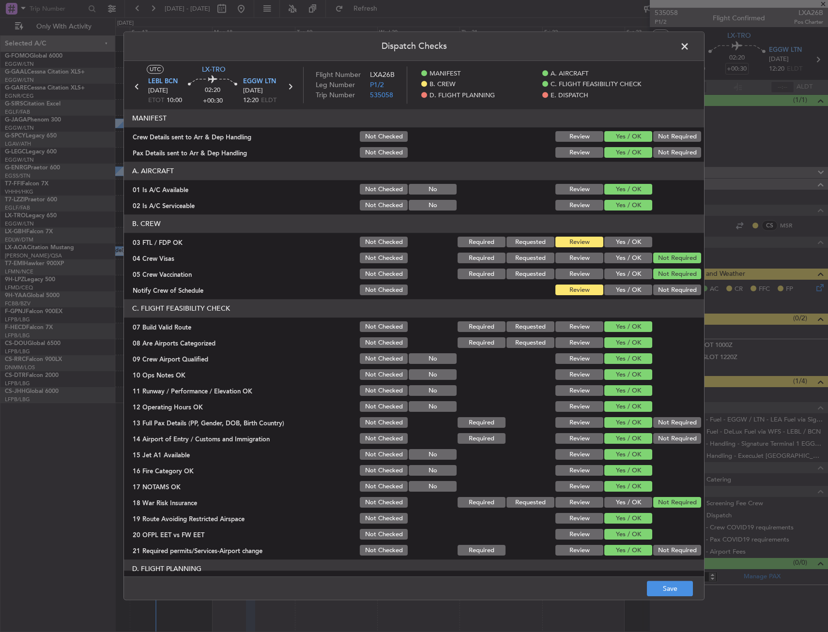
click at [668, 571] on main "UTC LX-TRO LEBL BCN 18/08/2025 ETOT 10:00 02:20 +00:30 EGGW LTN 18/08/2025 12:2…" at bounding box center [414, 321] width 580 height 520
click at [668, 583] on button "Save" at bounding box center [670, 589] width 46 height 15
click at [690, 50] on span at bounding box center [690, 48] width 0 height 19
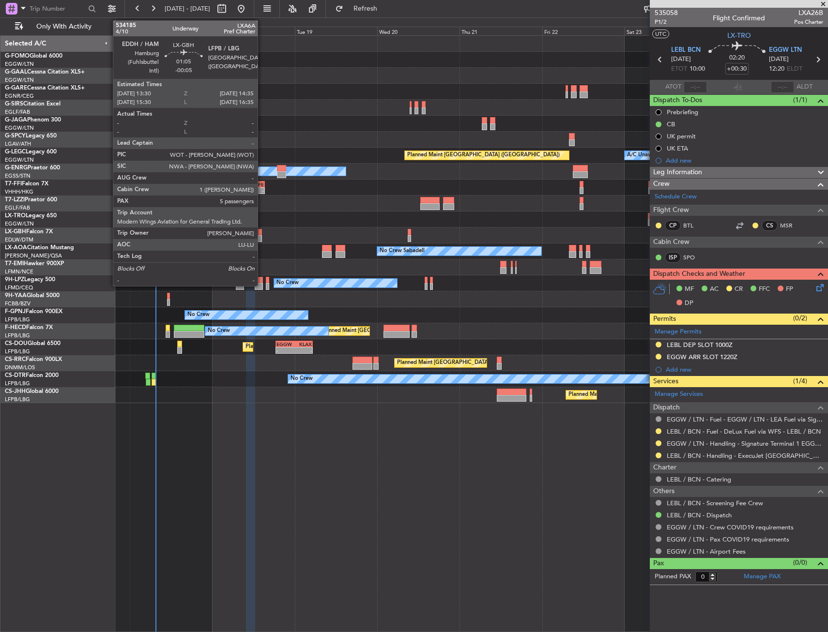
click at [262, 236] on div at bounding box center [260, 238] width 4 height 7
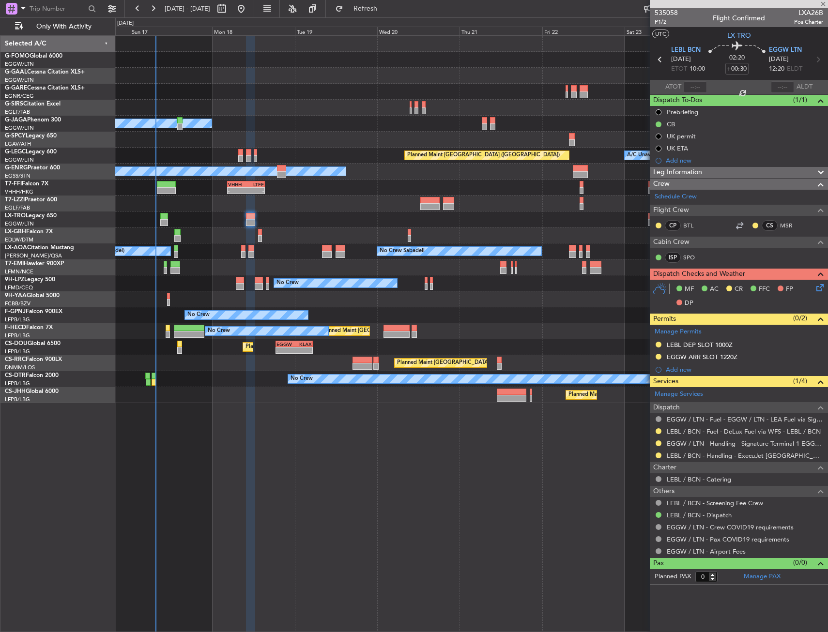
type input "-00:05"
type input "5"
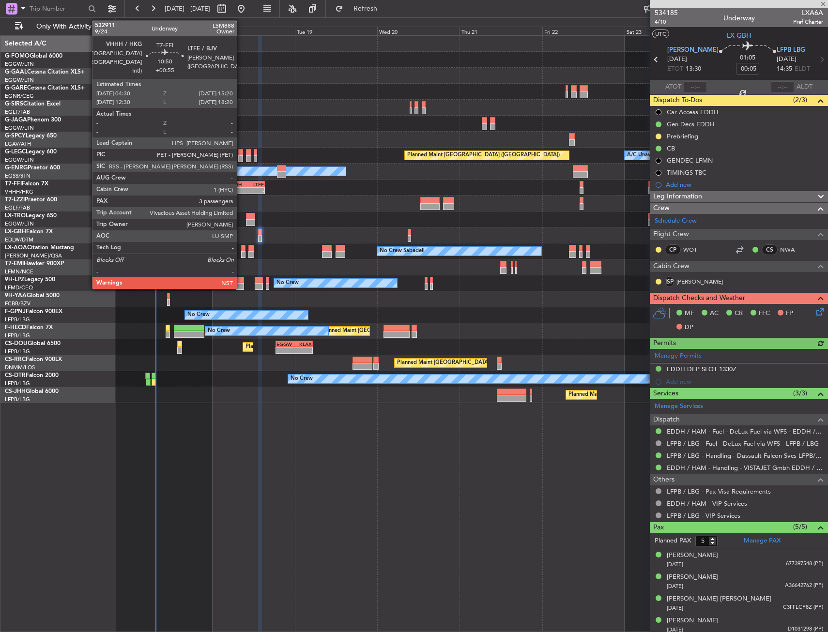
click at [241, 184] on div "VHHH" at bounding box center [237, 185] width 18 height 6
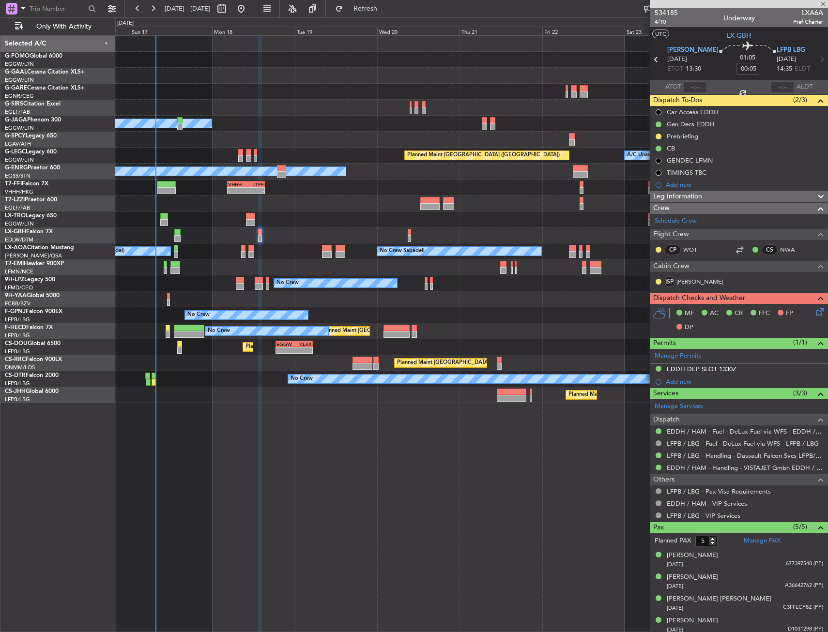
type input "+00:55"
type input "3"
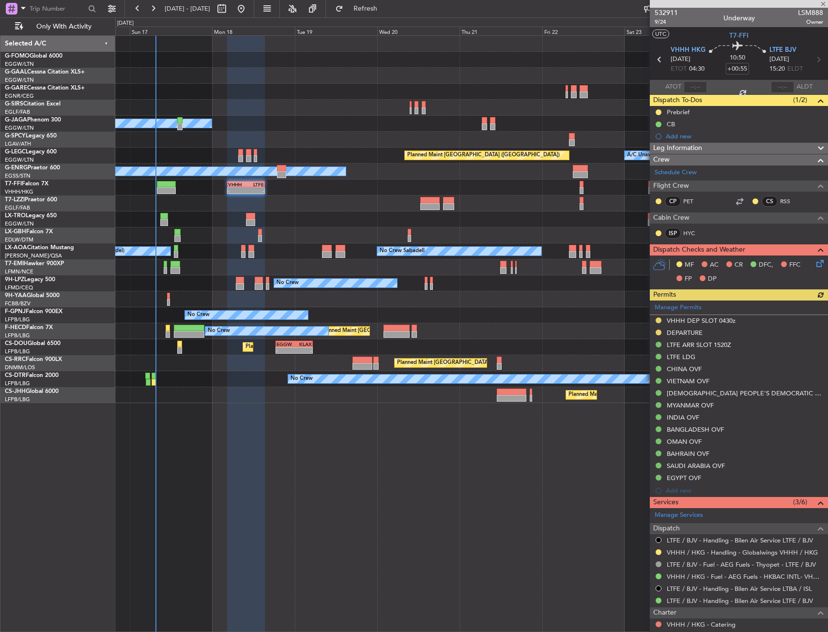
click at [815, 262] on icon at bounding box center [818, 262] width 8 height 8
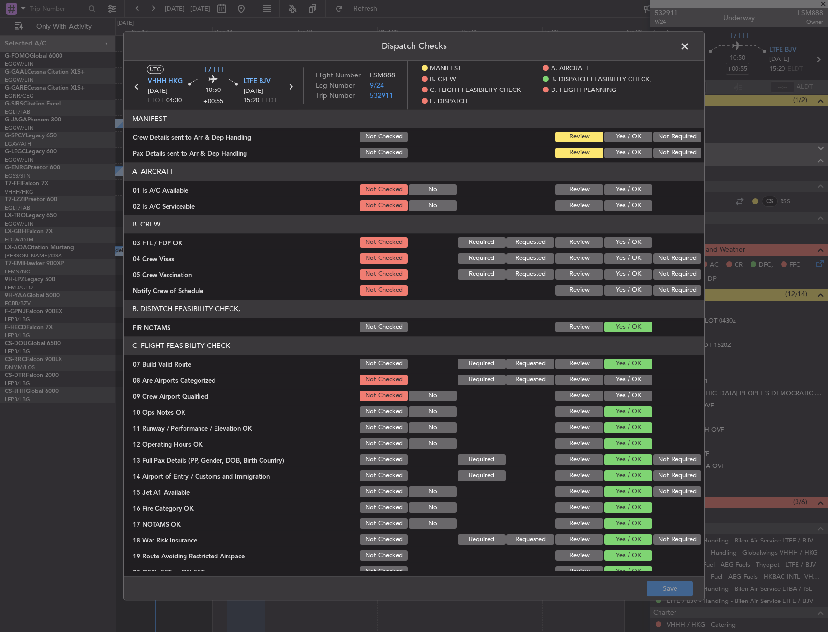
click at [605, 140] on button "Yes / OK" at bounding box center [628, 137] width 48 height 11
click at [607, 148] on button "Yes / OK" at bounding box center [628, 153] width 48 height 11
click at [660, 589] on button "Save" at bounding box center [670, 589] width 46 height 15
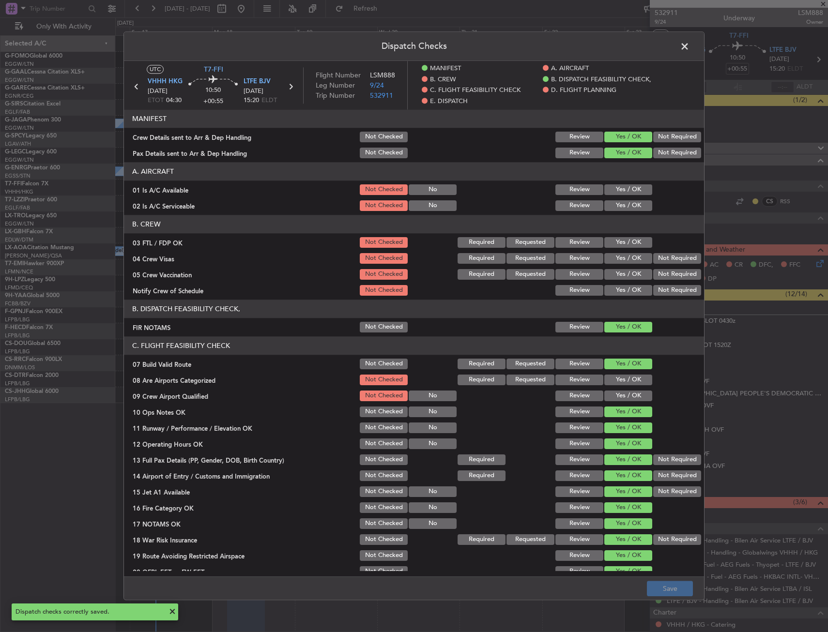
click at [690, 48] on span at bounding box center [690, 48] width 0 height 19
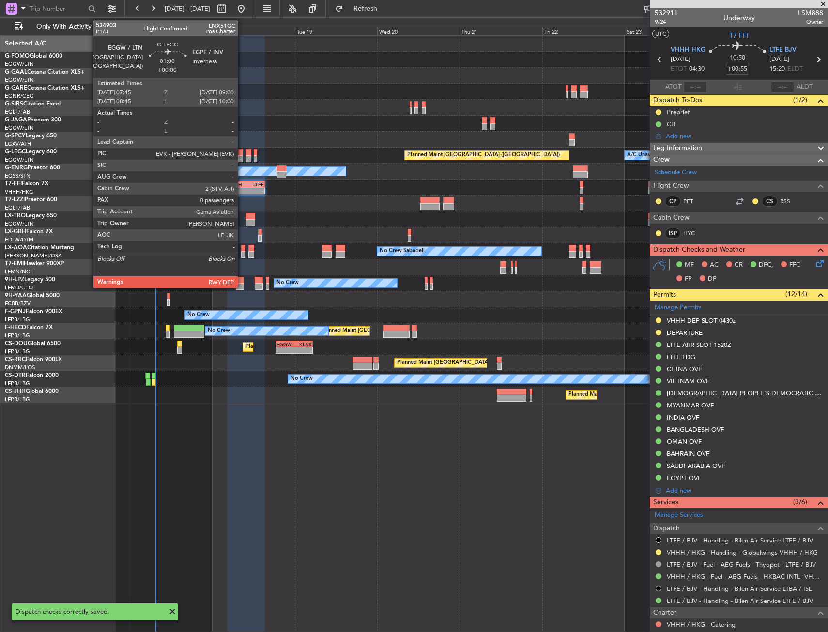
click at [242, 154] on div at bounding box center [240, 152] width 4 height 7
type input "0"
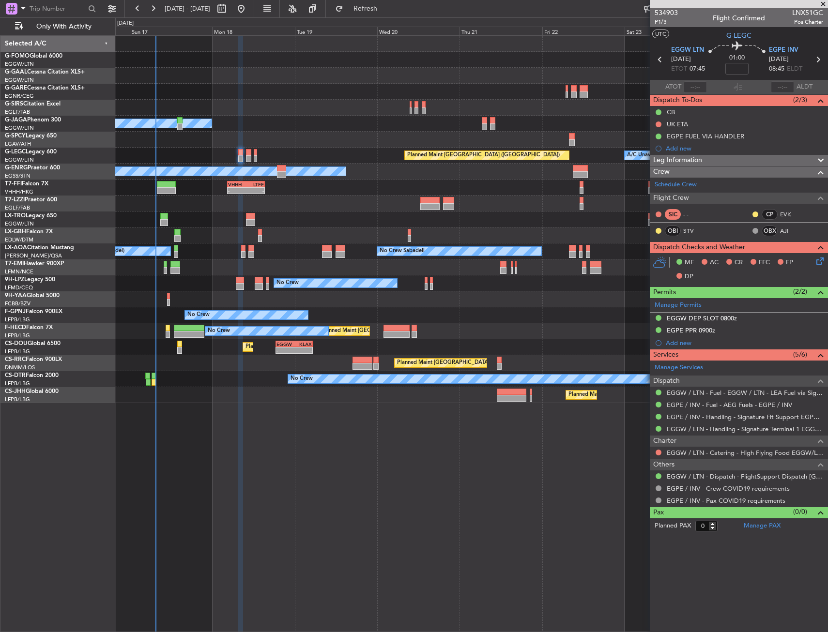
click at [818, 261] on icon at bounding box center [818, 260] width 8 height 8
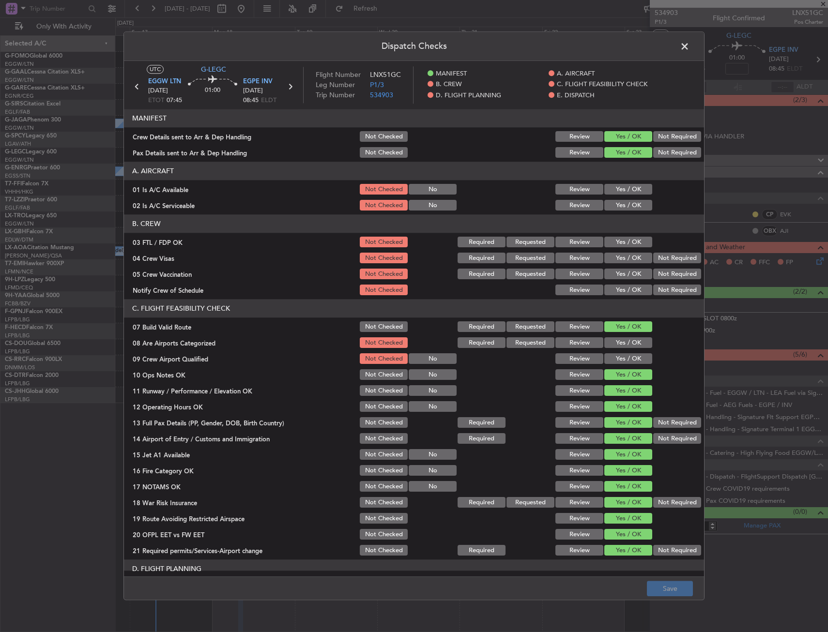
click at [606, 196] on div "Yes / OK" at bounding box center [627, 190] width 49 height 14
click at [614, 198] on section "A. AIRCRAFT 01 Is A/C Available Not Checked No Review Yes / OK 02 Is A/C Servic…" at bounding box center [414, 187] width 580 height 50
click at [615, 204] on button "Yes / OK" at bounding box center [628, 205] width 48 height 11
click at [616, 188] on button "Yes / OK" at bounding box center [628, 189] width 48 height 11
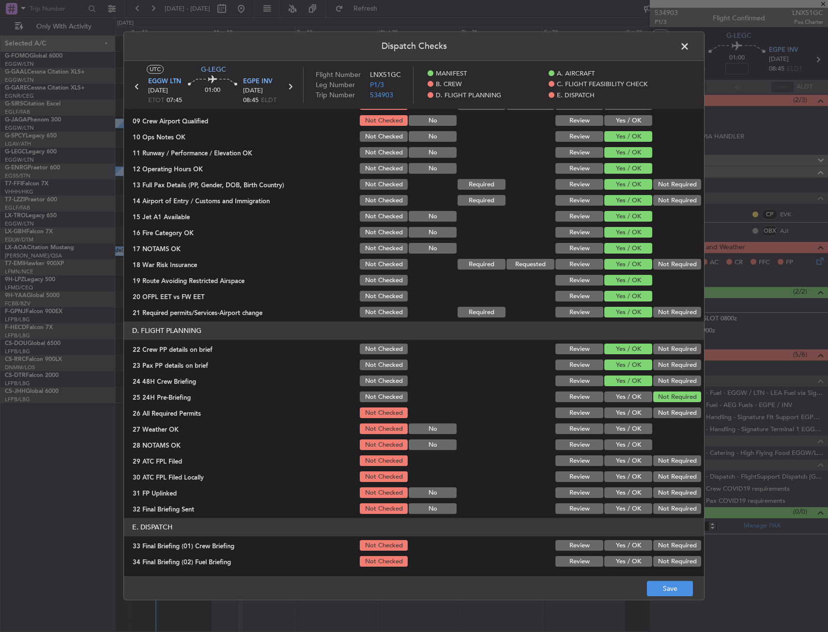
scroll to position [242, 0]
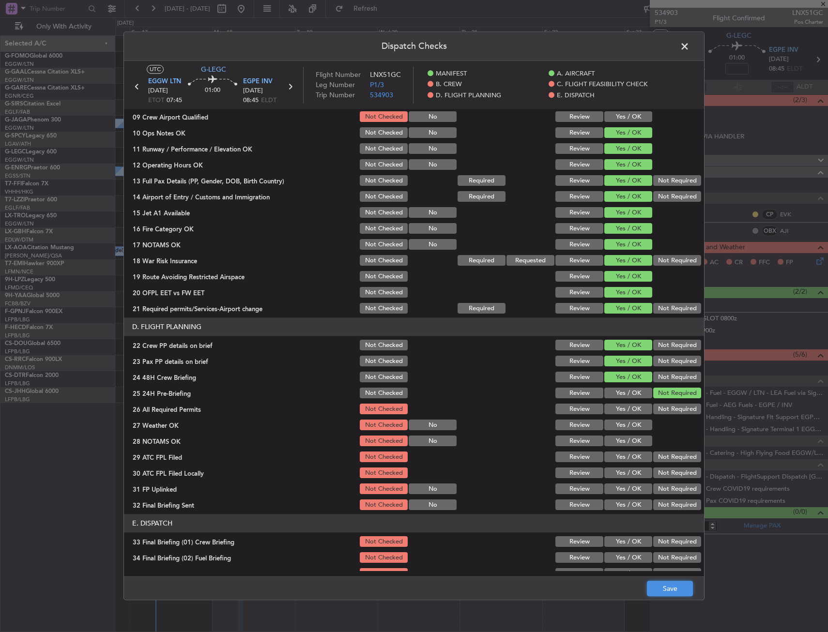
click at [671, 584] on button "Save" at bounding box center [670, 589] width 46 height 15
click at [690, 46] on span at bounding box center [690, 48] width 0 height 19
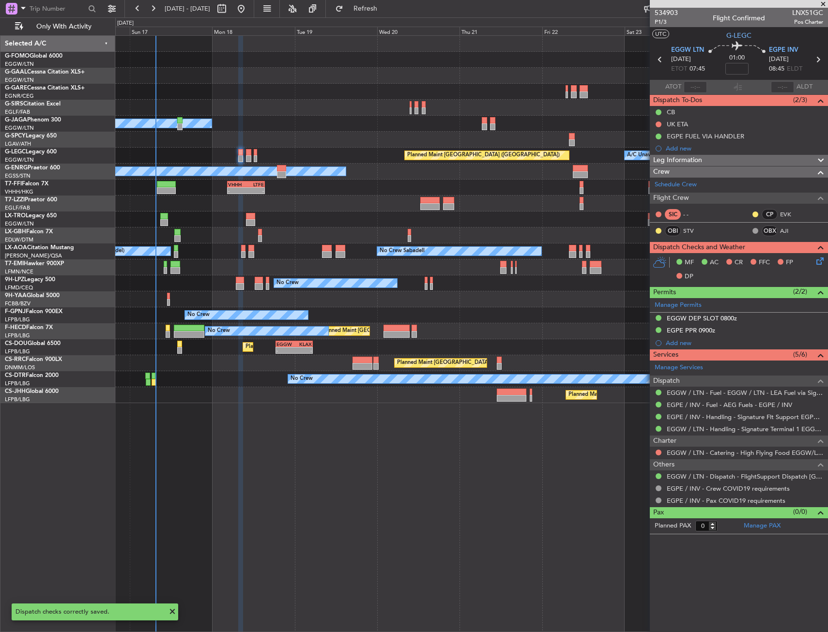
click at [810, 62] on div "EGPE INV 18/08/2025 08:45 ELDT" at bounding box center [790, 60] width 43 height 29
click at [812, 61] on icon at bounding box center [818, 59] width 13 height 13
type input "+00:10"
type input "11"
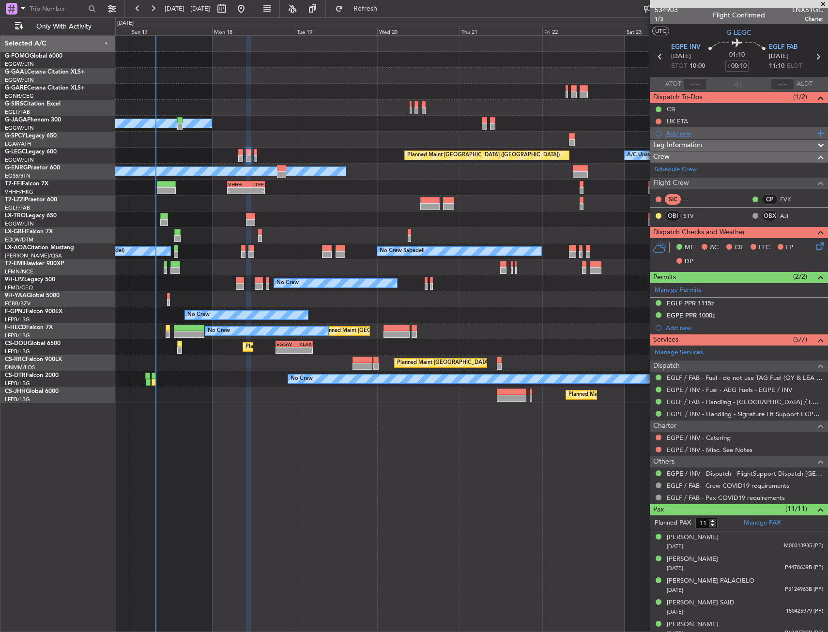
scroll to position [0, 0]
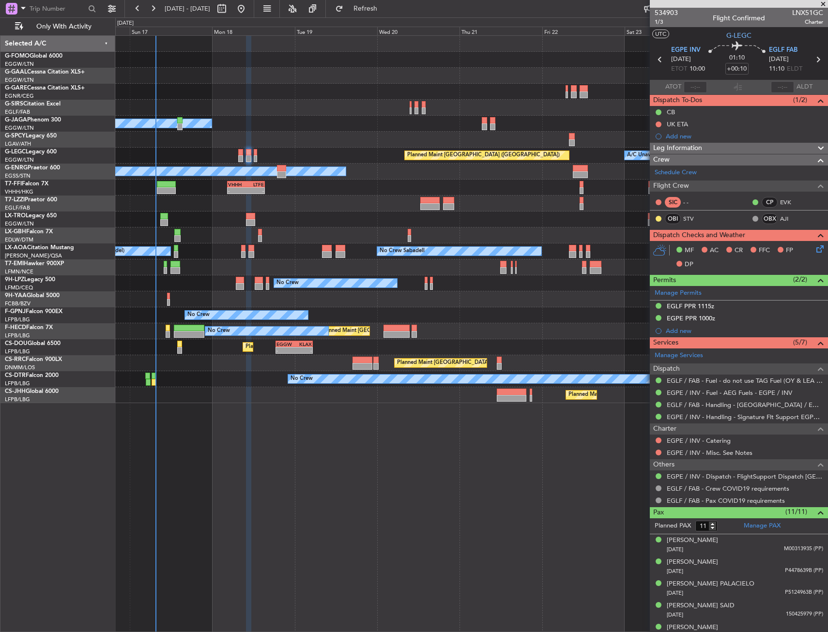
click at [813, 58] on icon at bounding box center [818, 59] width 13 height 13
type input "+00:30"
type input "0"
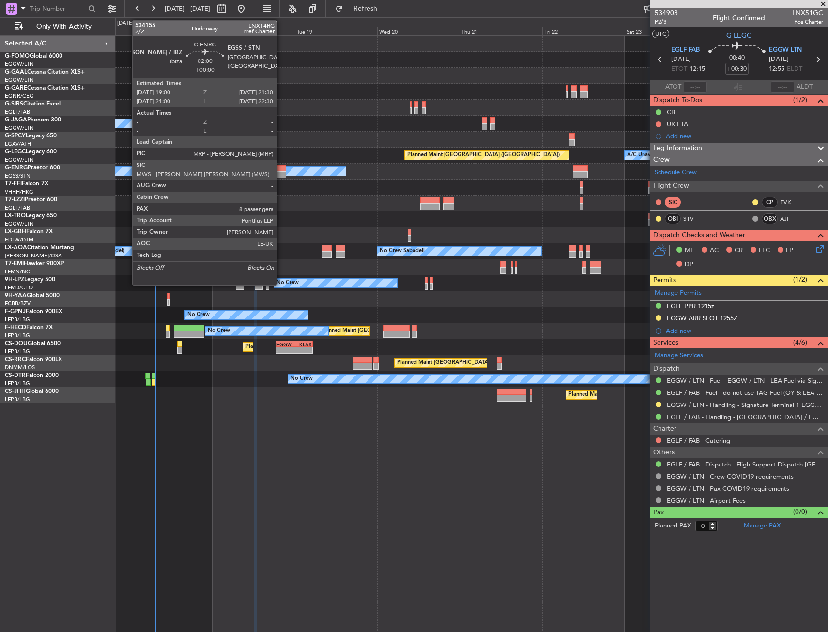
click at [281, 173] on div at bounding box center [281, 174] width 9 height 7
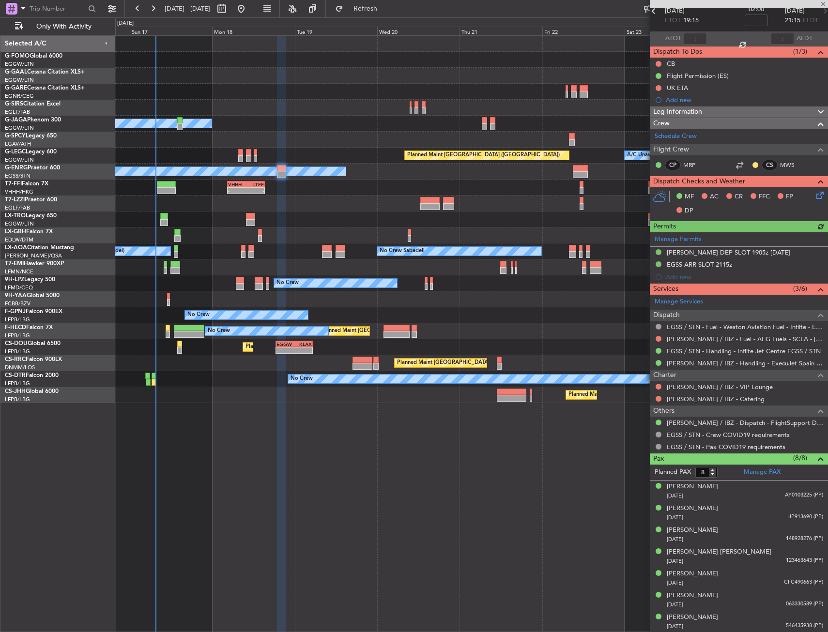
scroll to position [71, 0]
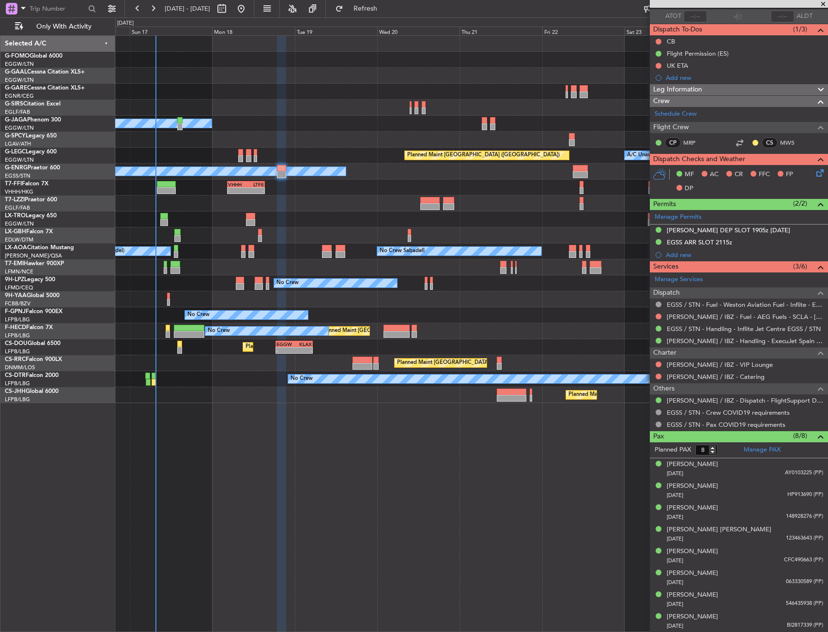
click at [721, 187] on div "MF AC CR FFC FP DP" at bounding box center [743, 182] width 142 height 29
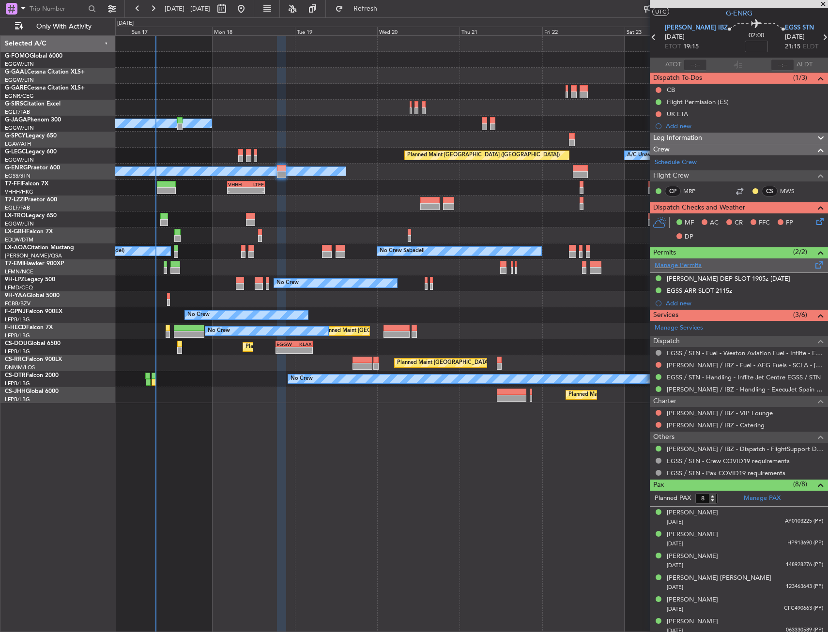
scroll to position [0, 0]
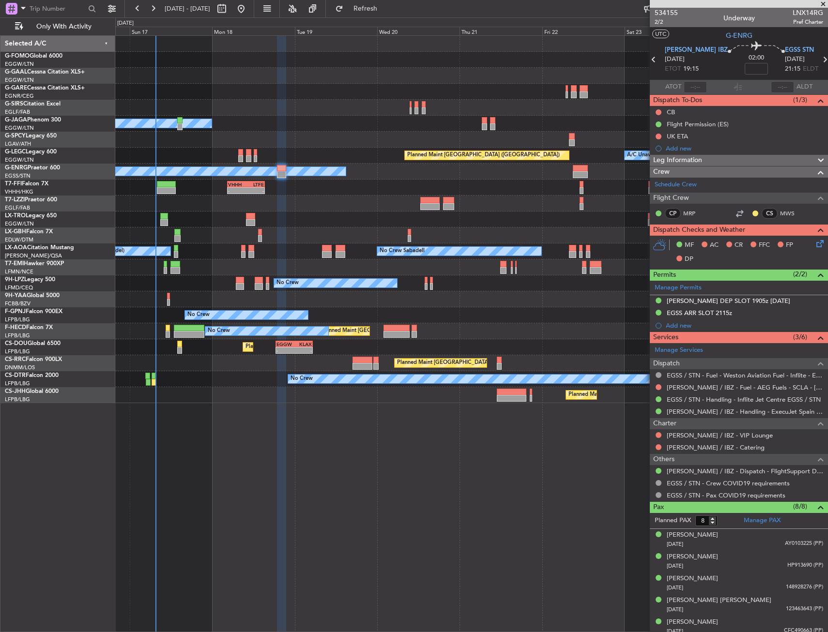
click at [818, 62] on icon at bounding box center [824, 59] width 13 height 13
type input "4"
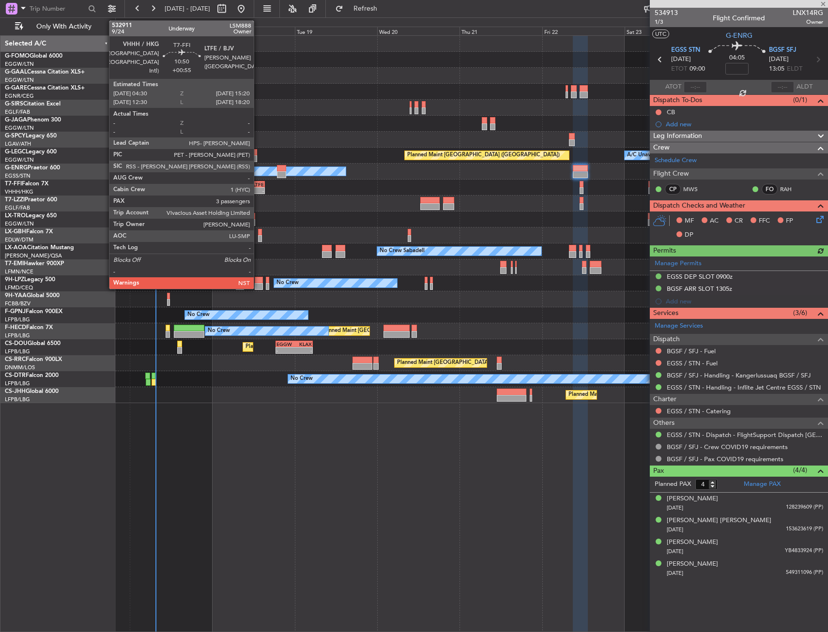
click at [258, 186] on div "LTFE" at bounding box center [255, 185] width 18 height 6
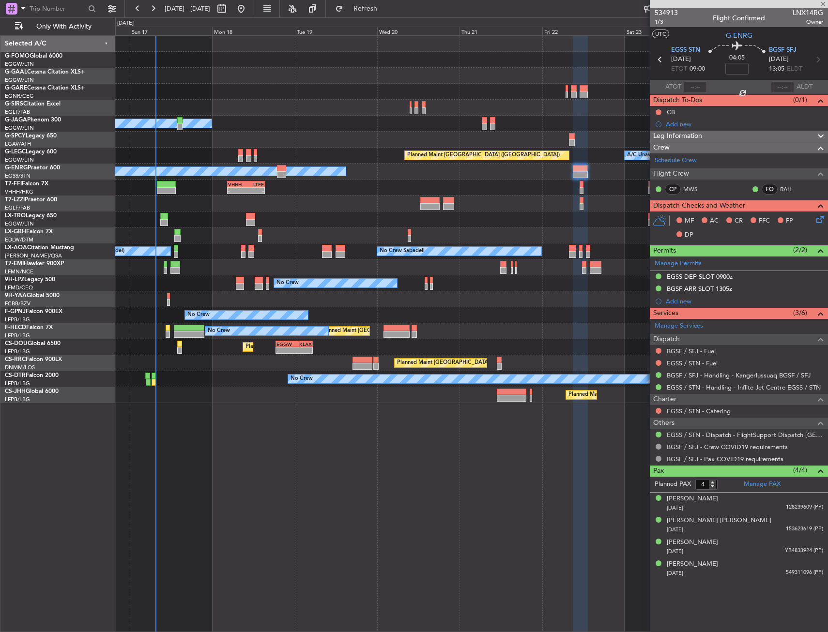
type input "+00:55"
type input "3"
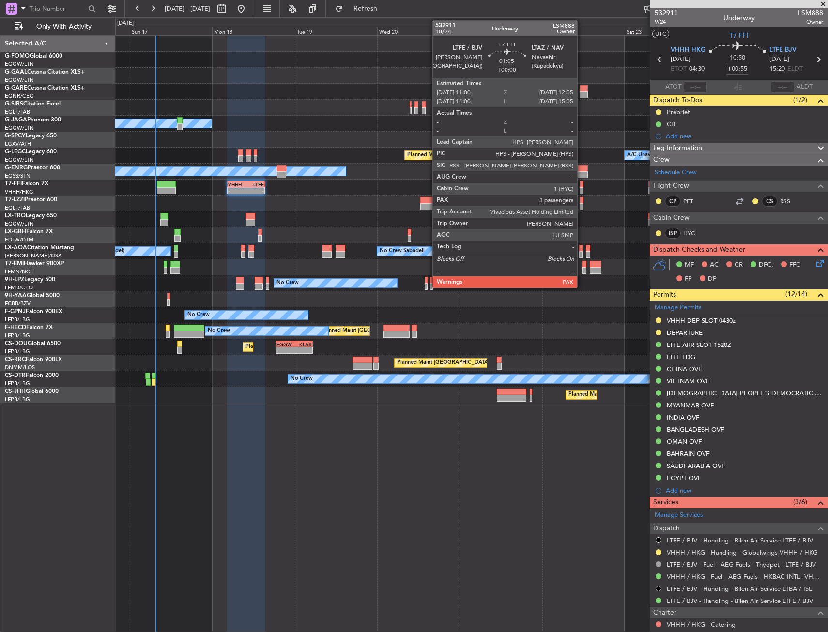
click at [582, 186] on div at bounding box center [582, 184] width 4 height 7
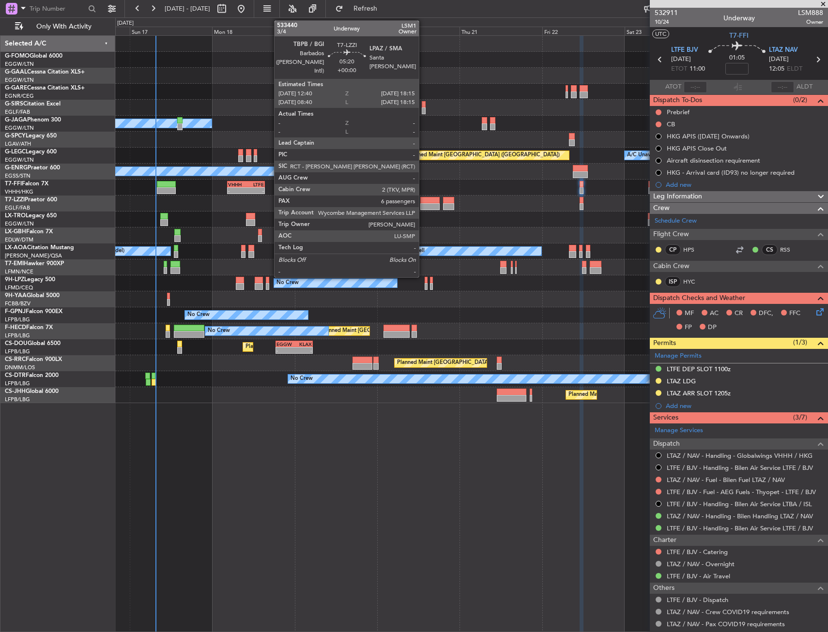
click at [423, 201] on div at bounding box center [429, 200] width 19 height 7
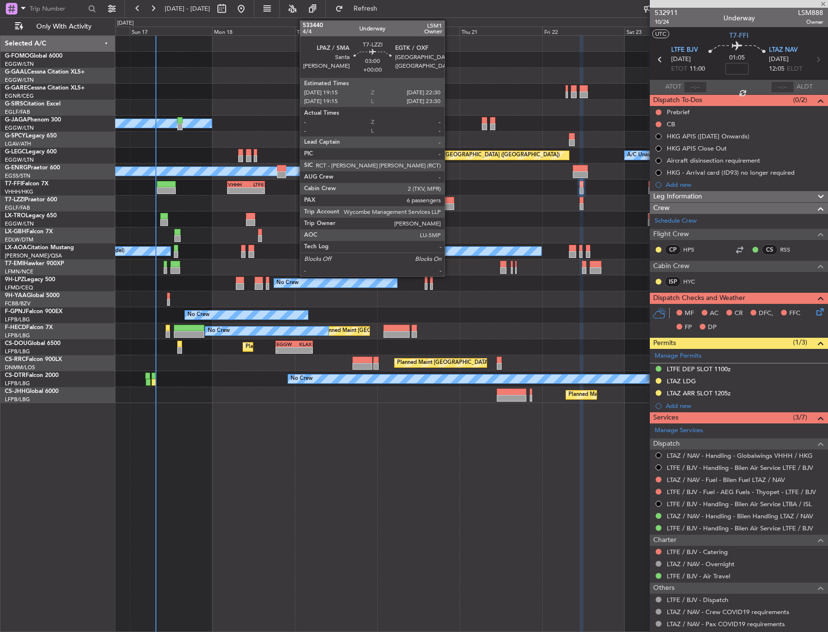
type input "6"
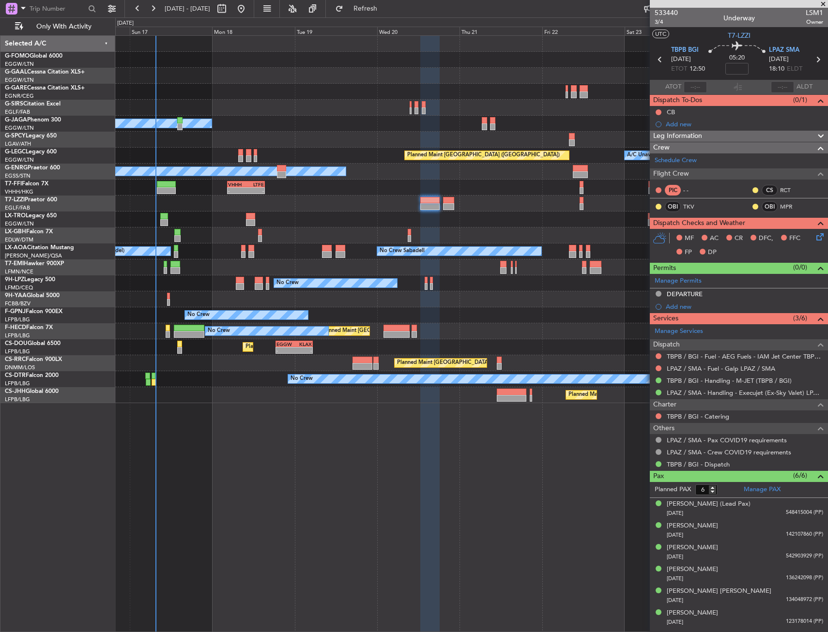
click at [822, 60] on icon at bounding box center [818, 59] width 13 height 13
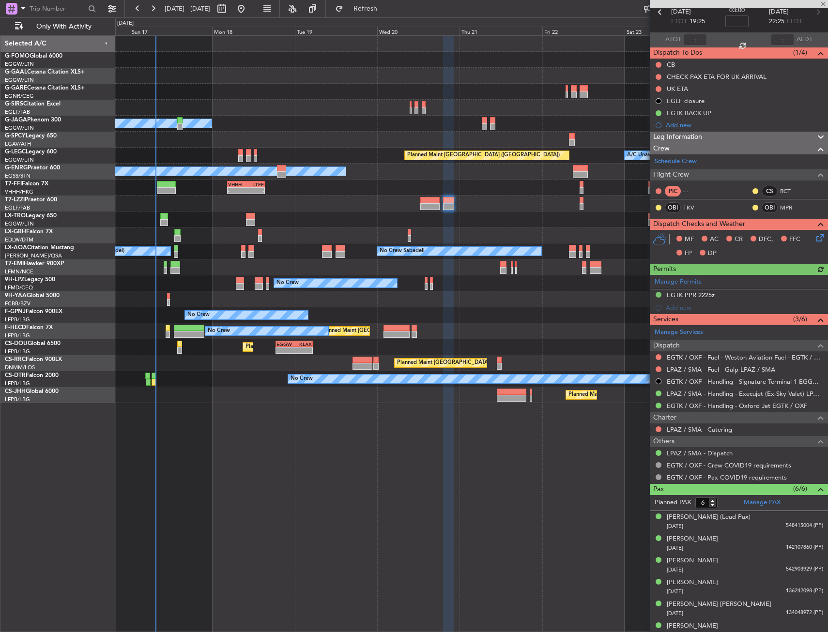
scroll to position [57, 0]
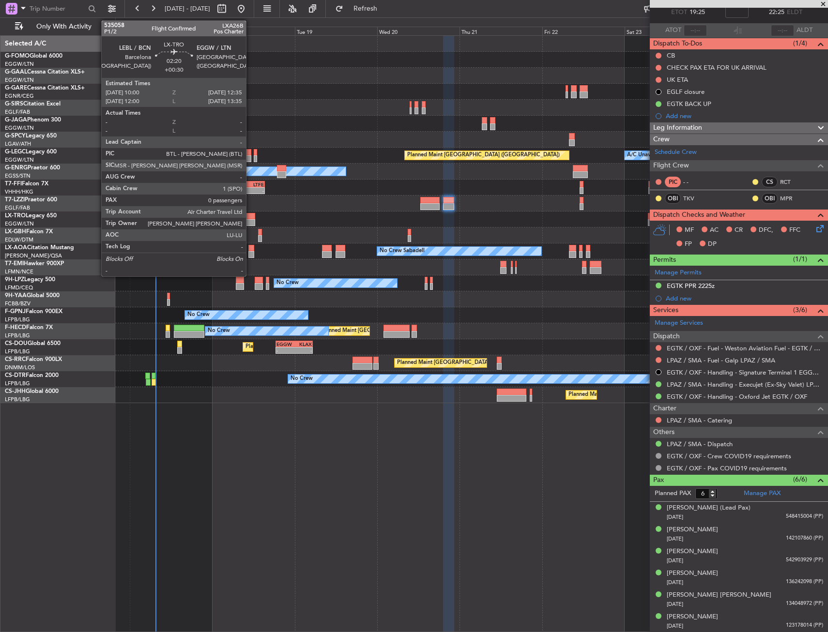
click at [250, 217] on div at bounding box center [250, 216] width 9 height 7
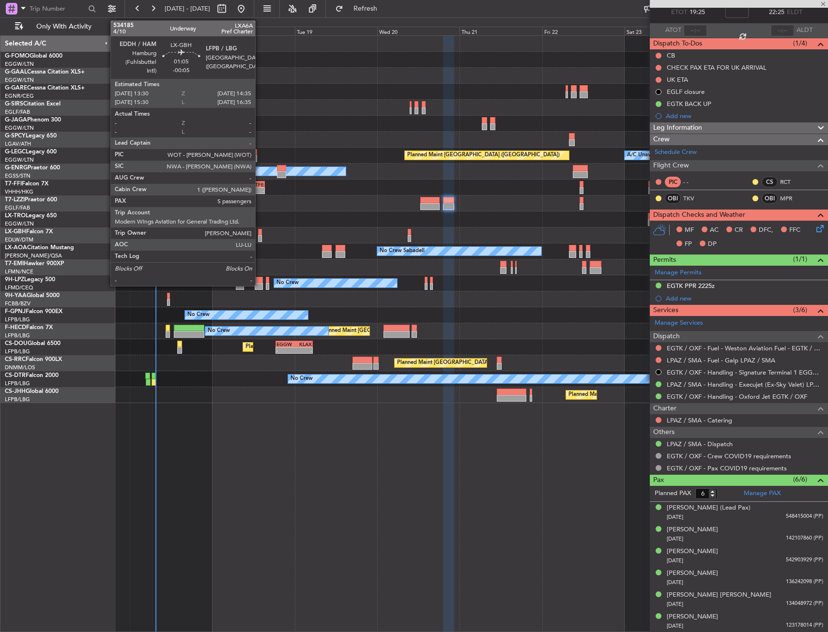
type input "+00:30"
type input "0"
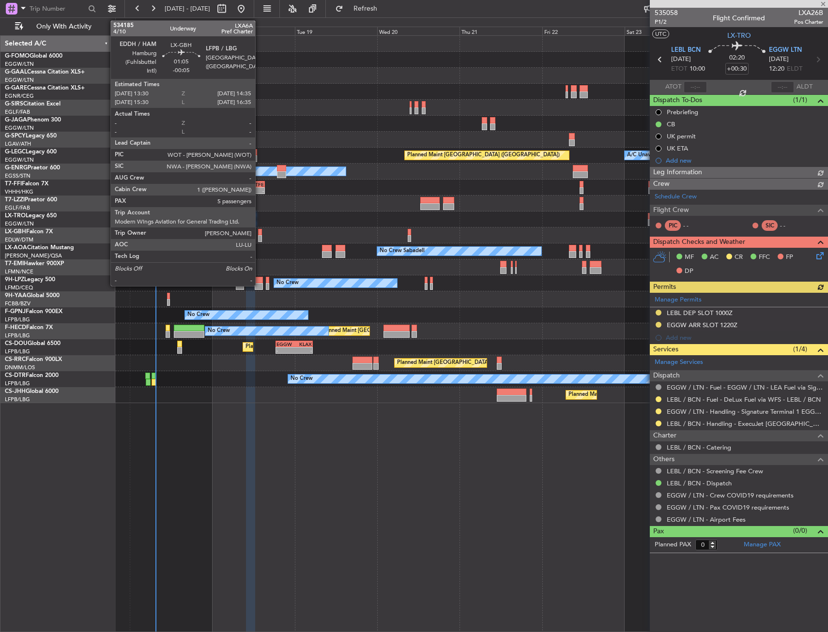
click at [260, 234] on div at bounding box center [260, 232] width 4 height 7
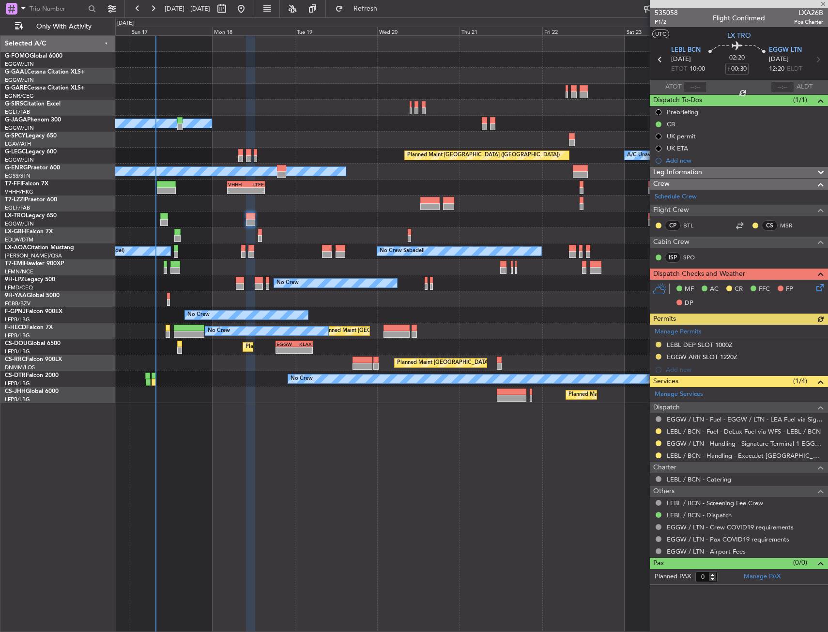
type input "-00:05"
type input "5"
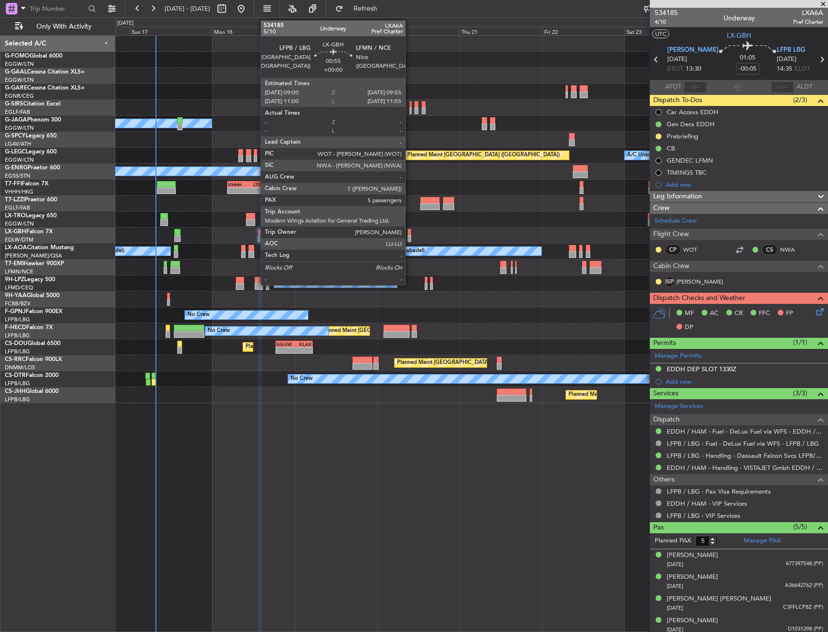
click at [410, 235] on div at bounding box center [409, 232] width 3 height 7
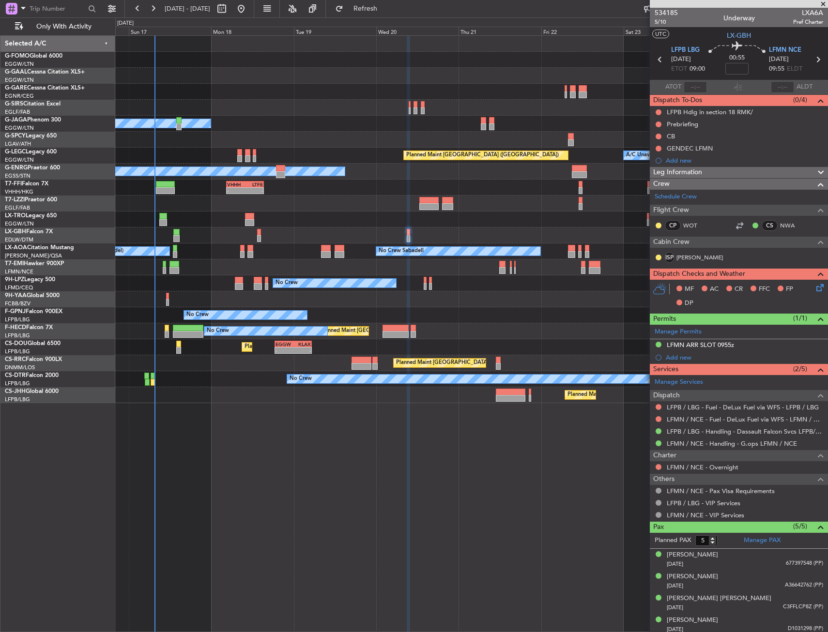
click at [452, 107] on div at bounding box center [471, 108] width 712 height 16
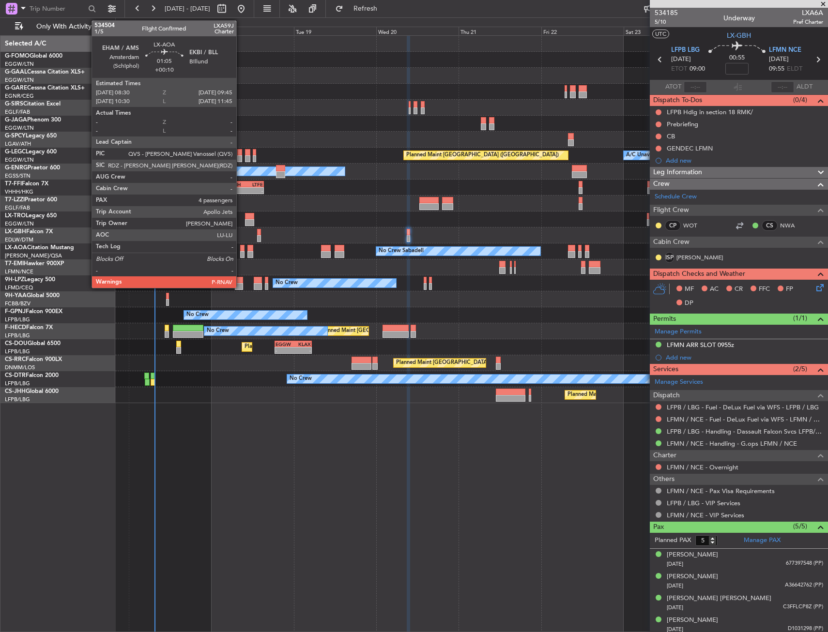
click at [241, 247] on div at bounding box center [242, 248] width 4 height 7
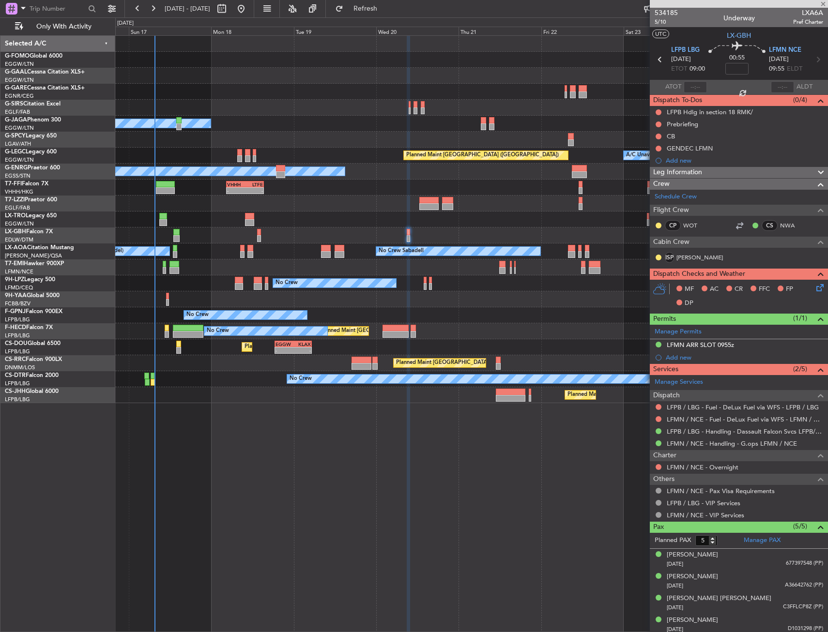
type input "+00:10"
type input "4"
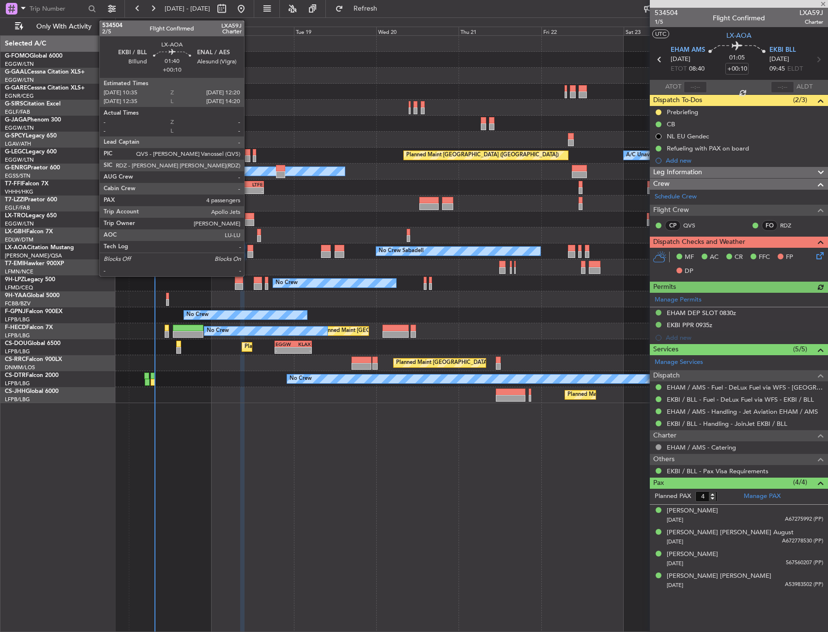
click at [248, 252] on div at bounding box center [250, 254] width 6 height 7
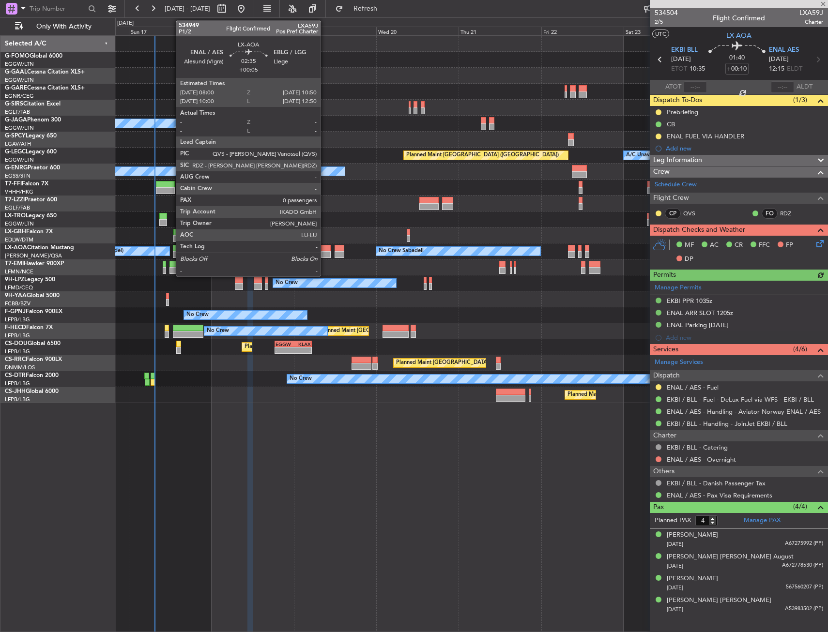
click at [325, 250] on div at bounding box center [326, 248] width 10 height 7
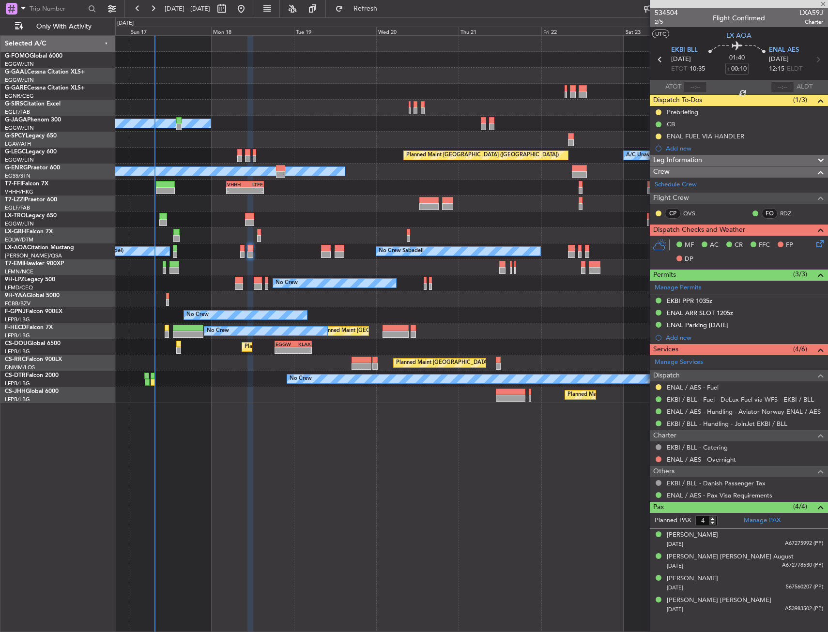
type input "+00:05"
type input "0"
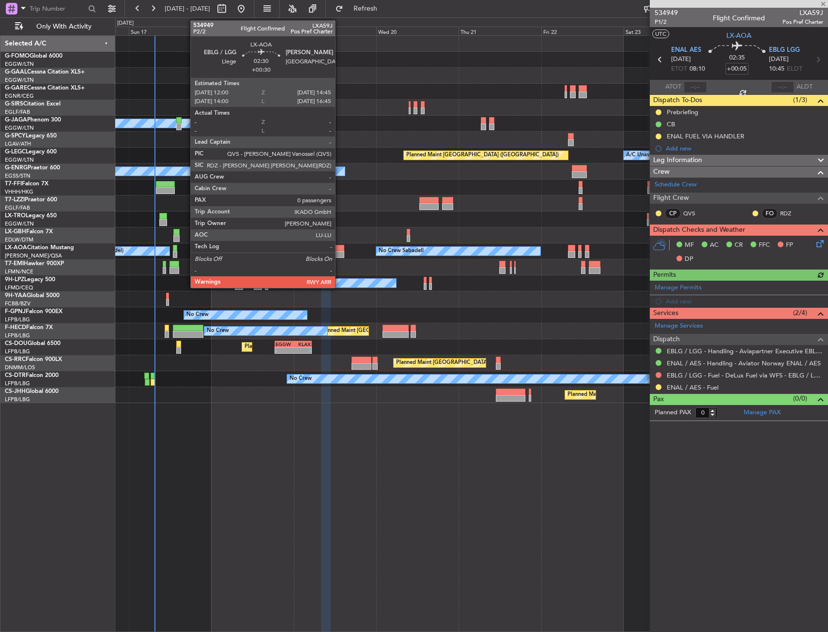
click at [339, 248] on div at bounding box center [340, 248] width 10 height 7
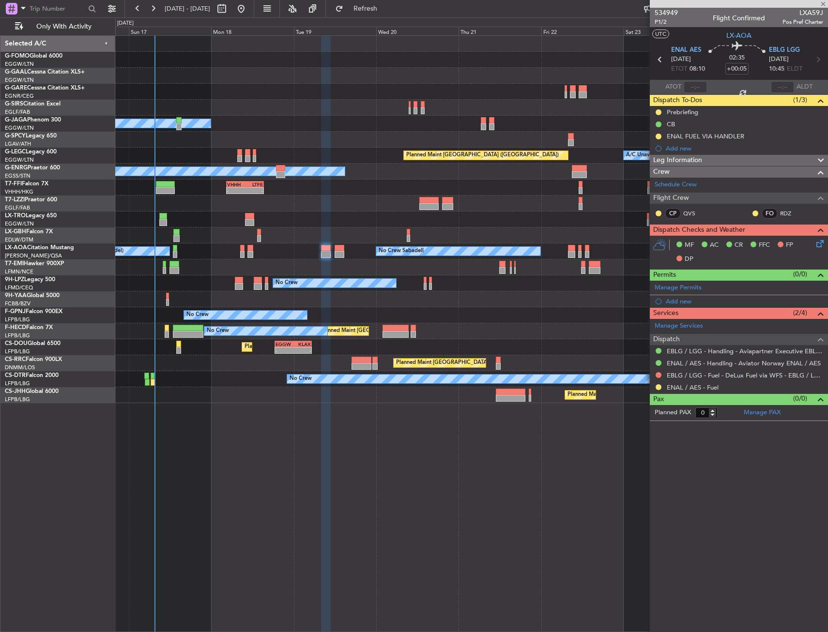
type input "+00:30"
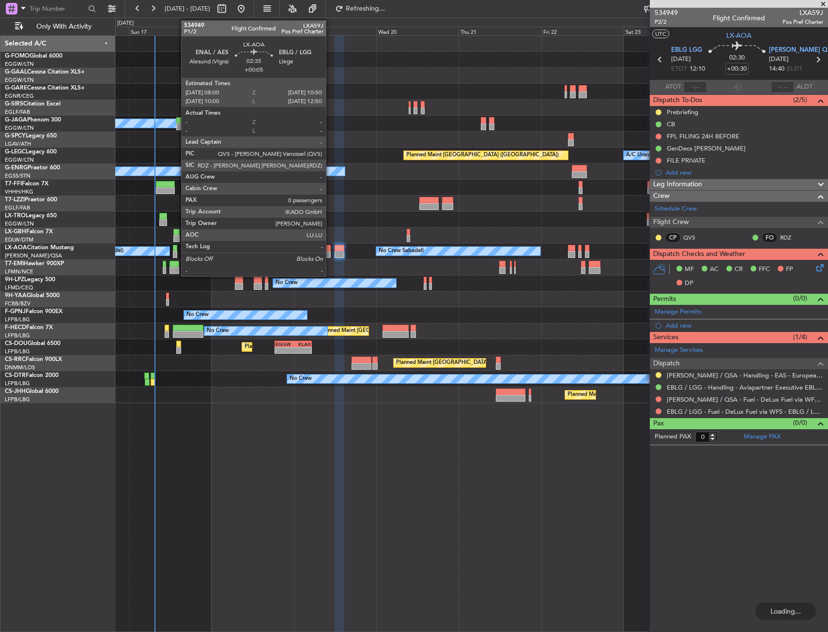
click at [330, 249] on div at bounding box center [326, 248] width 10 height 7
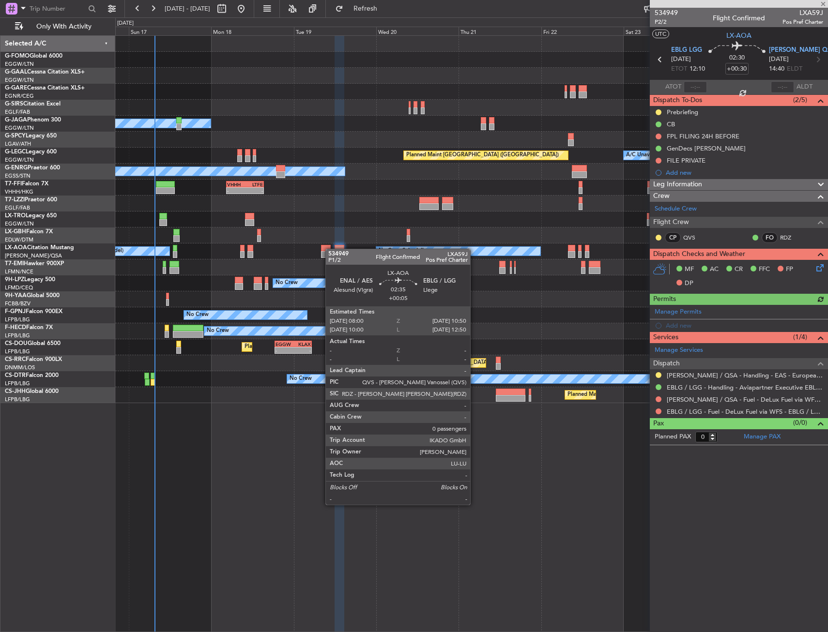
type input "+00:05"
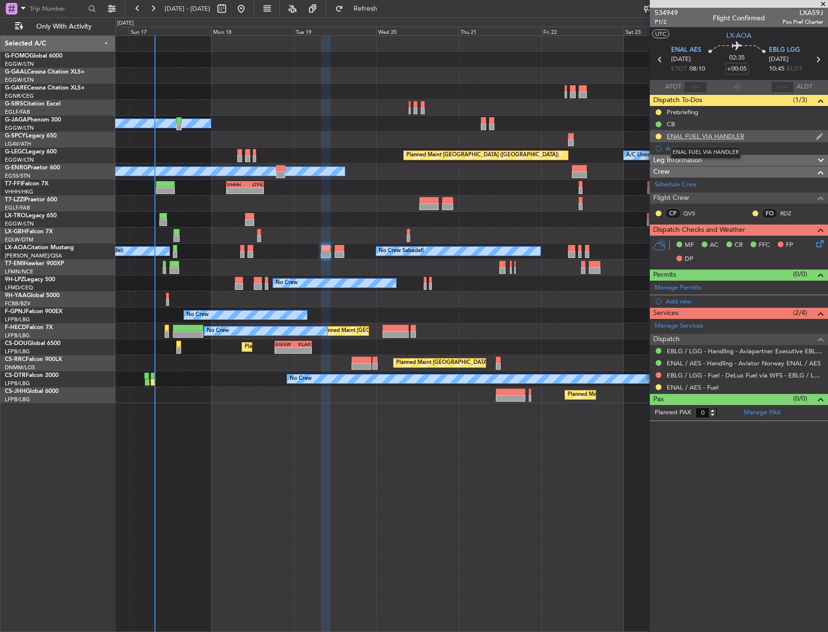
click at [691, 138] on div "ENAL FUEL VIA HANDLER" at bounding box center [705, 136] width 77 height 8
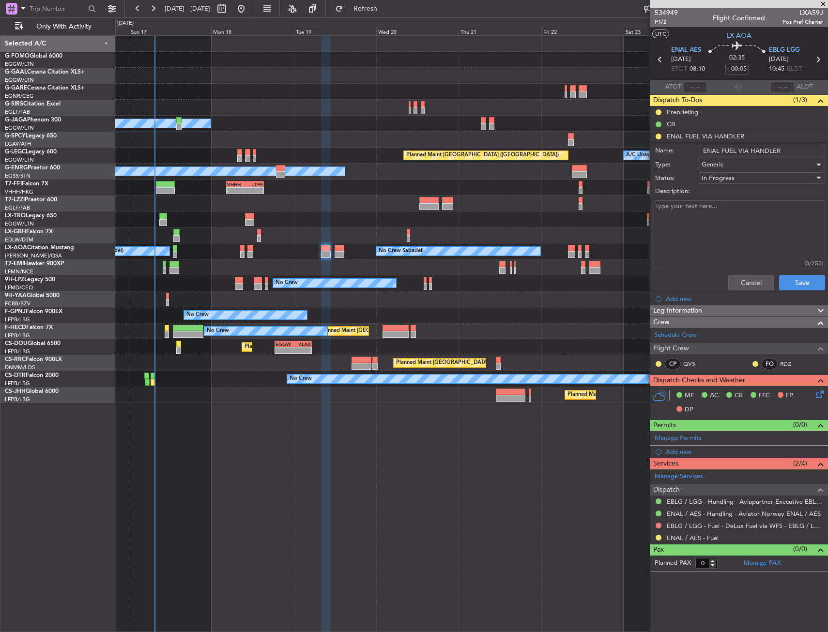
click at [761, 149] on input "ENAL FUEL VIA HANDLER" at bounding box center [761, 151] width 127 height 11
click at [745, 283] on button "Cancel" at bounding box center [751, 282] width 46 height 15
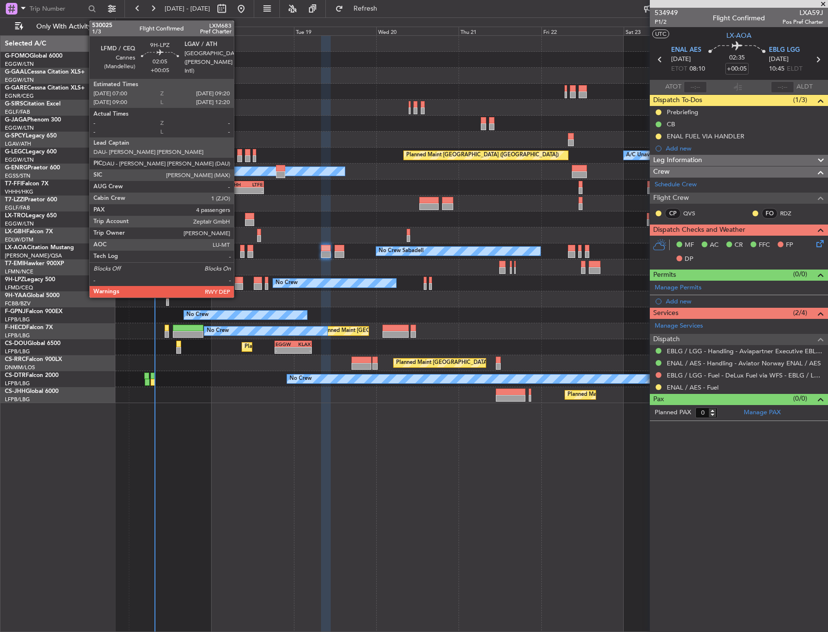
click at [238, 279] on div at bounding box center [239, 280] width 8 height 7
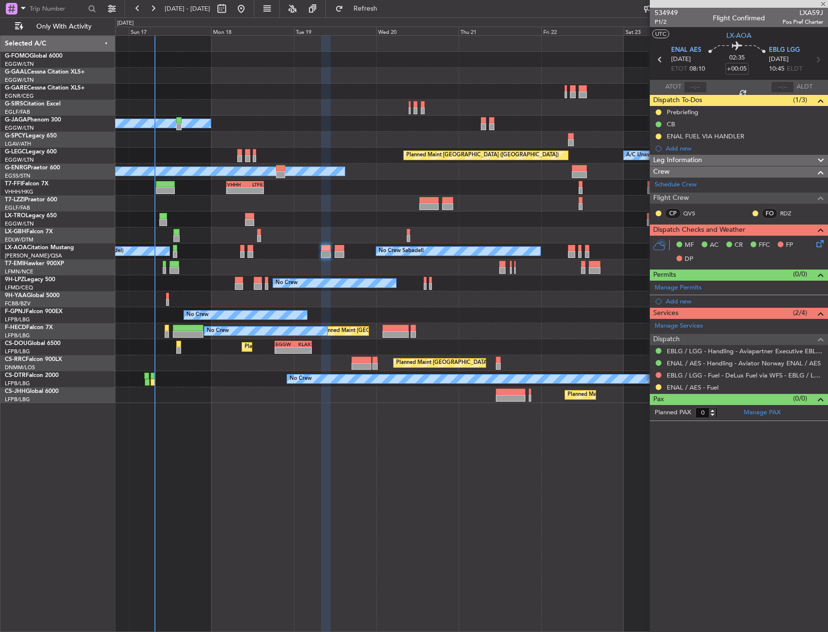
type input "4"
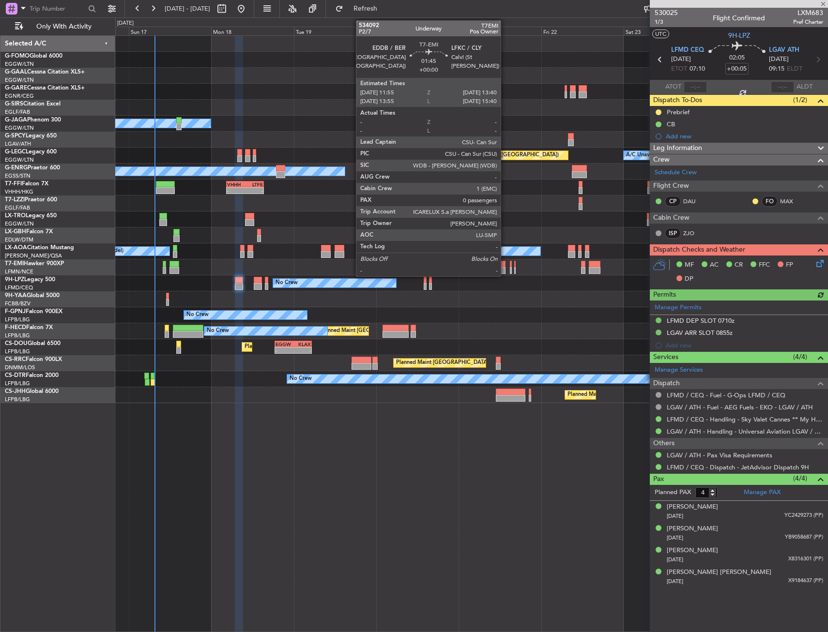
click at [505, 265] on div at bounding box center [502, 264] width 6 height 7
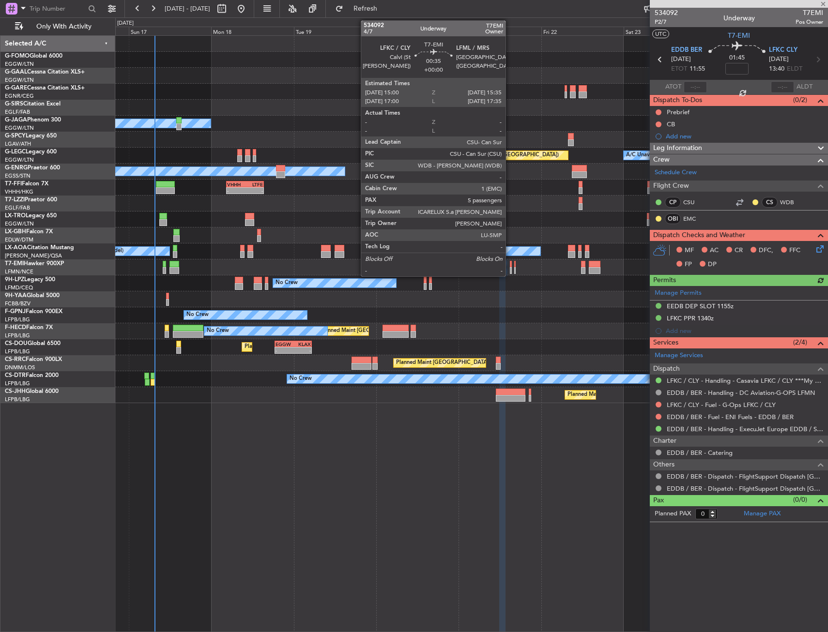
click at [510, 266] on div at bounding box center [511, 264] width 2 height 7
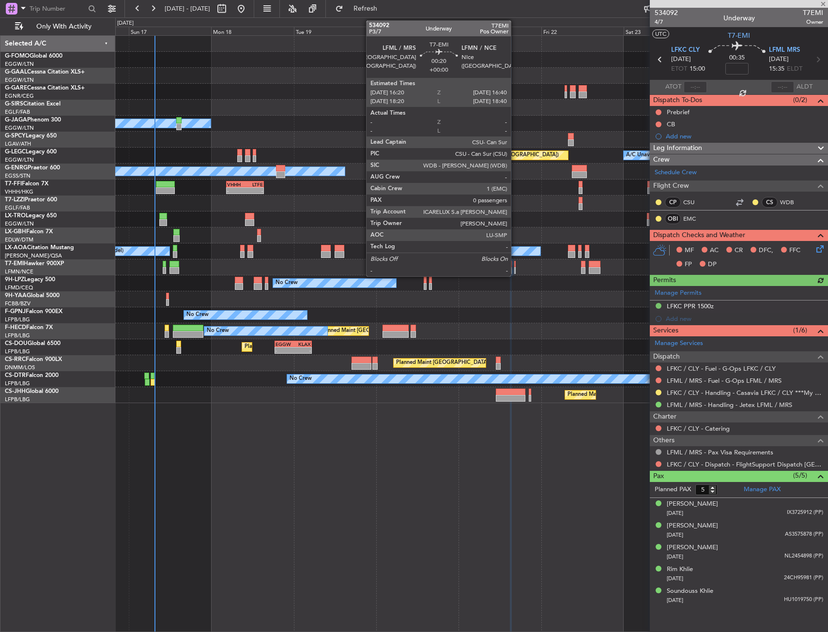
click at [515, 268] on div at bounding box center [514, 270] width 1 height 7
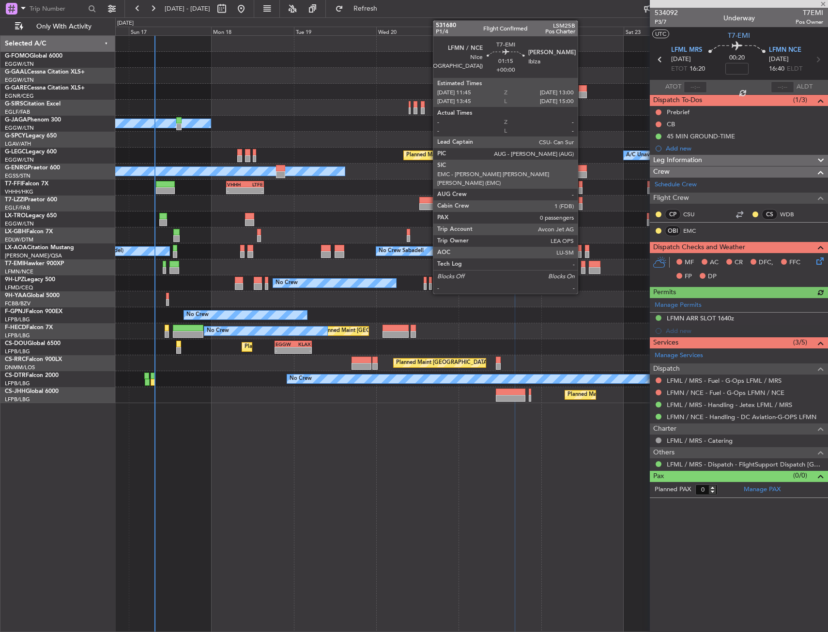
click at [582, 270] on div at bounding box center [583, 270] width 4 height 7
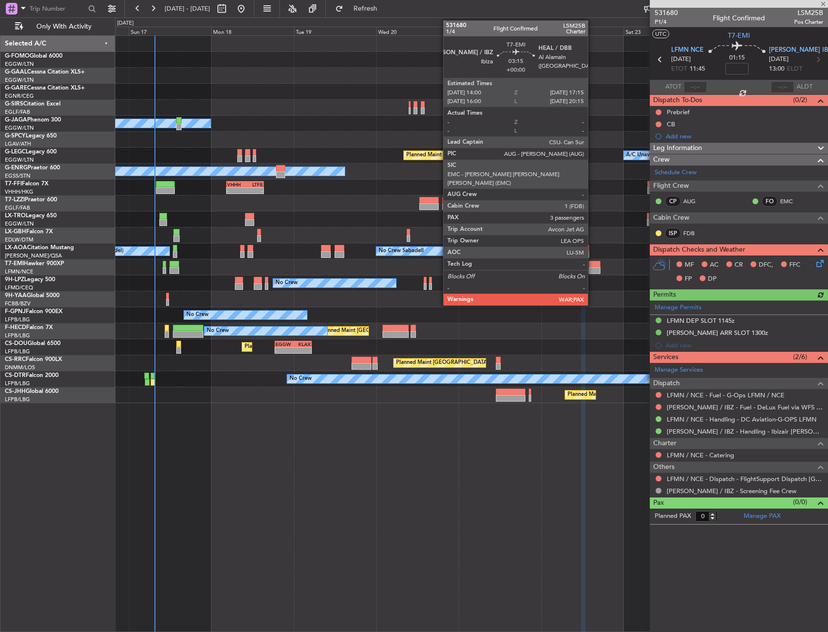
click at [592, 271] on div at bounding box center [595, 270] width 12 height 7
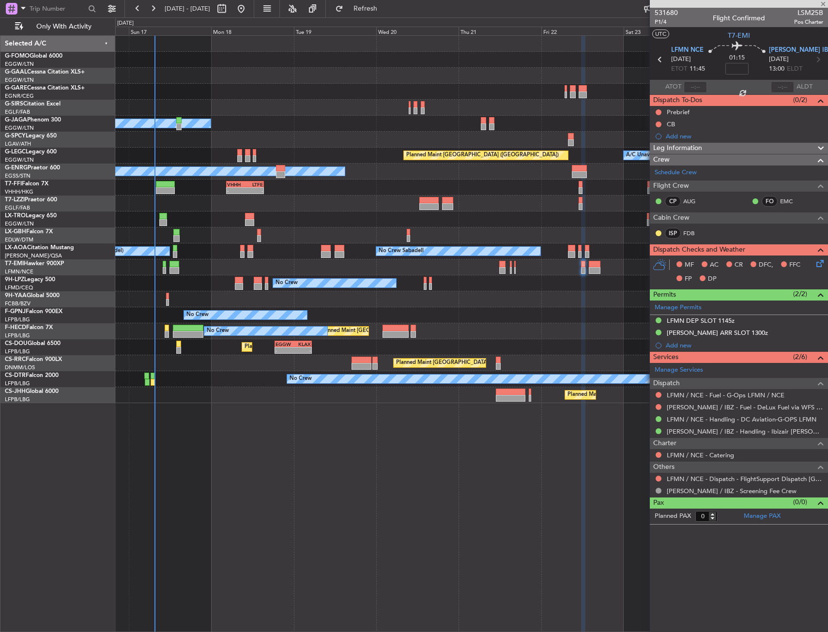
type input "3"
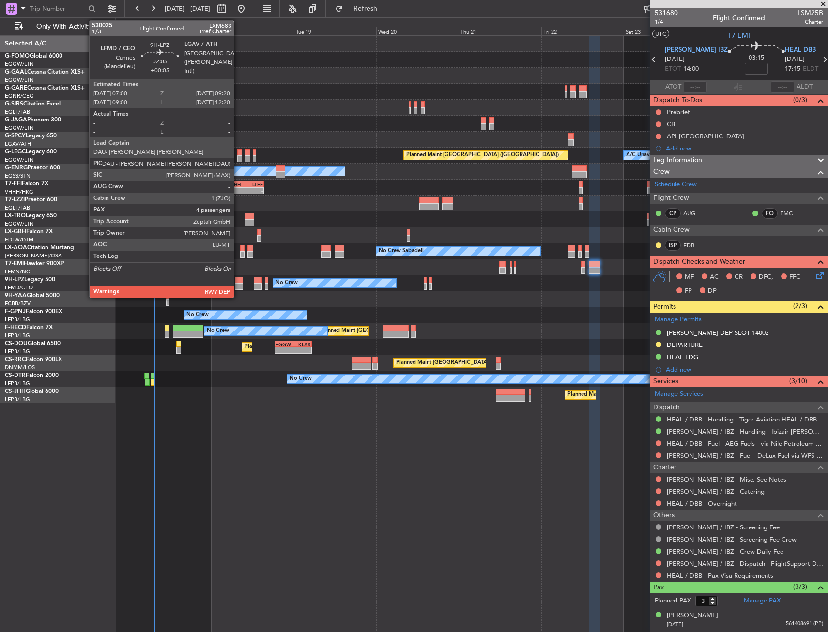
click at [238, 280] on div at bounding box center [239, 280] width 8 height 7
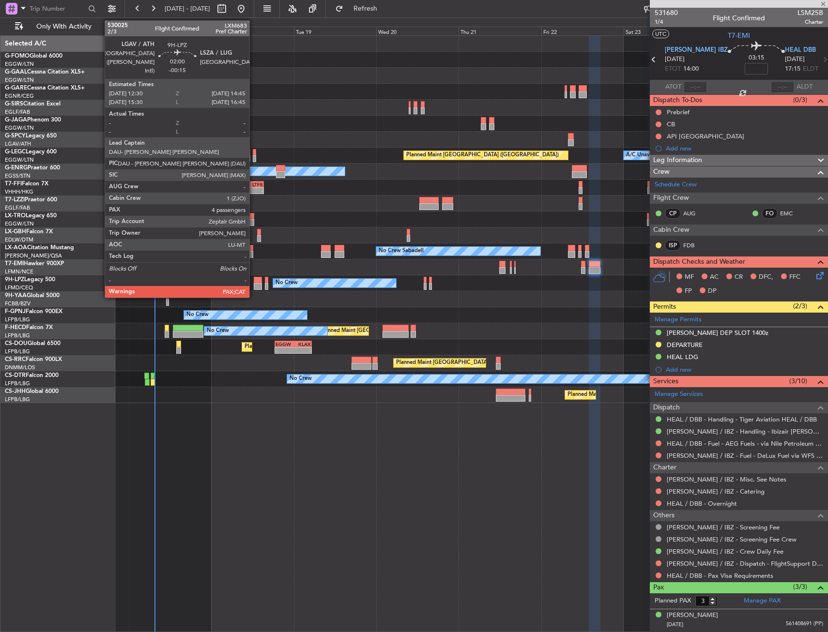
type input "+00:05"
type input "4"
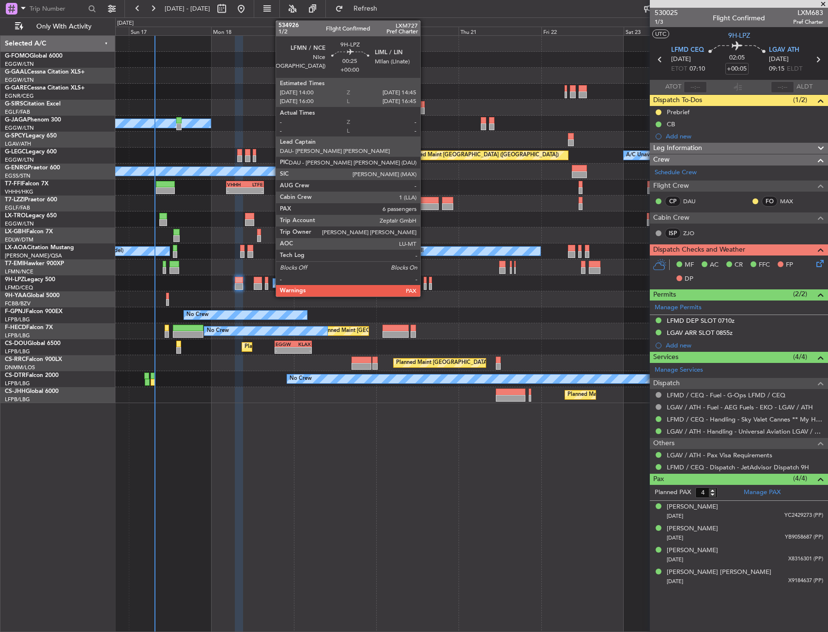
click at [425, 282] on div at bounding box center [425, 280] width 3 height 7
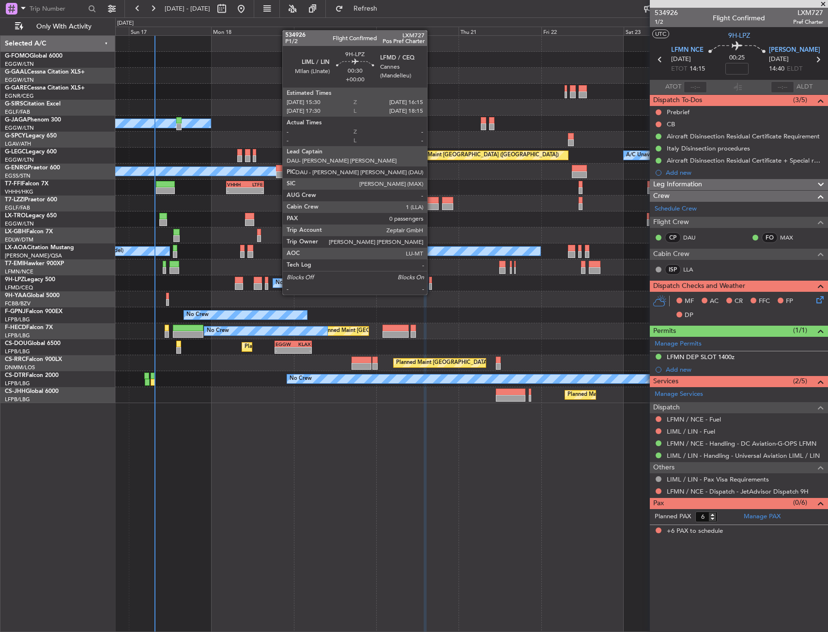
click at [431, 285] on div at bounding box center [430, 286] width 3 height 7
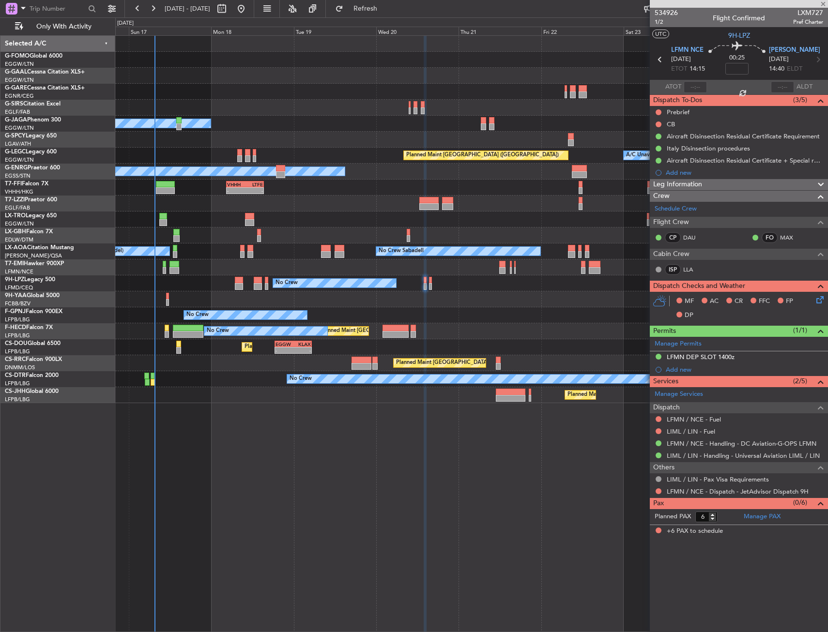
type input "0"
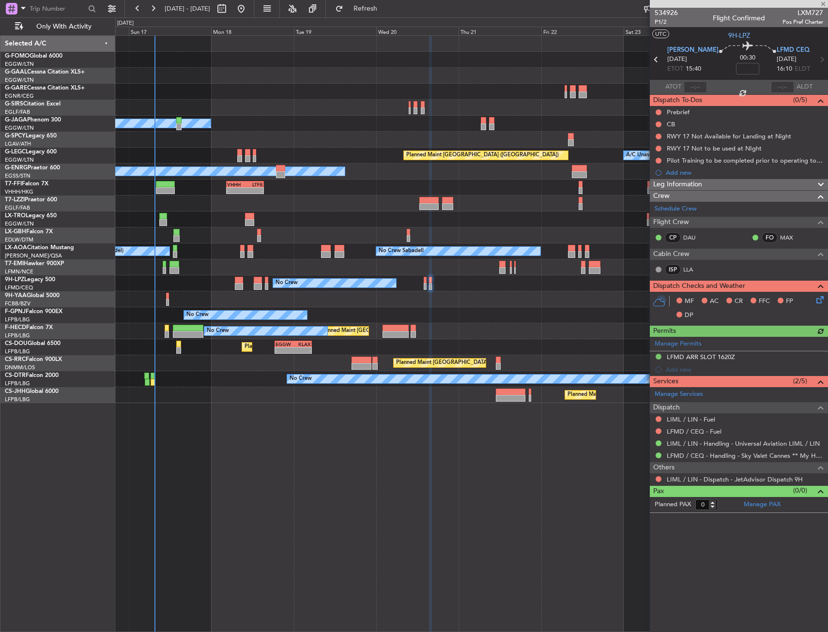
click at [653, 474] on div "LIML / LIN - Dispatch - JetAdvisor Dispatch 9H" at bounding box center [739, 480] width 178 height 12
click at [658, 479] on button at bounding box center [659, 479] width 6 height 6
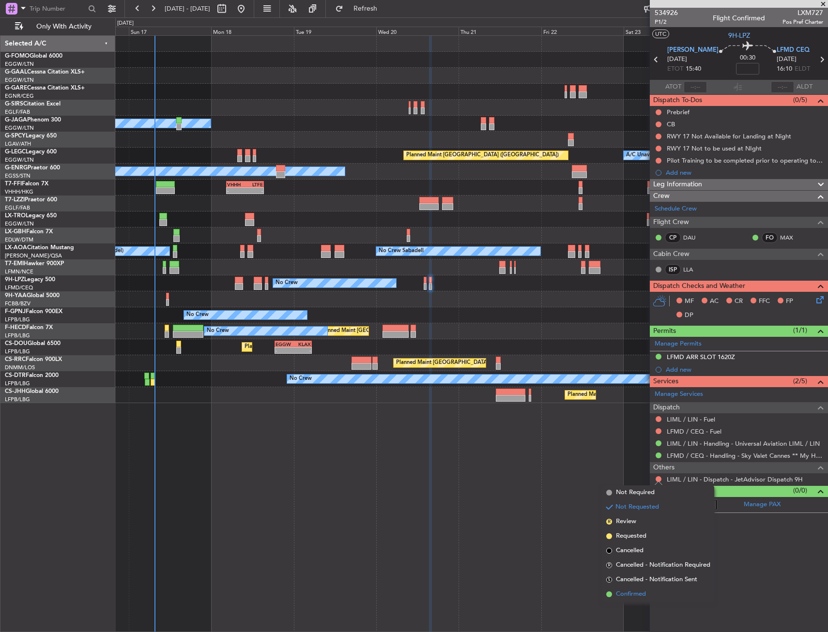
click at [640, 592] on span "Confirmed" at bounding box center [631, 595] width 30 height 10
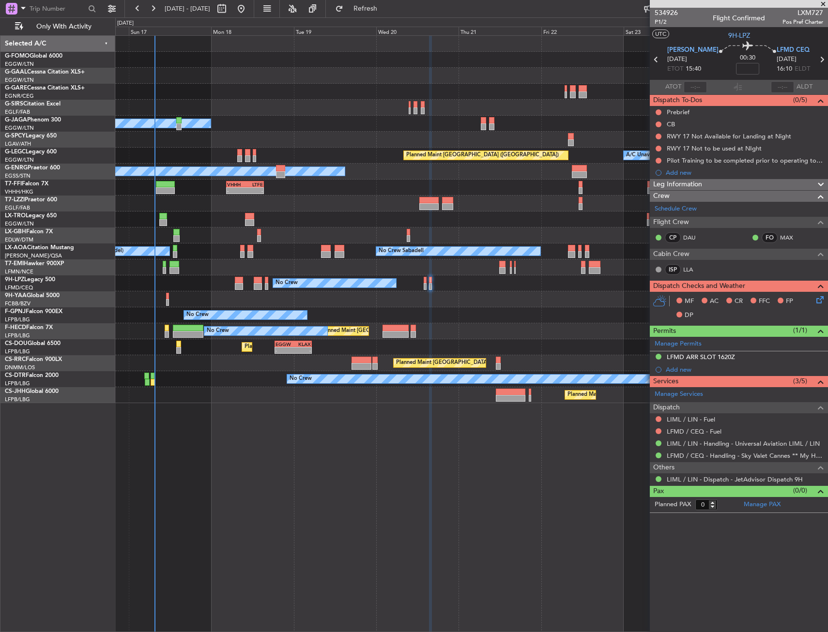
click at [378, 330] on div "Planned Maint Paris (Le Bourget) No Crew" at bounding box center [471, 331] width 712 height 16
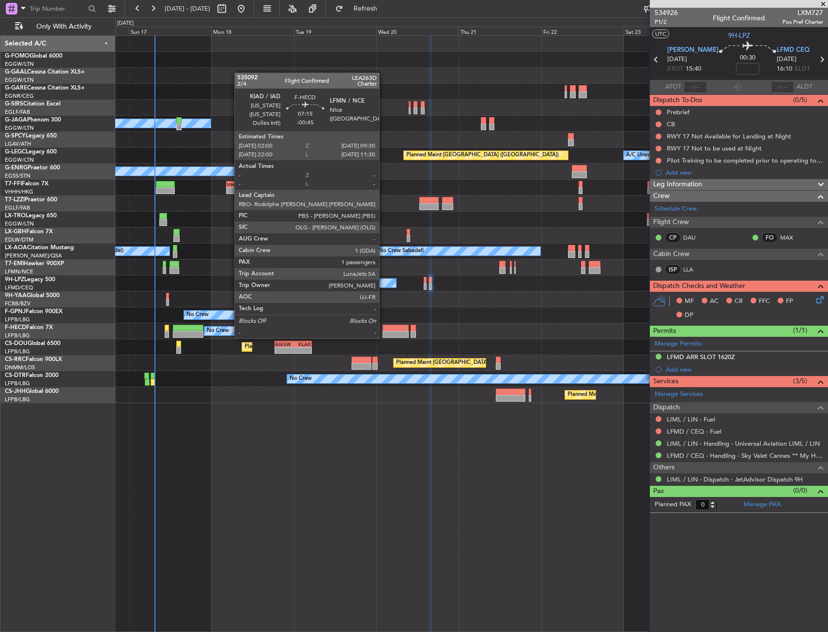
click at [384, 329] on div at bounding box center [396, 328] width 26 height 7
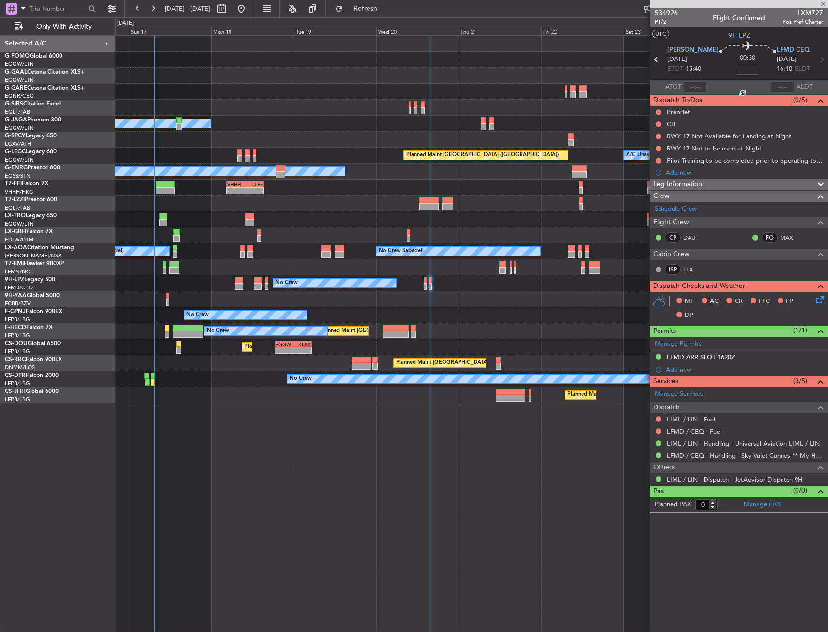
type input "-00:45"
type input "1"
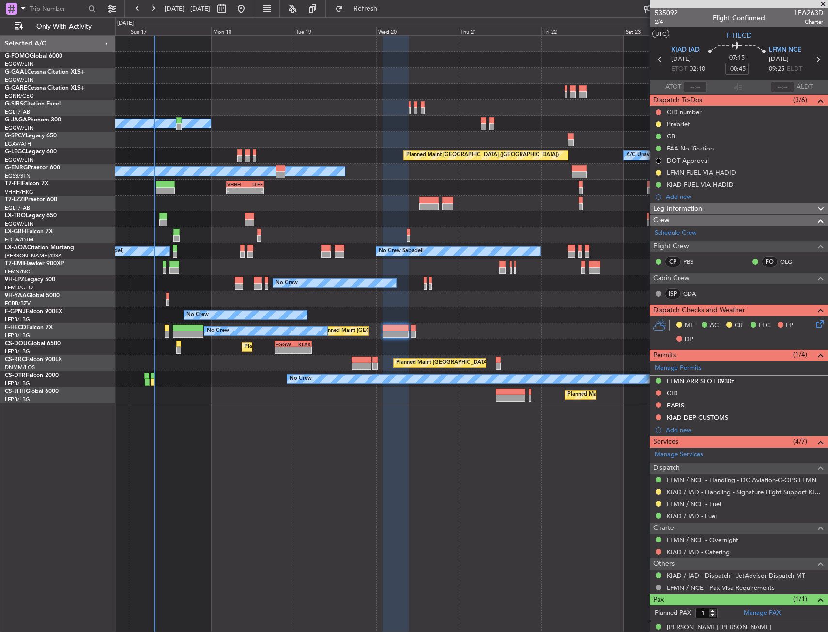
click at [814, 323] on icon at bounding box center [818, 323] width 8 height 8
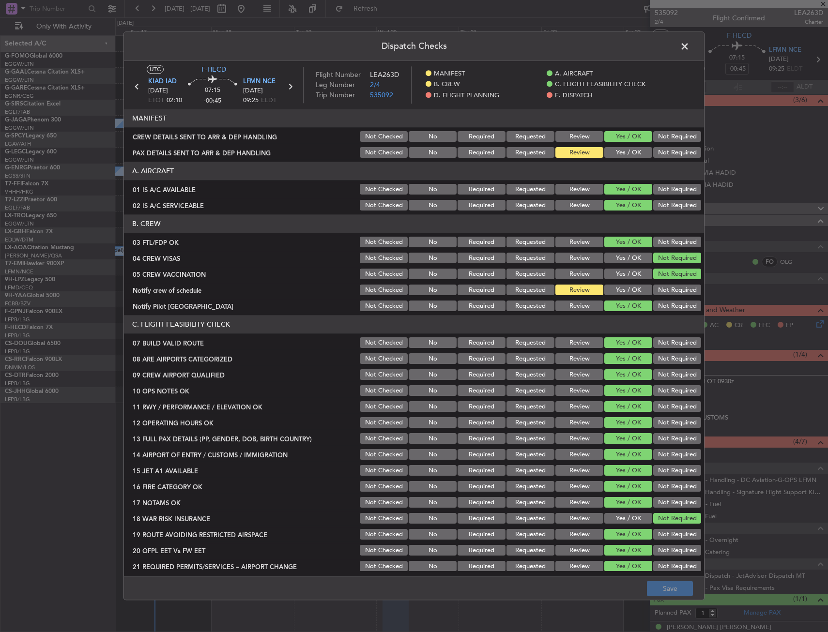
drag, startPoint x: 619, startPoint y: 280, endPoint x: 617, endPoint y: 286, distance: 6.1
click at [619, 283] on section "B. CREW 03 FTL/FDP OK Not Checked No Required Requested Review Yes / OK Not Req…" at bounding box center [414, 264] width 580 height 98
click at [617, 286] on button "Yes / OK" at bounding box center [628, 290] width 48 height 11
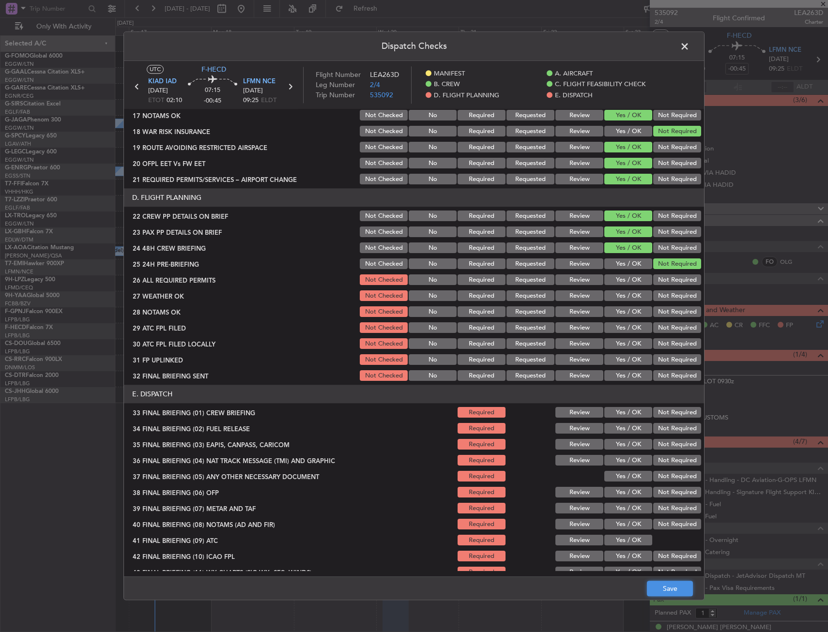
click at [680, 597] on button "Save" at bounding box center [670, 589] width 46 height 15
click at [690, 52] on span at bounding box center [690, 48] width 0 height 19
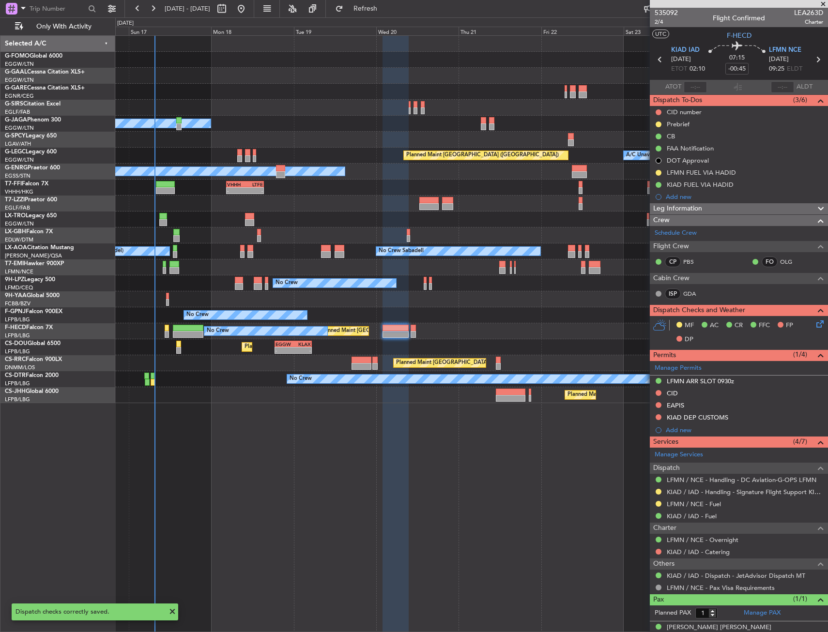
click at [812, 58] on icon at bounding box center [818, 59] width 13 height 13
type input "0"
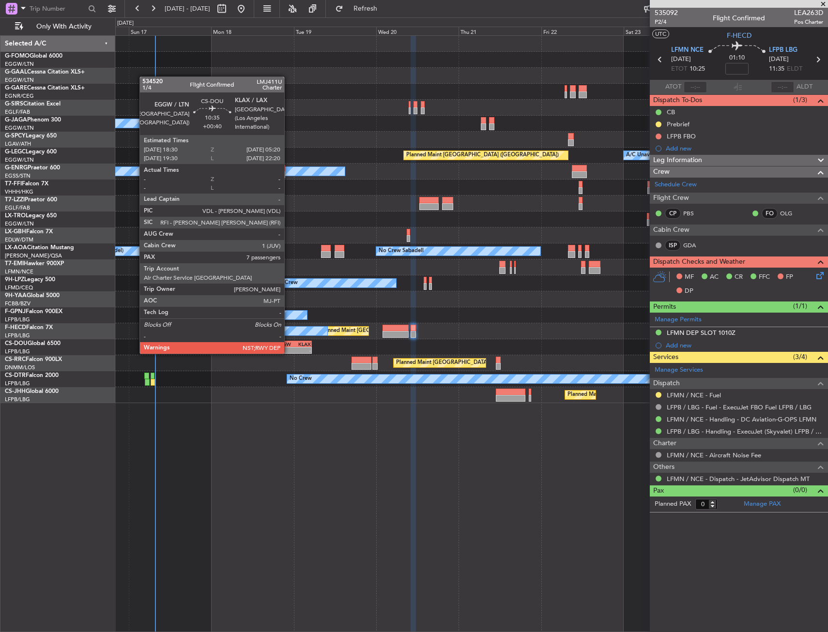
click at [289, 345] on div "EGGW" at bounding box center [285, 344] width 18 height 6
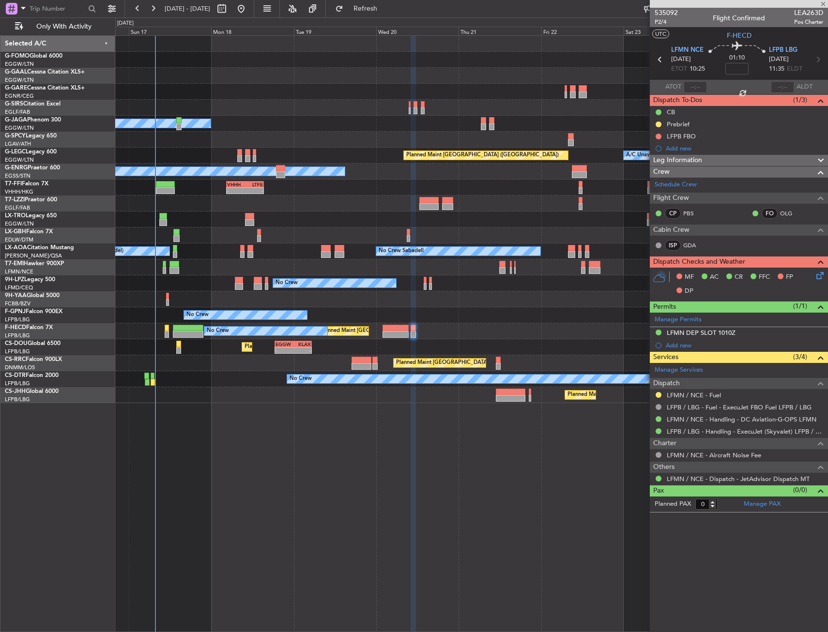
type input "+00:40"
type input "7"
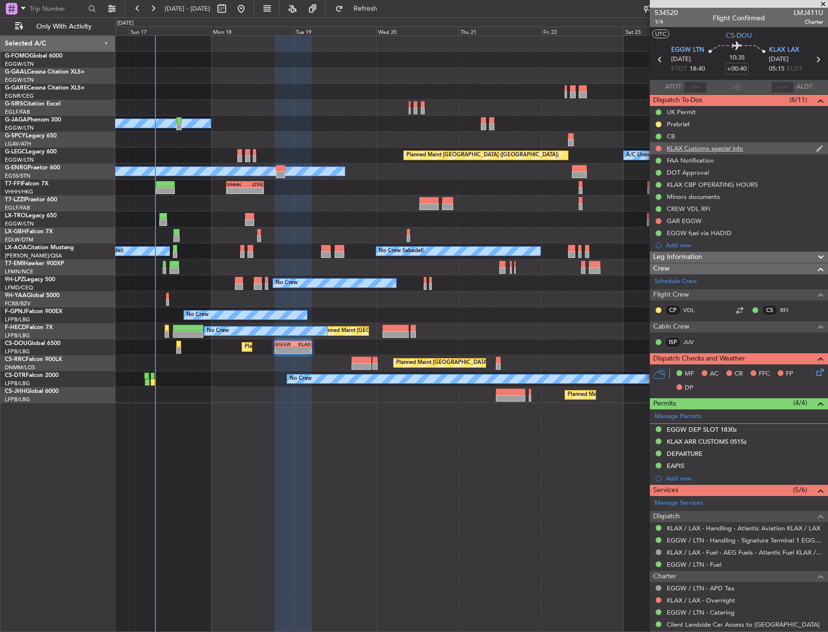
click at [737, 152] on div "KLAX Customs special info" at bounding box center [705, 148] width 77 height 8
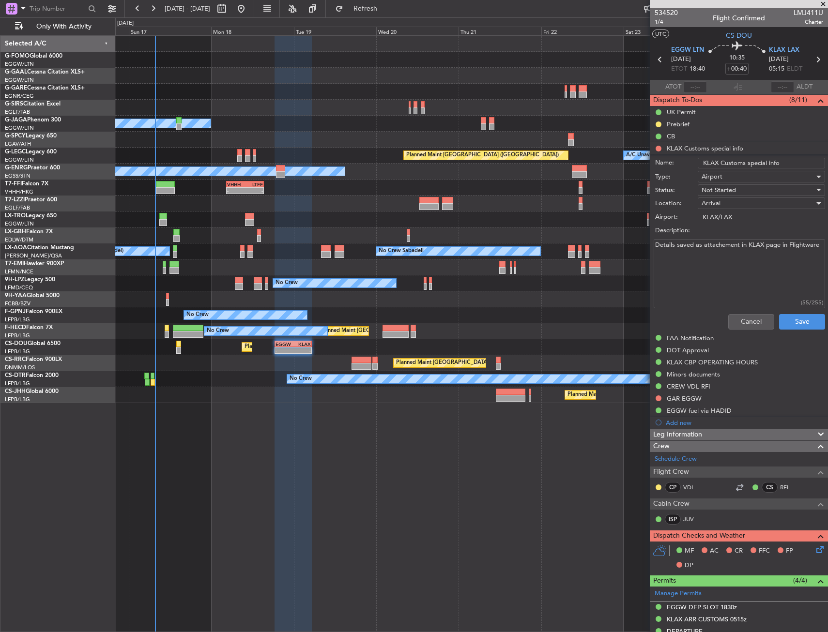
click at [749, 313] on div "Cancel Save" at bounding box center [736, 321] width 183 height 23
click at [740, 320] on button "Cancel" at bounding box center [751, 321] width 46 height 15
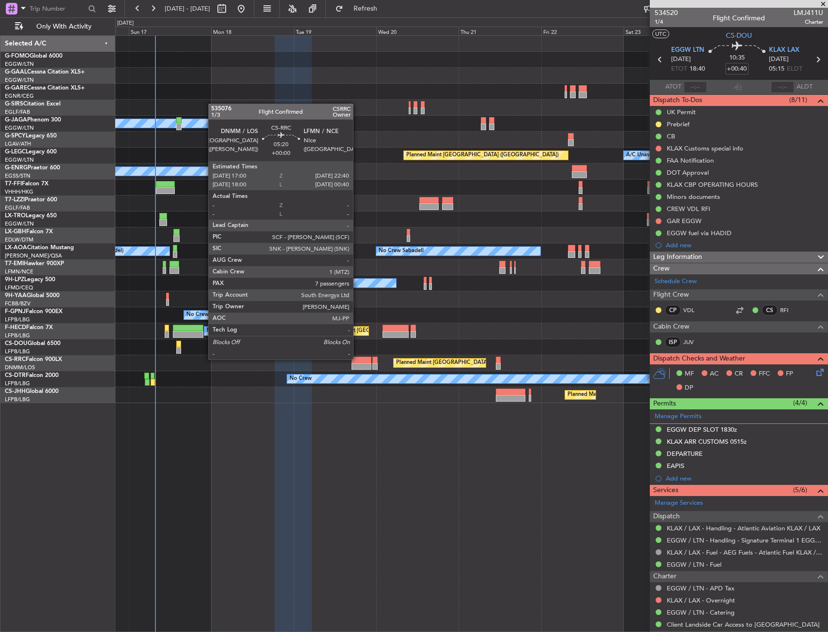
click at [357, 359] on div at bounding box center [362, 360] width 20 height 7
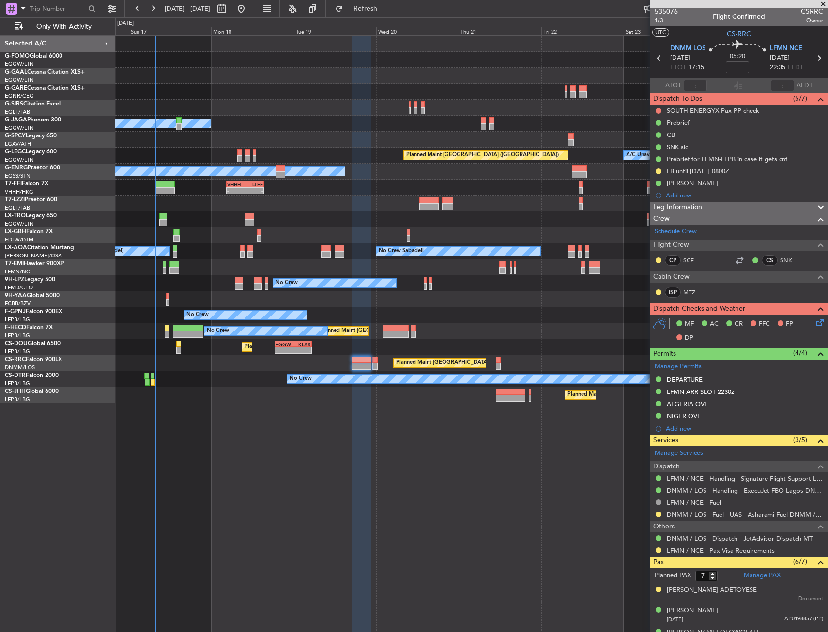
scroll to position [0, 0]
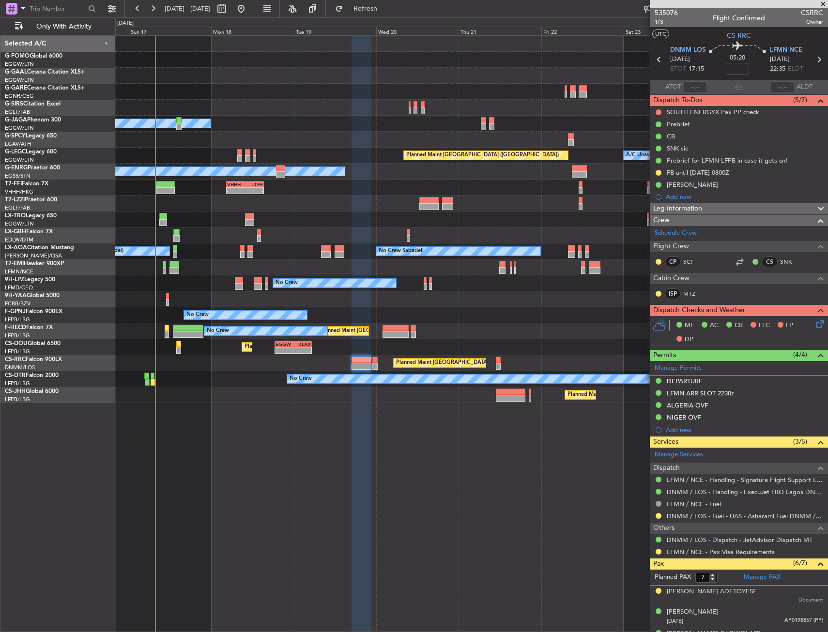
click at [813, 60] on icon at bounding box center [819, 59] width 13 height 13
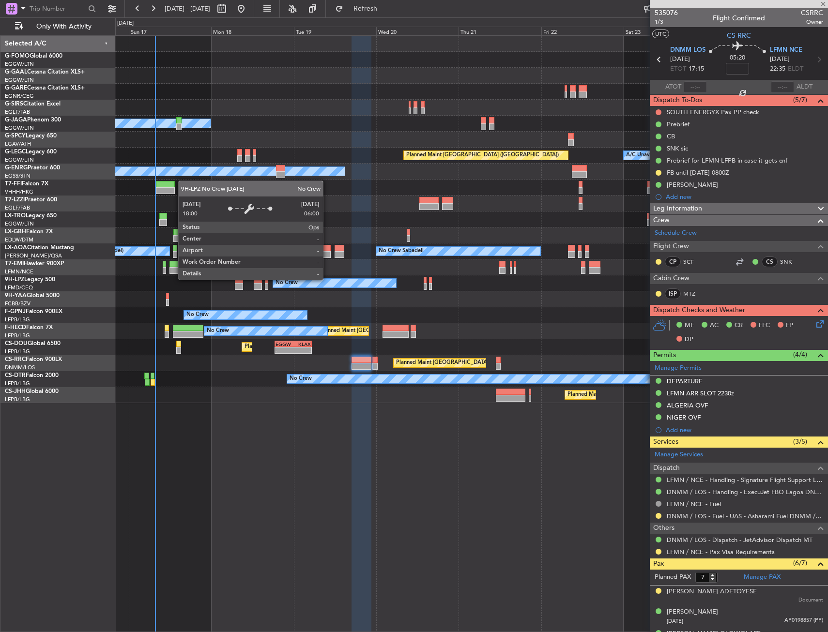
type input "+00:10"
type input "0"
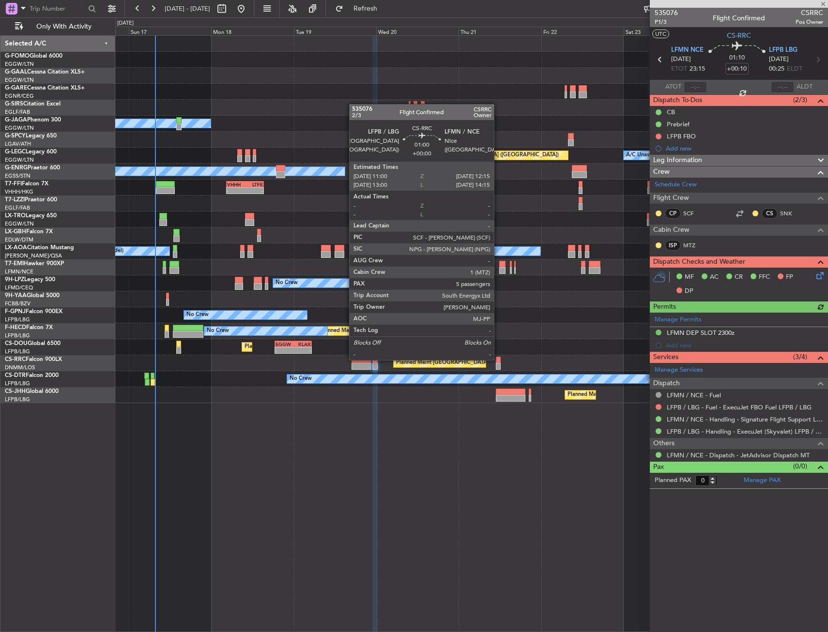
click at [498, 359] on div at bounding box center [498, 360] width 4 height 7
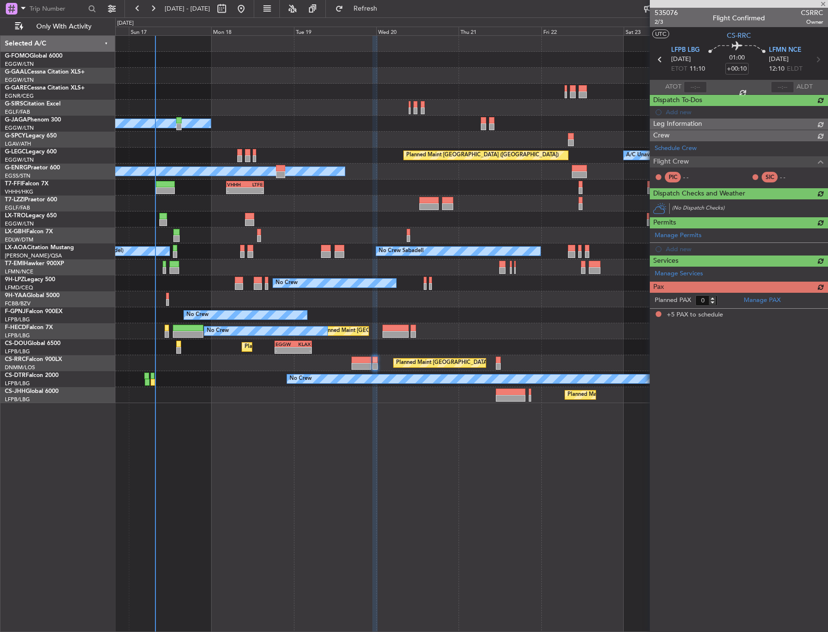
type input "5"
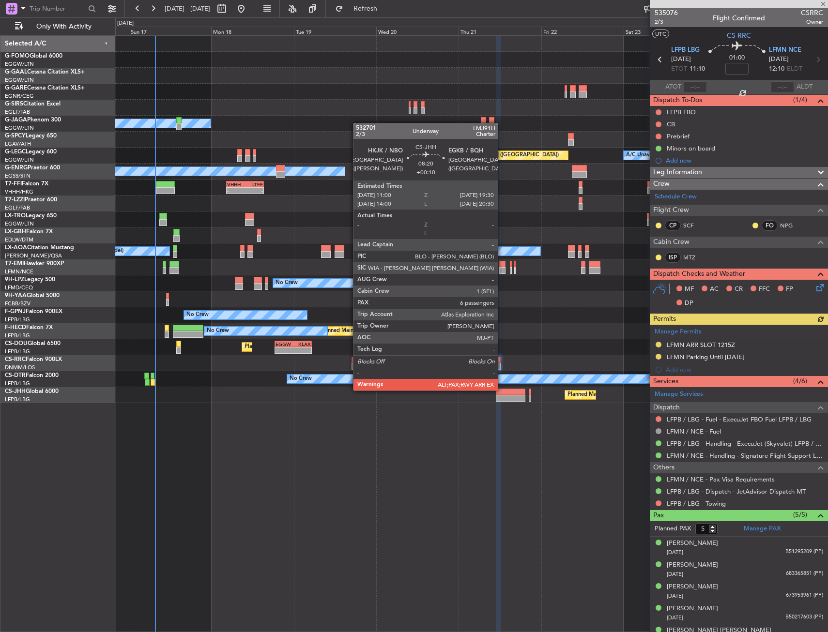
click at [502, 390] on div at bounding box center [511, 392] width 30 height 7
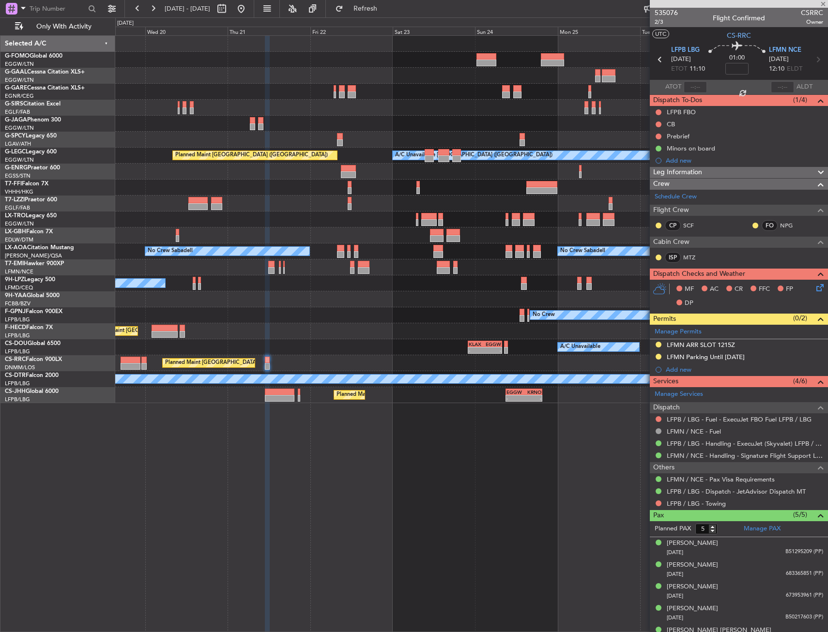
click at [206, 368] on div "Planned Maint Dusseldorf Owner A/C Unavailable London (Luton) Planned Maint Lon…" at bounding box center [471, 220] width 712 height 368
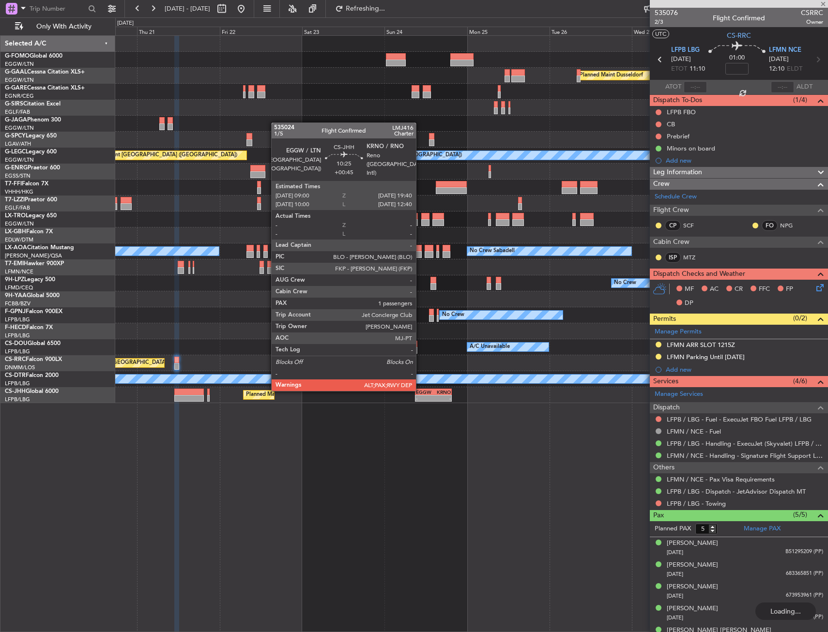
type input "+00:10"
type input "6"
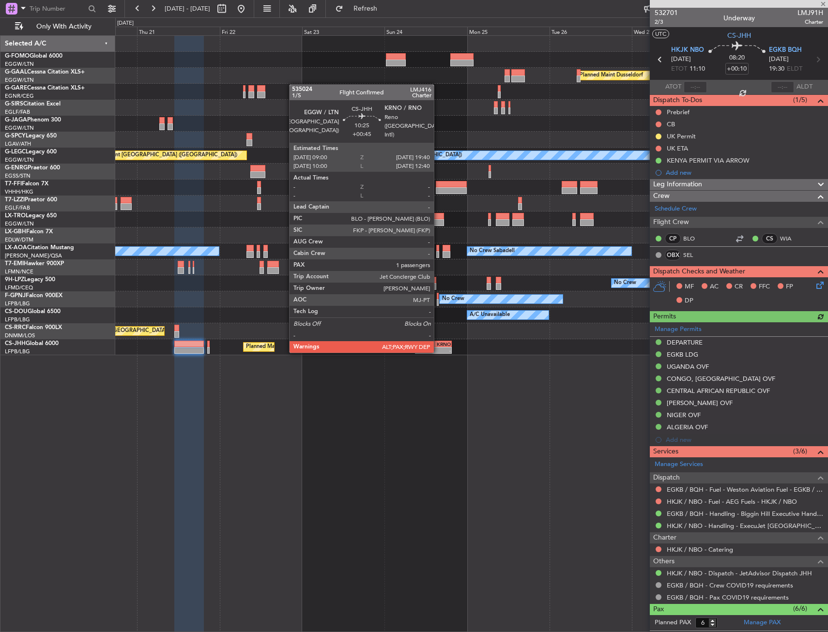
click at [438, 352] on div "-" at bounding box center [441, 351] width 17 height 6
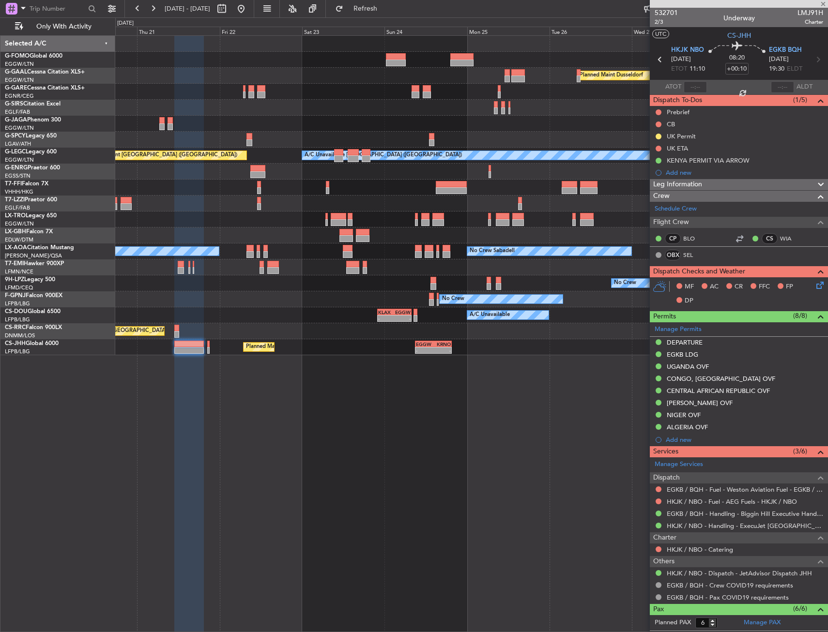
type input "+00:45"
type input "10"
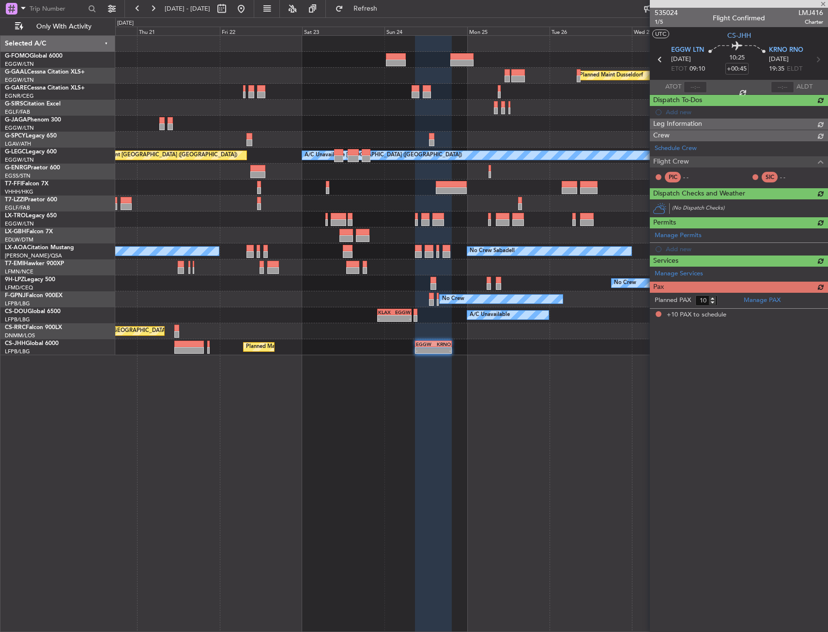
click at [348, 417] on div "Planned Maint Dusseldorf A/C Unavailable London (Luton) Planned Maint London (L…" at bounding box center [471, 333] width 713 height 597
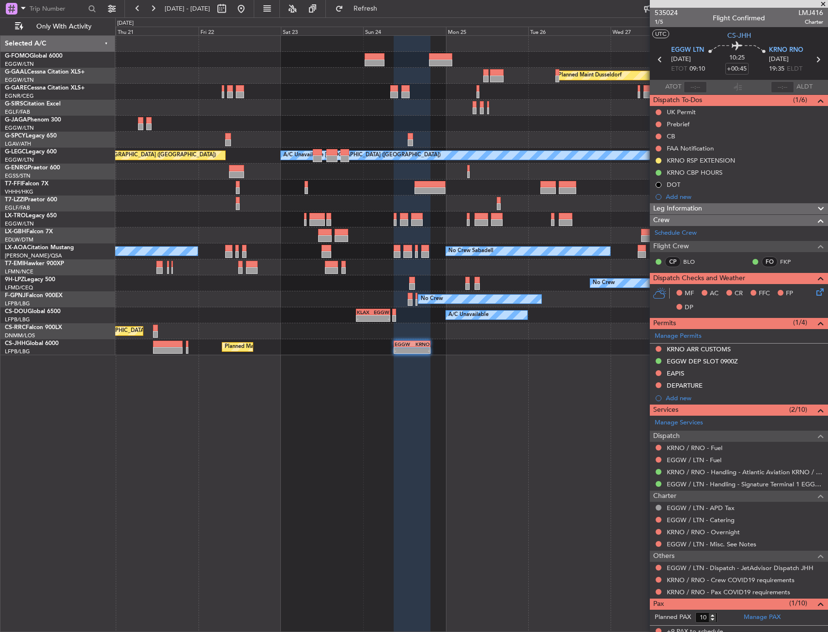
click at [329, 359] on div "Planned Maint Dusseldorf A/C Unavailable London (Luton) Planned Maint London (L…" at bounding box center [471, 333] width 713 height 597
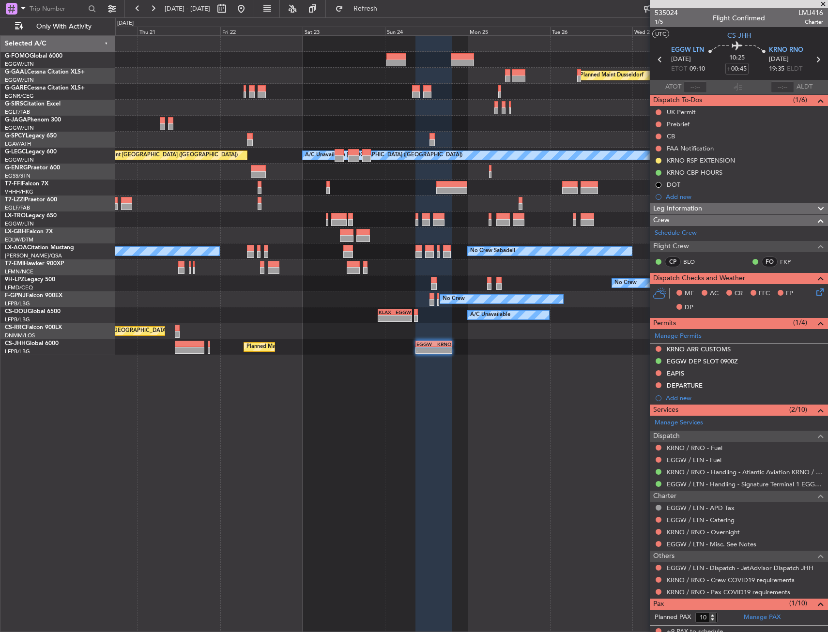
click at [655, 565] on nimbus-traffic-light at bounding box center [659, 568] width 8 height 8
click at [661, 565] on div at bounding box center [659, 568] width 8 height 8
click at [657, 566] on button at bounding box center [659, 568] width 6 height 6
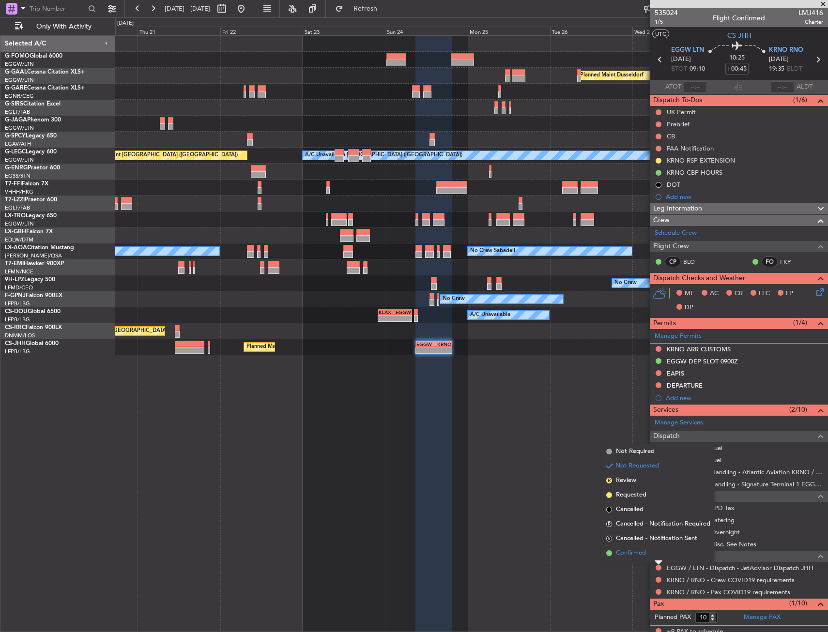
click at [651, 560] on li "Confirmed" at bounding box center [658, 553] width 112 height 15
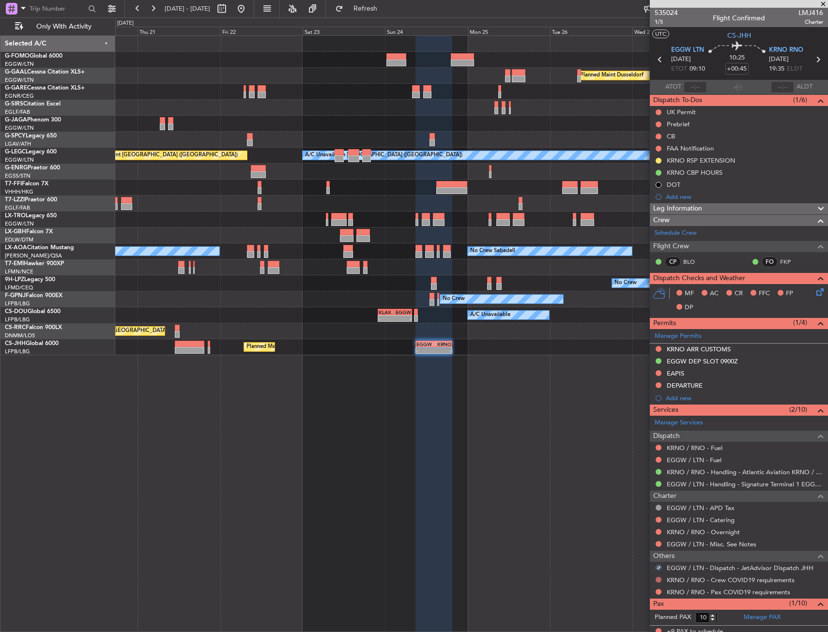
click at [659, 581] on button at bounding box center [659, 580] width 6 height 6
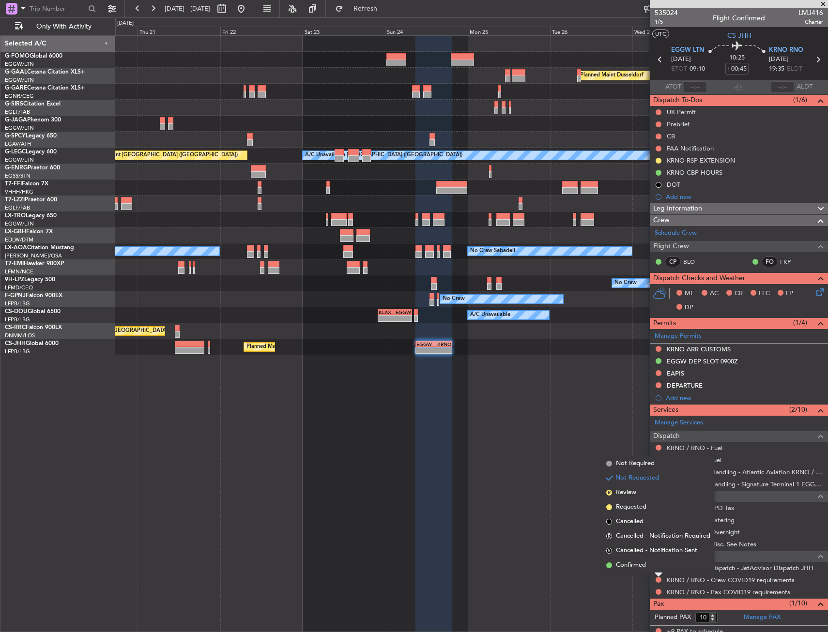
drag, startPoint x: 634, startPoint y: 464, endPoint x: 638, endPoint y: 473, distance: 9.5
click at [635, 468] on span "Not Required" at bounding box center [635, 464] width 39 height 10
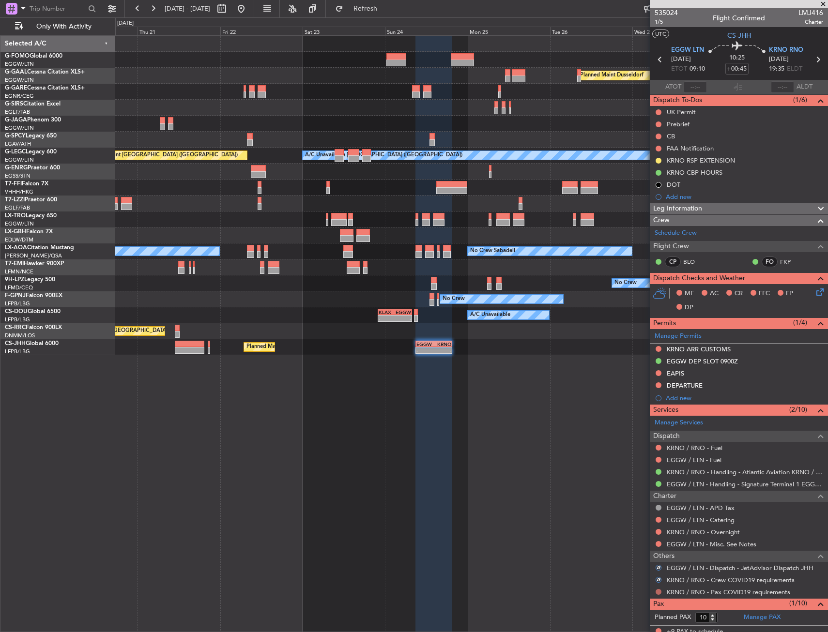
click at [656, 593] on button at bounding box center [659, 592] width 6 height 6
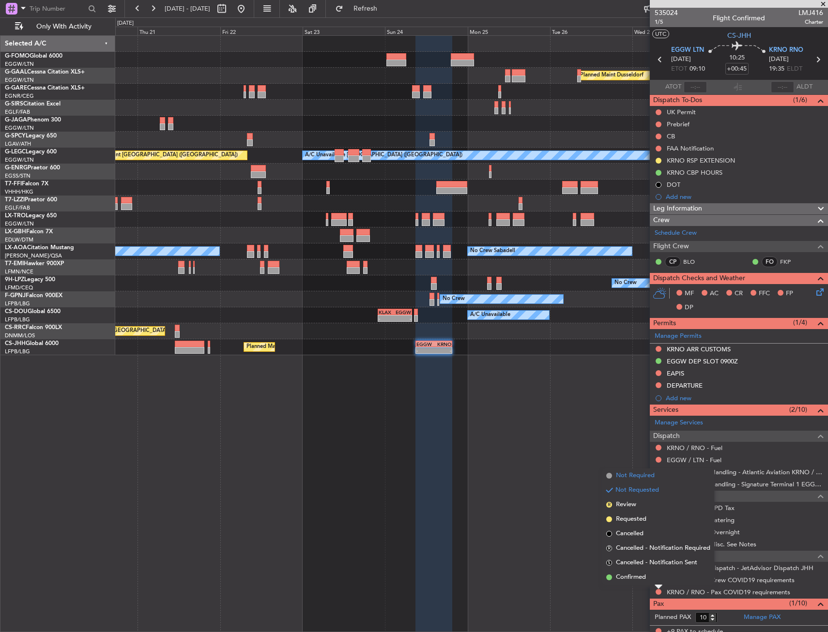
click at [631, 476] on span "Not Required" at bounding box center [635, 476] width 39 height 10
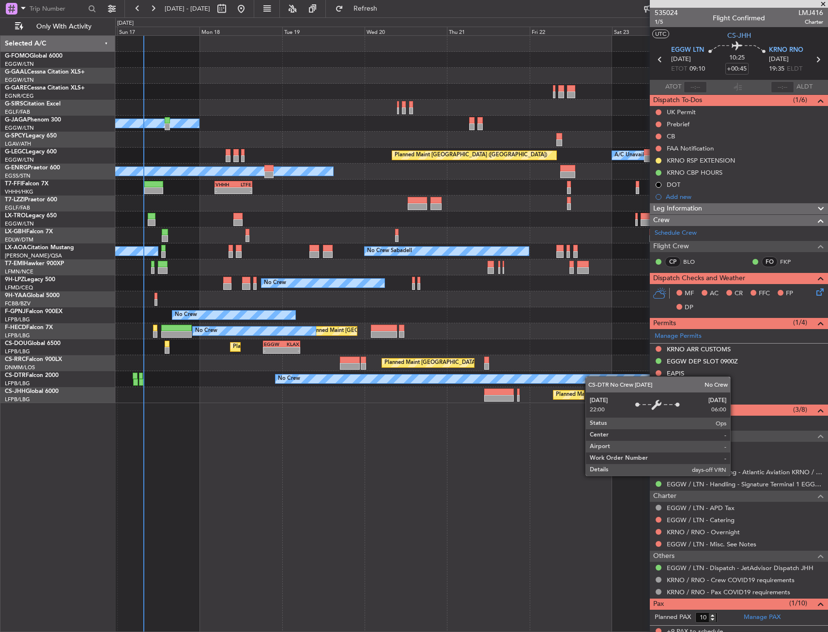
click at [597, 374] on div "Planned Maint Windsor Locks (Bradley Intl) Planned Maint Dusseldorf Owner A/C U…" at bounding box center [471, 333] width 713 height 597
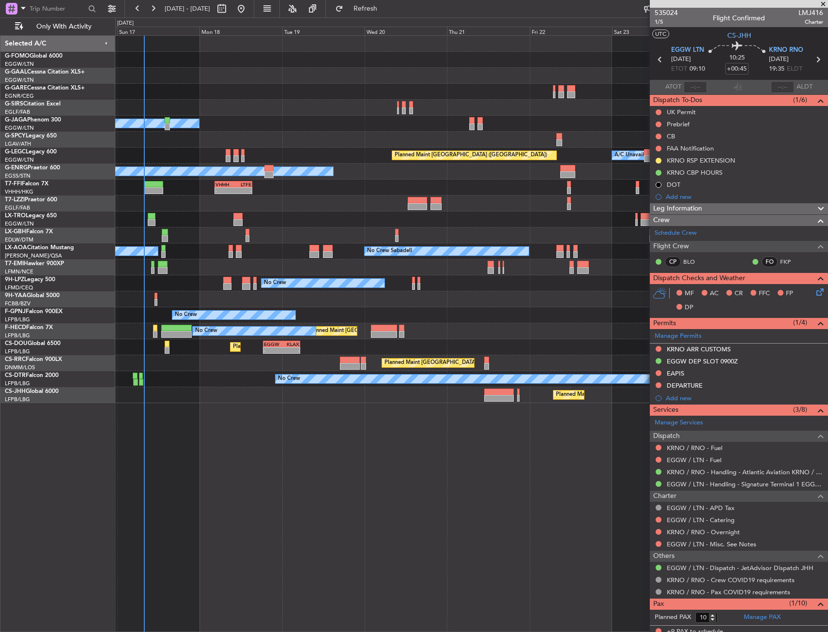
click at [211, 113] on div at bounding box center [471, 108] width 712 height 16
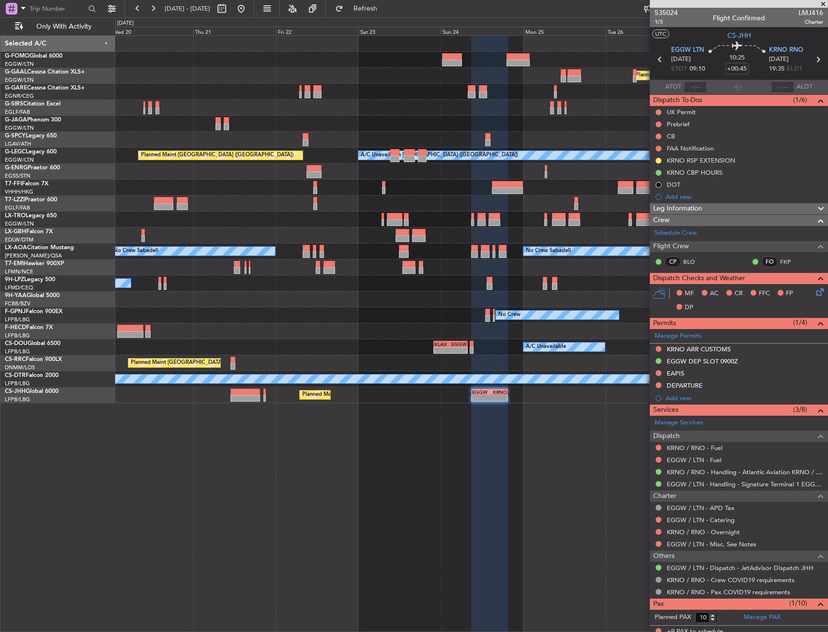
click at [278, 188] on div "VHHH 04:30 Z LTFE 15:20 Z - -" at bounding box center [471, 188] width 712 height 16
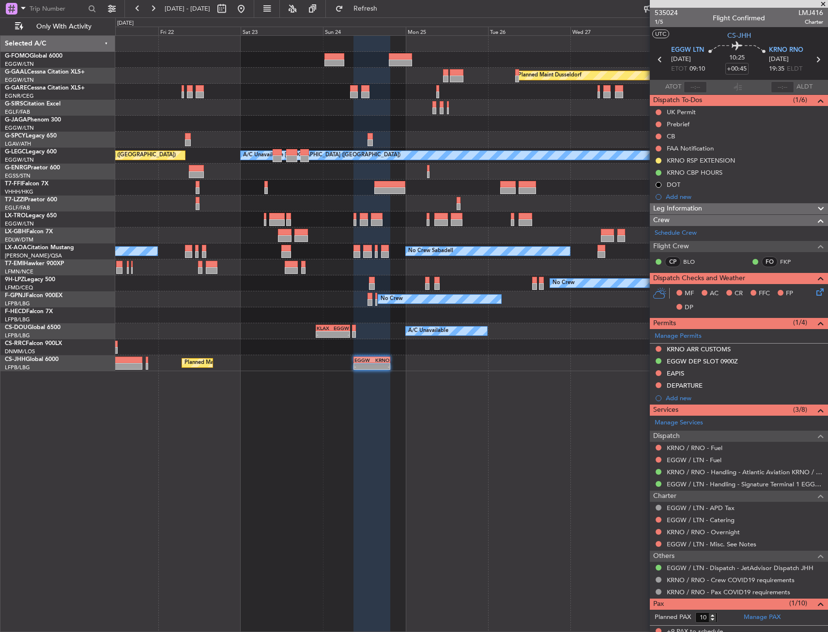
click at [449, 275] on div "Planned Maint Dusseldorf A/C Unavailable London (Luton) Planned Maint London (L…" at bounding box center [471, 204] width 712 height 336
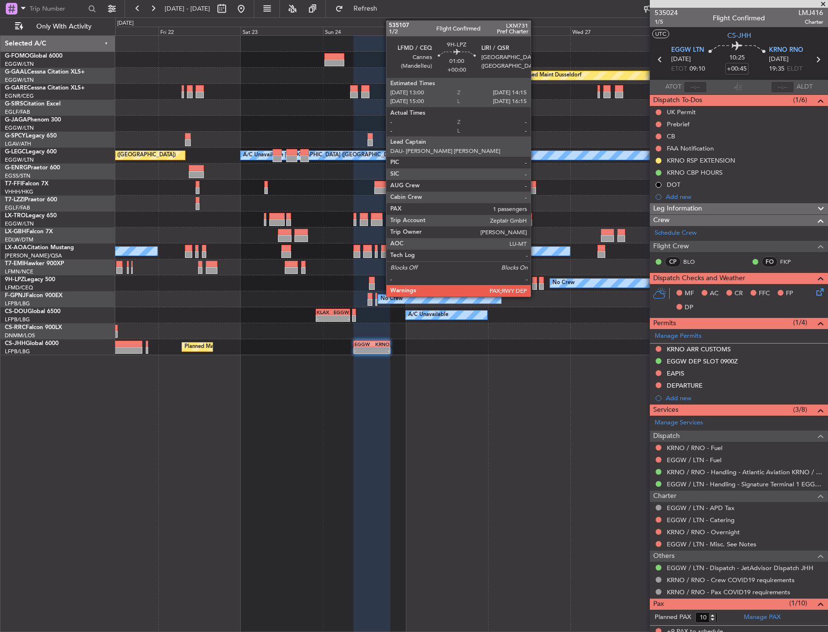
click at [535, 284] on div at bounding box center [534, 286] width 4 height 7
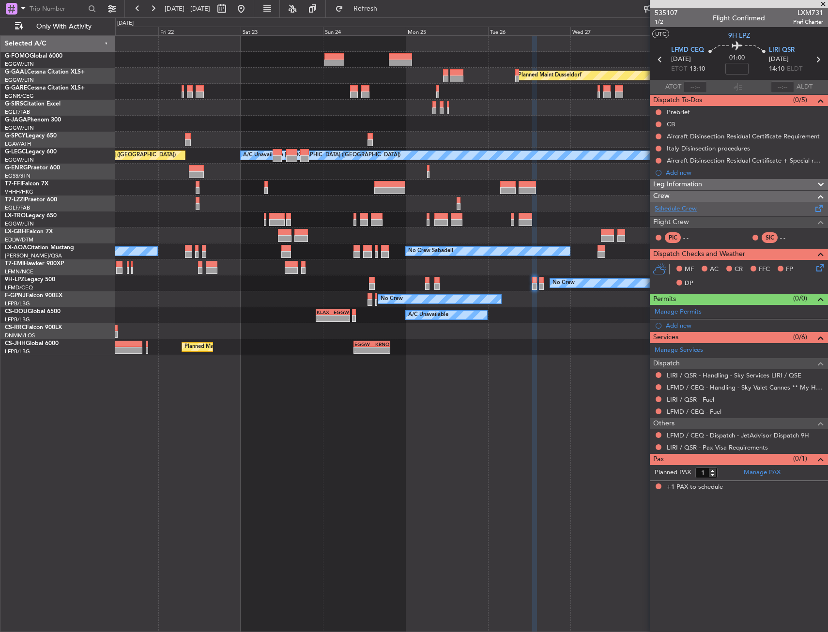
click at [670, 210] on link "Schedule Crew" at bounding box center [676, 209] width 42 height 10
click at [389, 14] on button "Refreshing..." at bounding box center [360, 8] width 58 height 15
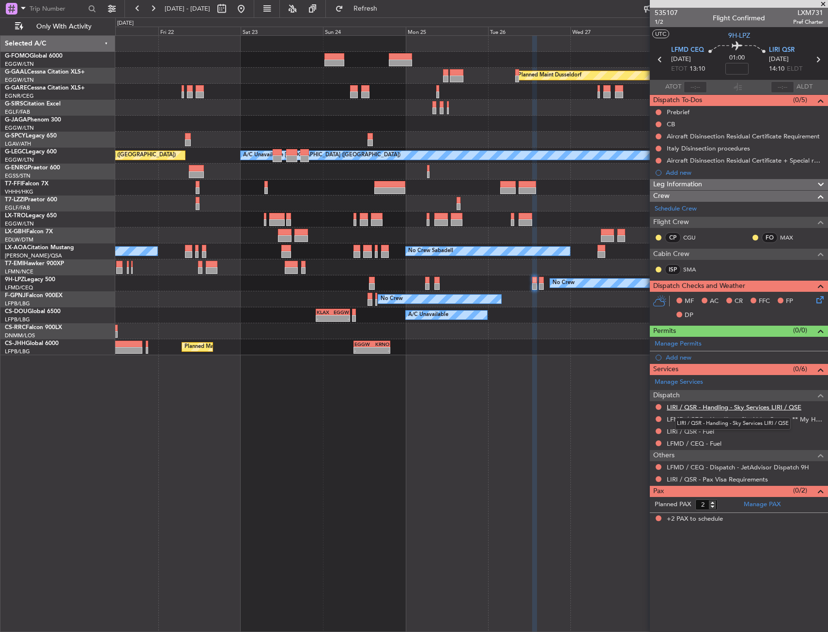
click at [744, 409] on link "LIRI / QSR - Handling - Sky Services LIRI / QSE" at bounding box center [734, 407] width 135 height 8
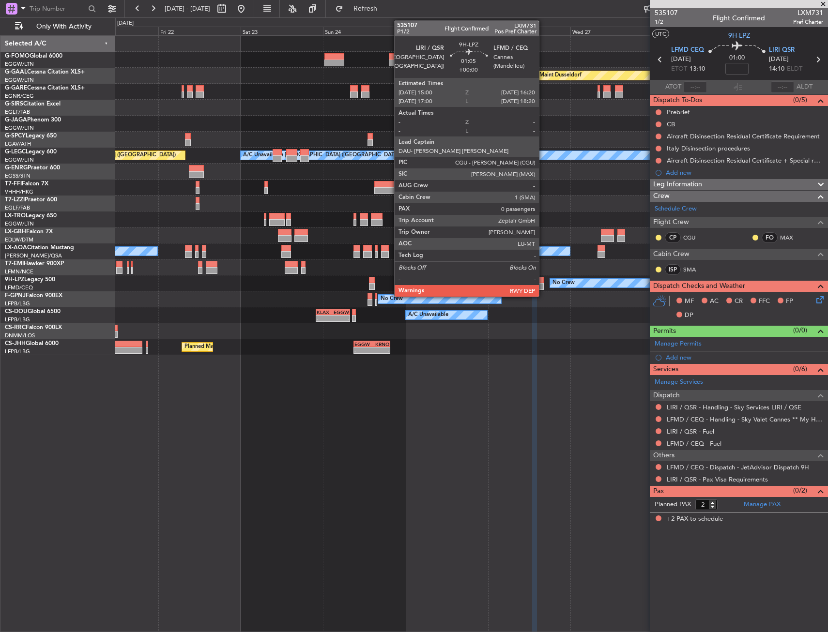
click at [543, 279] on div at bounding box center [541, 280] width 5 height 7
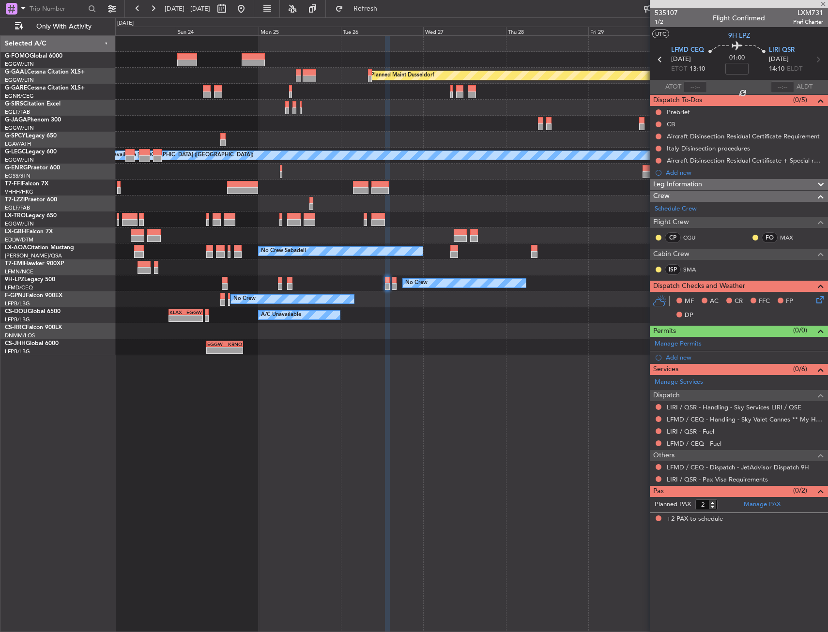
click at [419, 237] on div "Planned Maint Dusseldorf A/C Unavailable London (Luton) Planned Maint London (L…" at bounding box center [471, 196] width 712 height 320
type input "0"
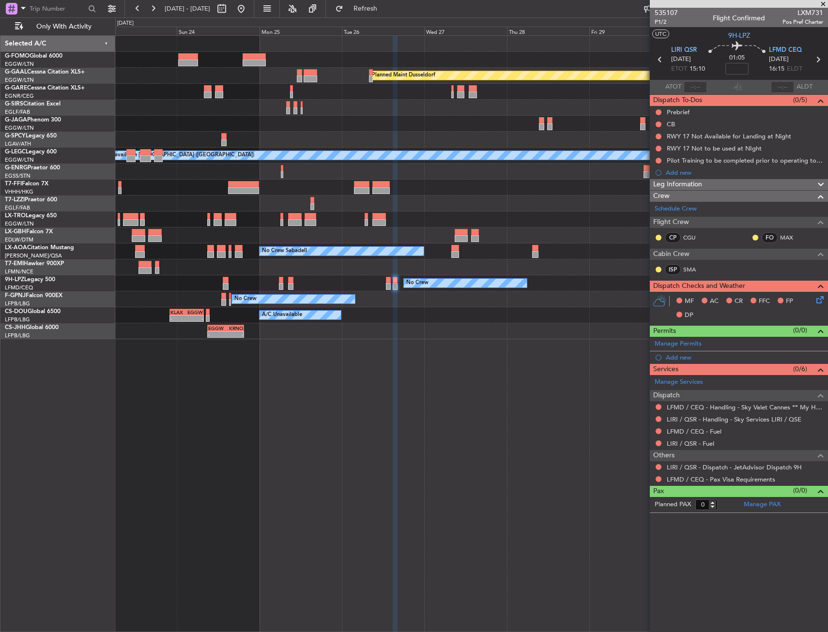
click at [640, 248] on div "Planned Maint Dusseldorf A/C Unavailable London (Luton) Planned Maint London (L…" at bounding box center [471, 188] width 712 height 304
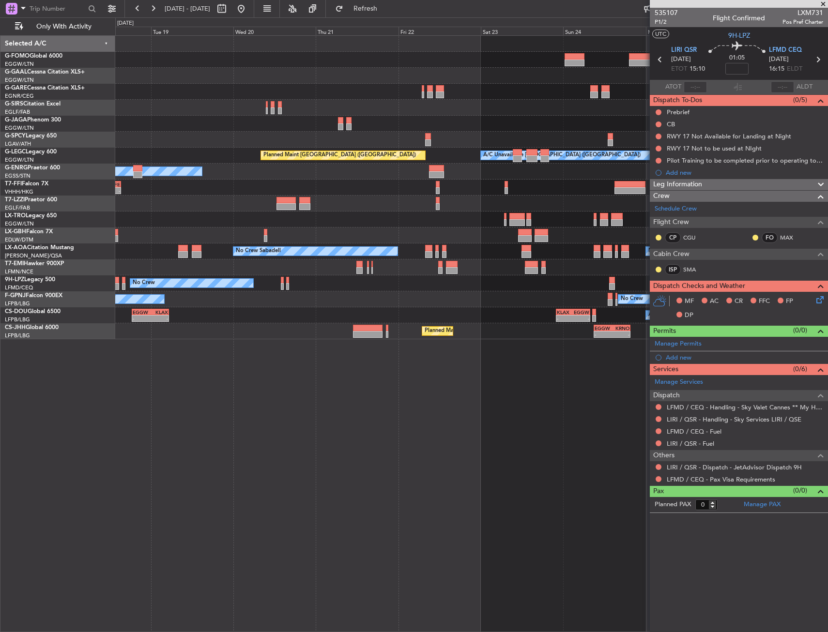
click at [598, 253] on div "No Crew Sabadell No Crew Sabadell No Crew Luxembourg (Findel)" at bounding box center [471, 252] width 712 height 16
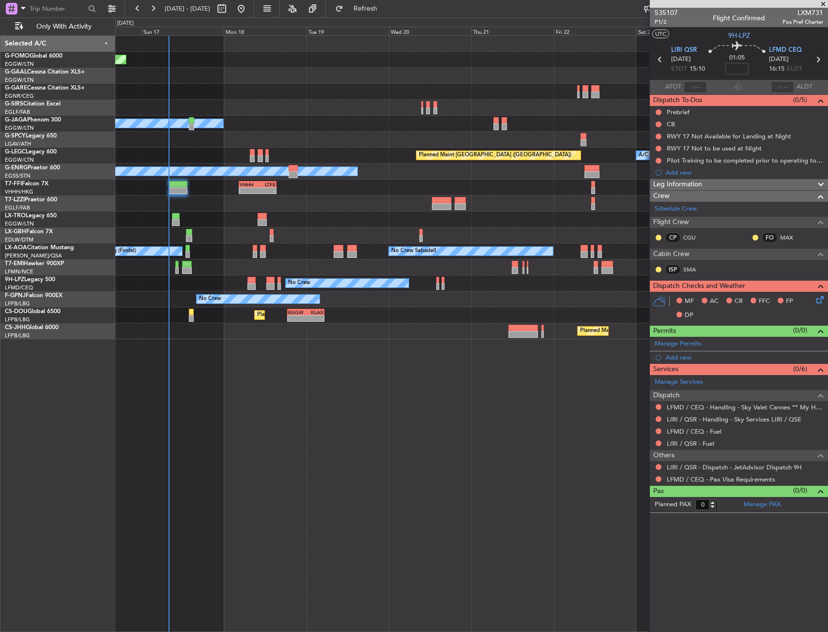
click at [188, 283] on div "No Crew No Crew No Crew" at bounding box center [471, 284] width 712 height 16
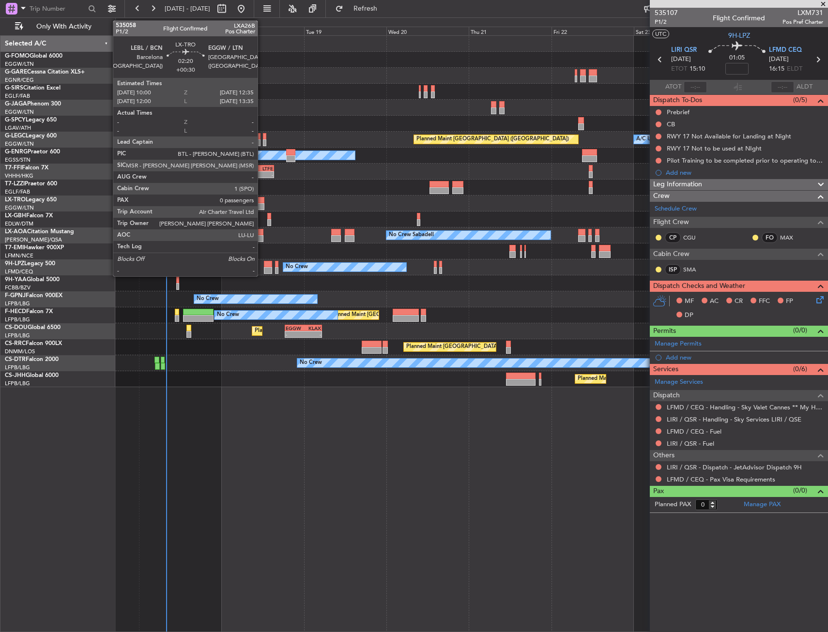
click at [262, 200] on div at bounding box center [259, 200] width 9 height 7
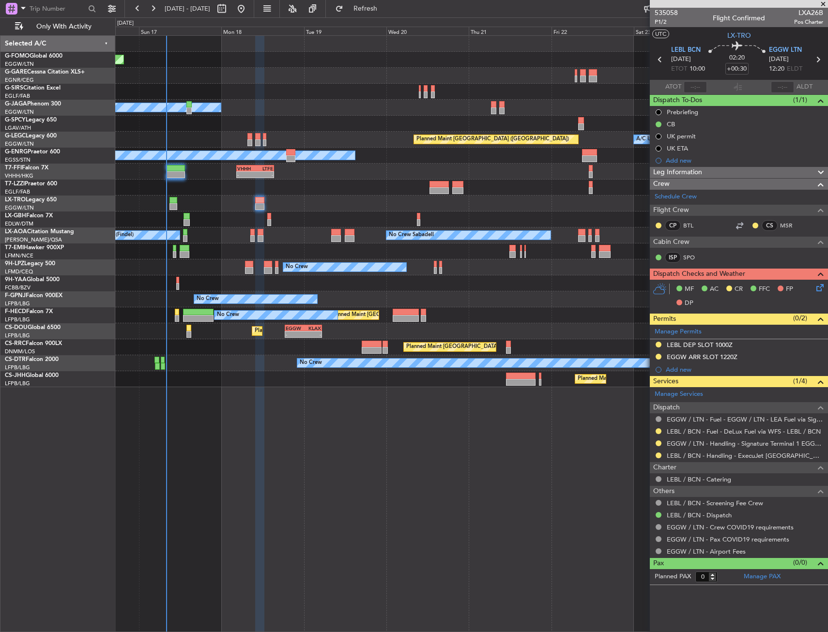
click at [440, 583] on div "Planned Maint Windsor Locks (Bradley Intl) Owner A/C Unavailable London (Luton)…" at bounding box center [471, 333] width 713 height 597
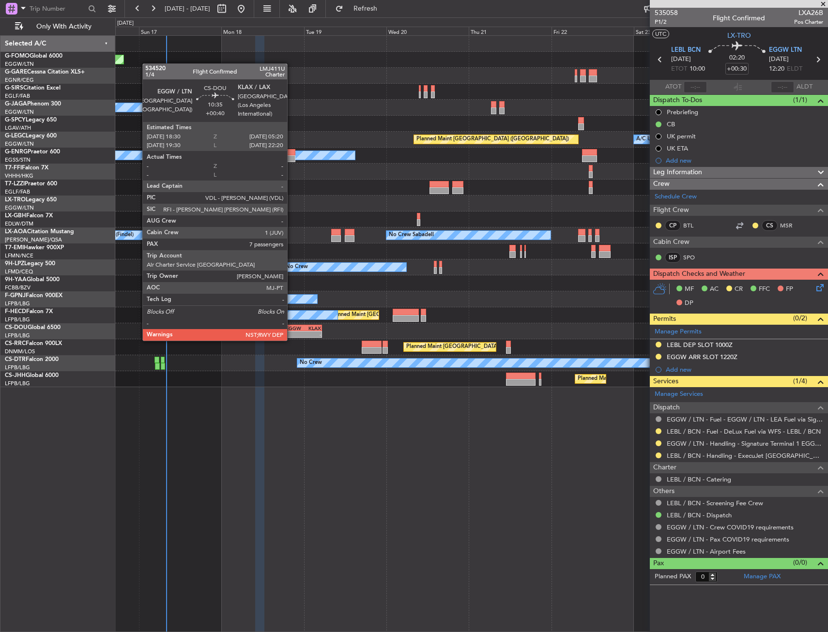
click at [292, 331] on div "- -" at bounding box center [303, 334] width 37 height 7
type input "+00:40"
type input "7"
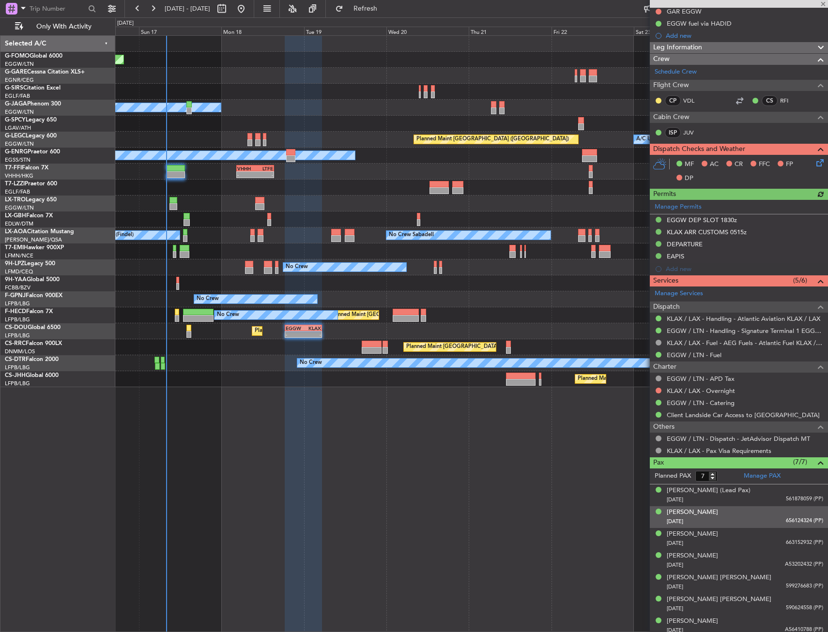
scroll to position [214, 0]
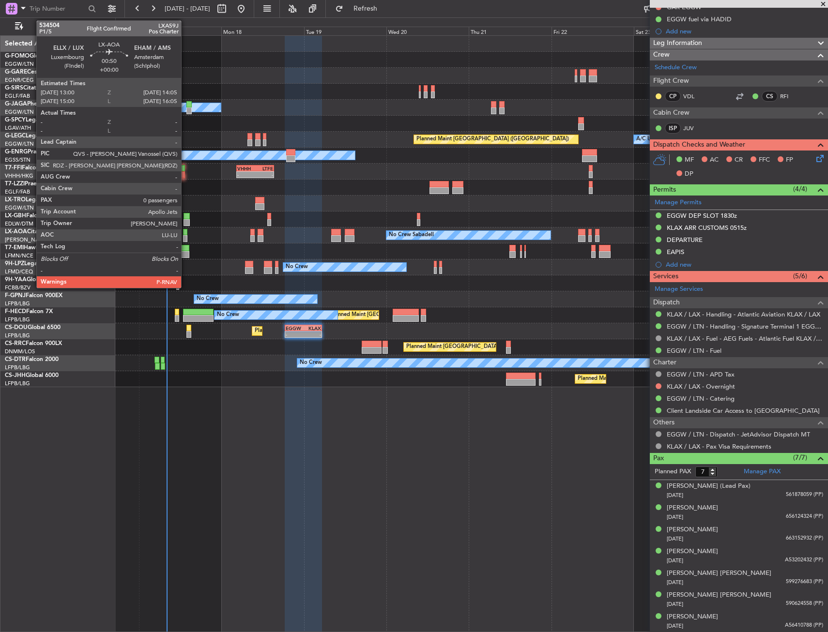
click at [185, 232] on div at bounding box center [185, 232] width 4 height 7
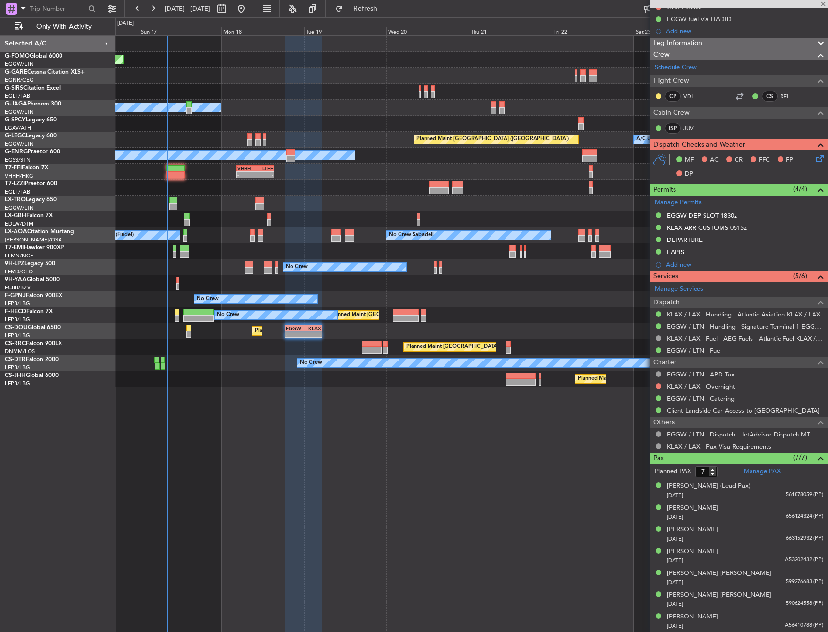
type input "0"
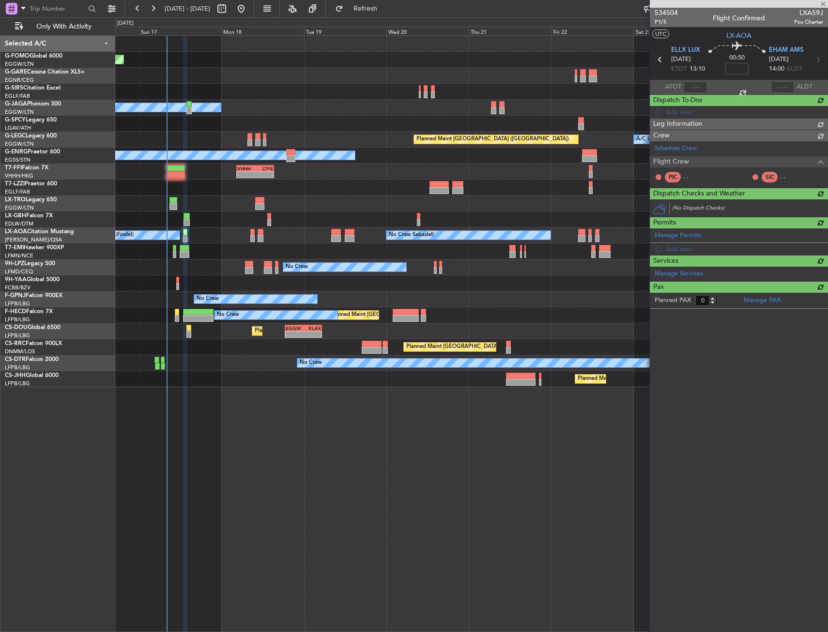
scroll to position [0, 0]
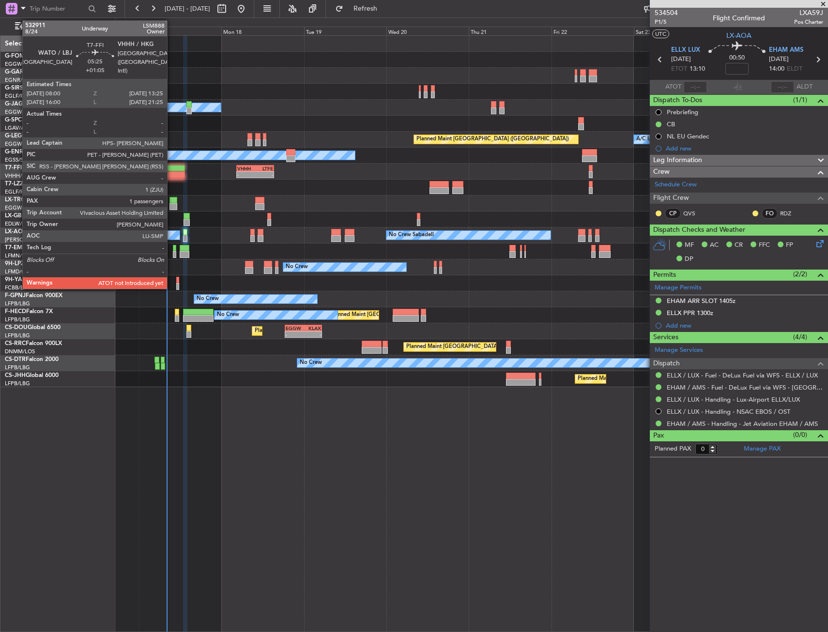
click at [170, 168] on div at bounding box center [175, 168] width 19 height 7
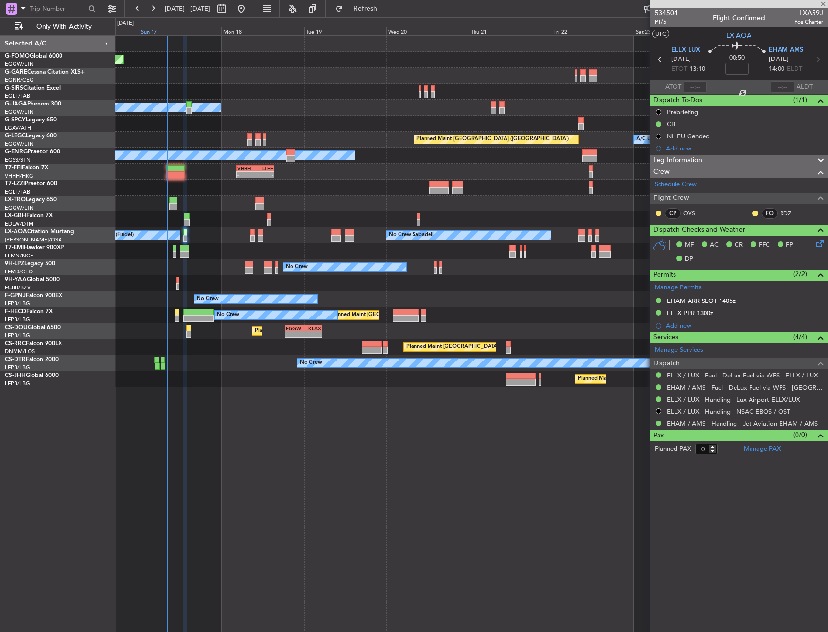
type input "+01:05"
type input "1"
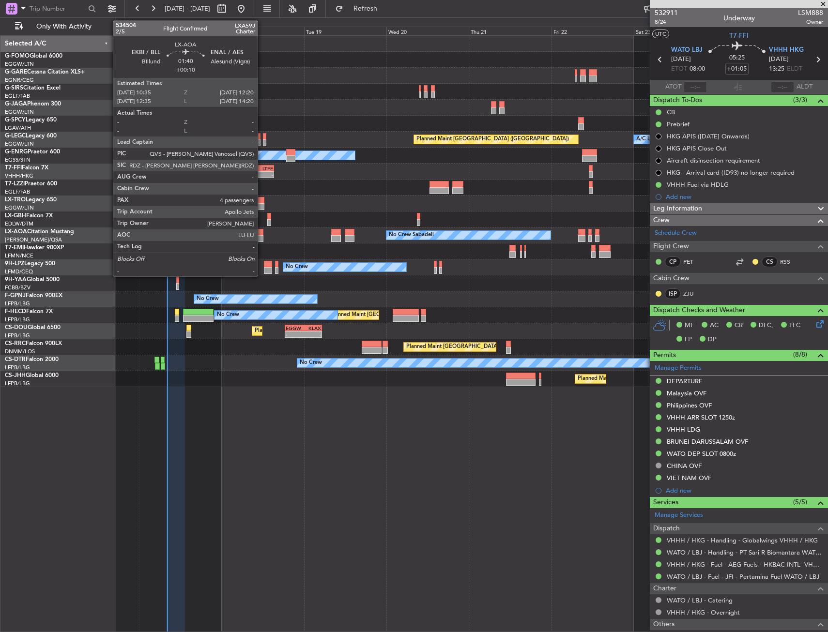
click at [262, 233] on div at bounding box center [261, 232] width 6 height 7
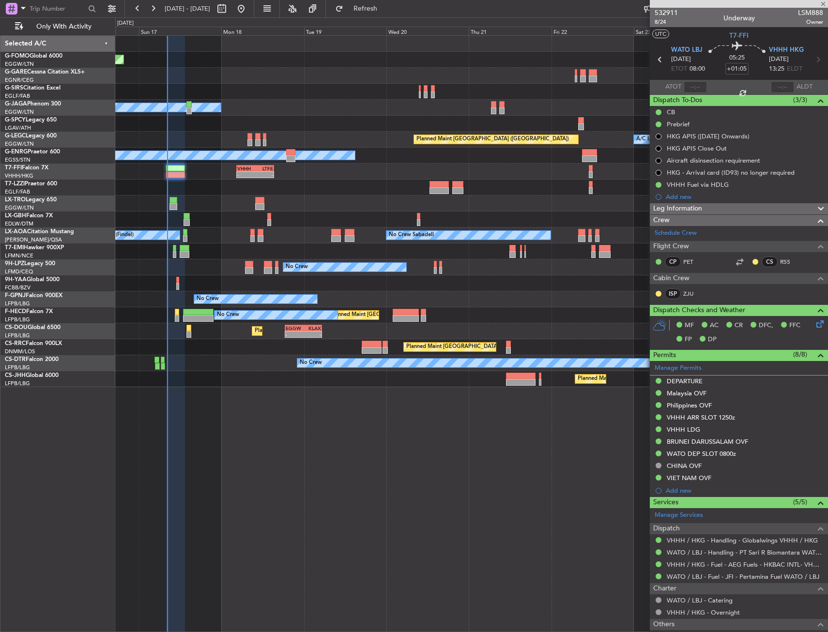
type input "+00:10"
type input "4"
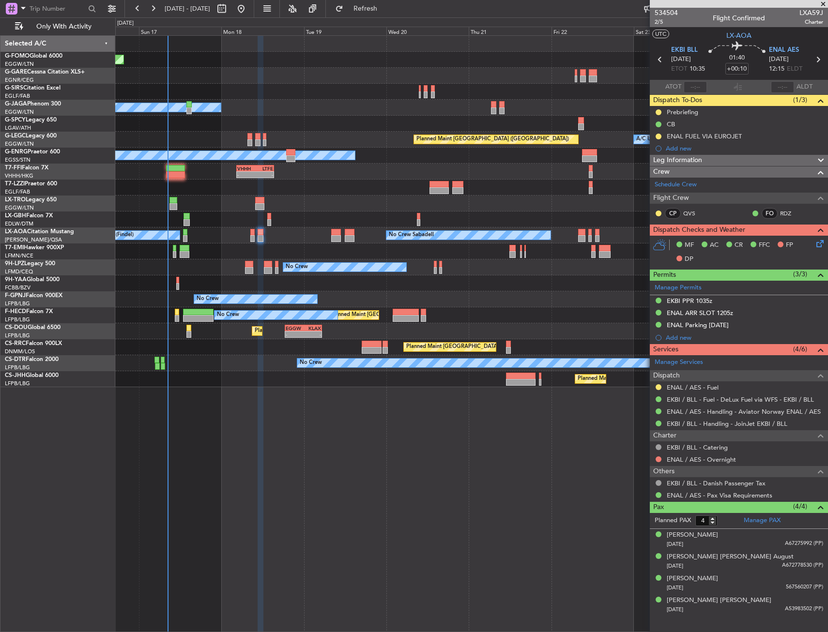
click at [389, 449] on div "Planned Maint Windsor Locks ([PERSON_NAME] Intl) Owner A/C Unavailable [GEOGRAP…" at bounding box center [471, 333] width 713 height 597
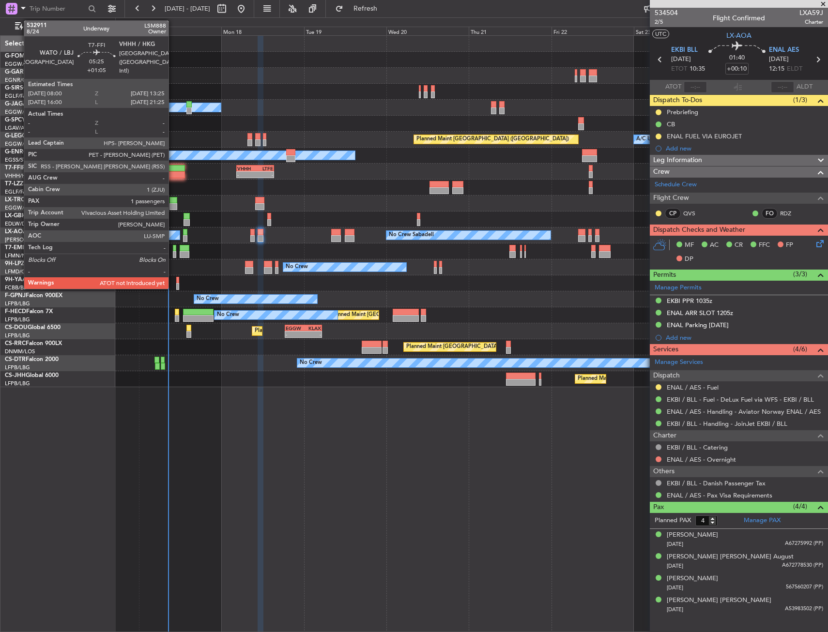
click at [173, 170] on div at bounding box center [175, 168] width 19 height 7
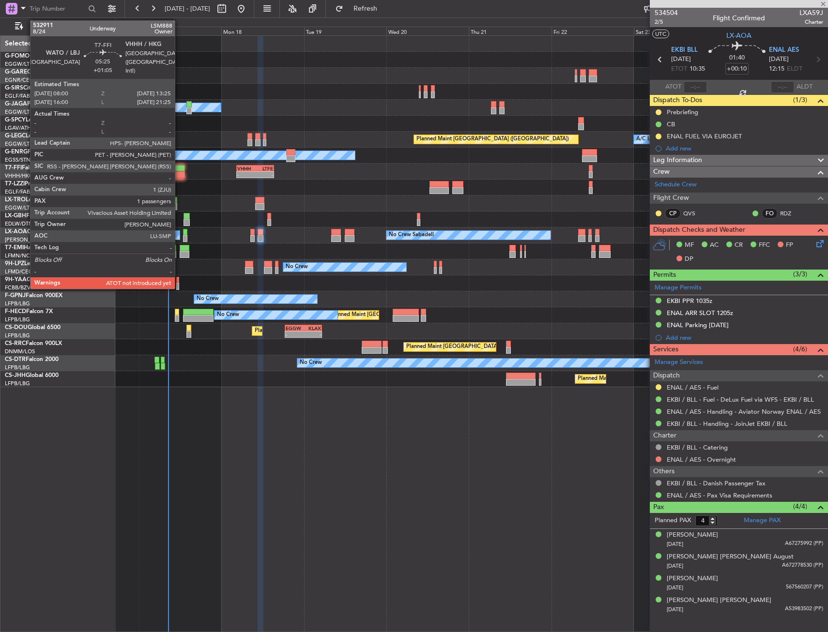
type input "+01:05"
type input "1"
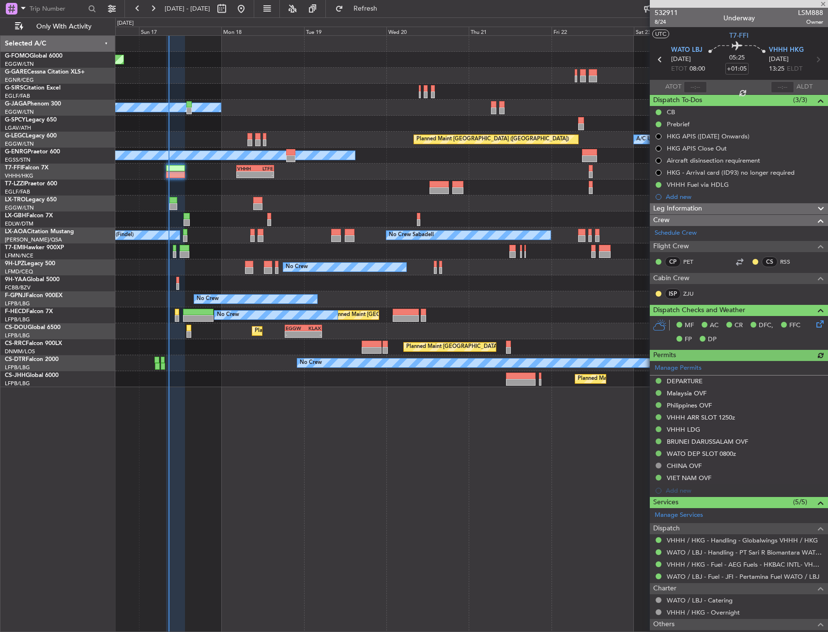
click at [106, 147] on div "Planned Maint Windsor Locks ([PERSON_NAME] Intl) Owner Planned Maint [GEOGRAPHI…" at bounding box center [414, 324] width 828 height 615
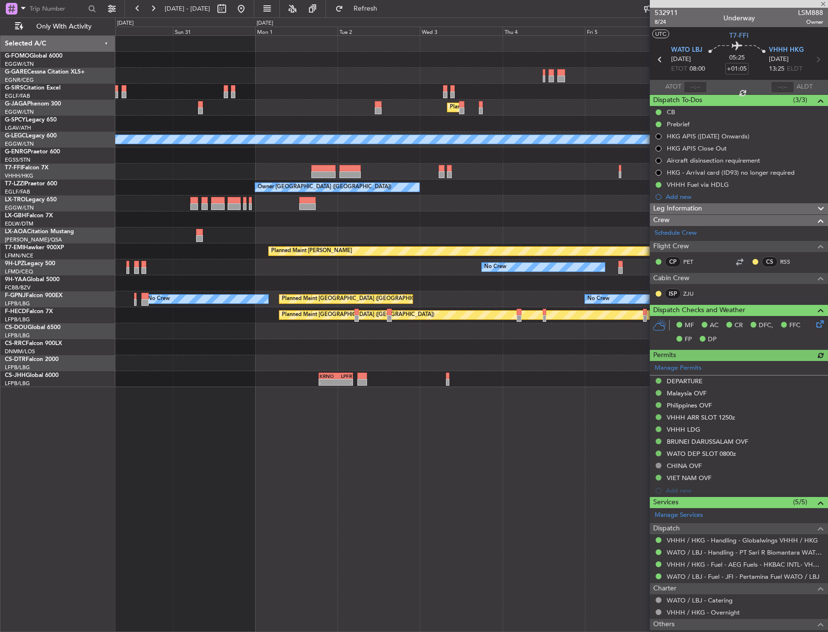
click at [61, 128] on div "Planned Maint [GEOGRAPHIC_DATA] ([GEOGRAPHIC_DATA]) A/C Unavailable [GEOGRAPHIC…" at bounding box center [414, 324] width 828 height 615
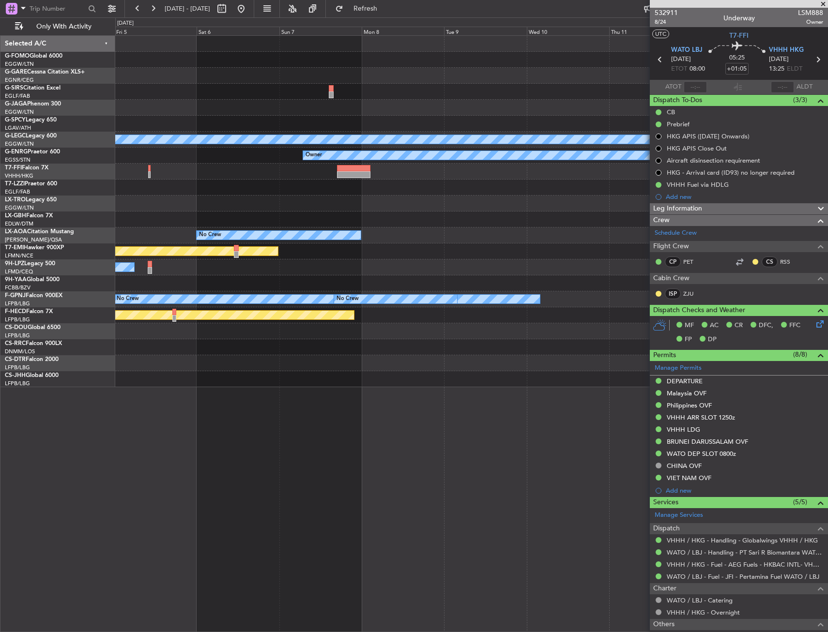
click at [60, 148] on div "Planned Maint [GEOGRAPHIC_DATA] ([GEOGRAPHIC_DATA]) A/C Unavailable [GEOGRAPHIC…" at bounding box center [414, 324] width 828 height 615
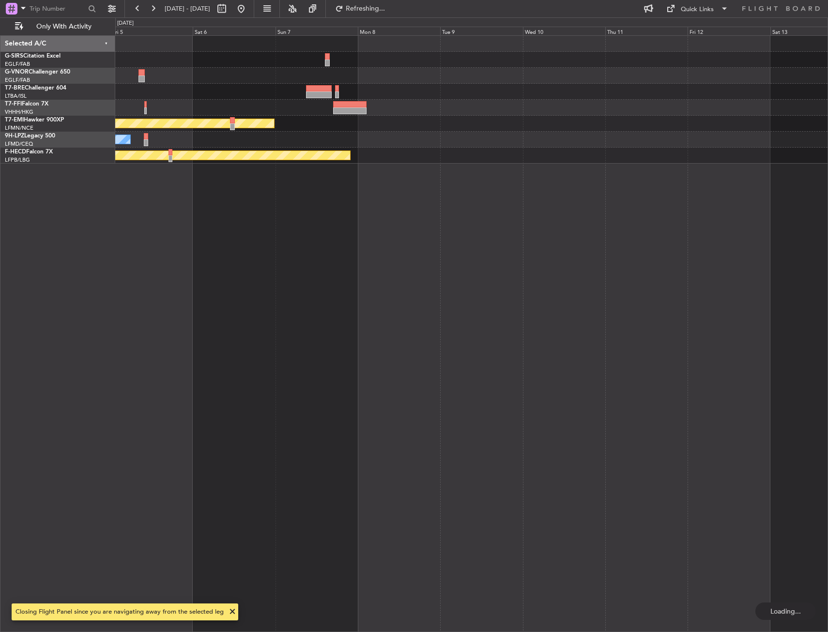
click at [799, 147] on div "Planned Maint [PERSON_NAME] No Crew Planned Maint [GEOGRAPHIC_DATA] ([GEOGRAPHI…" at bounding box center [471, 100] width 712 height 128
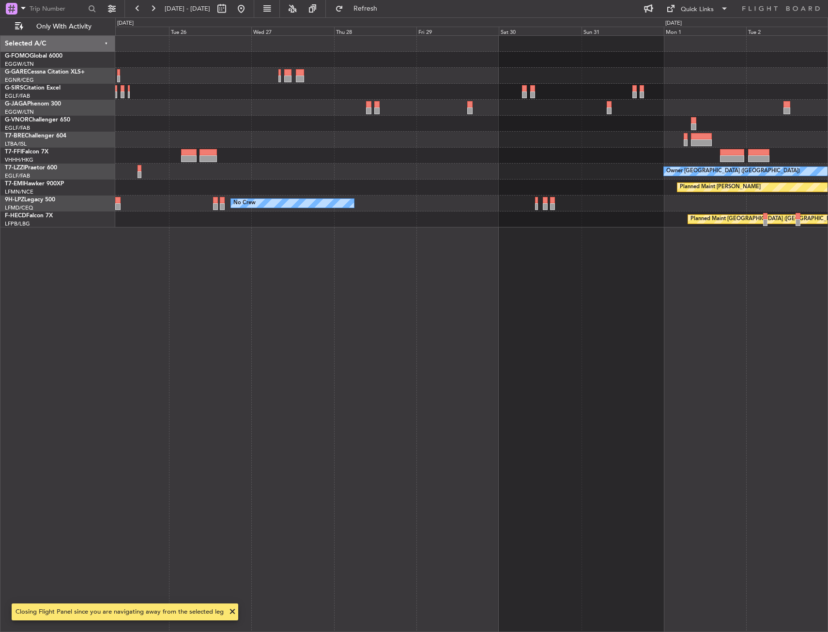
click at [569, 156] on div "Planned Maint [GEOGRAPHIC_DATA] ([GEOGRAPHIC_DATA]) Owner London ([GEOGRAPHIC_D…" at bounding box center [471, 132] width 712 height 192
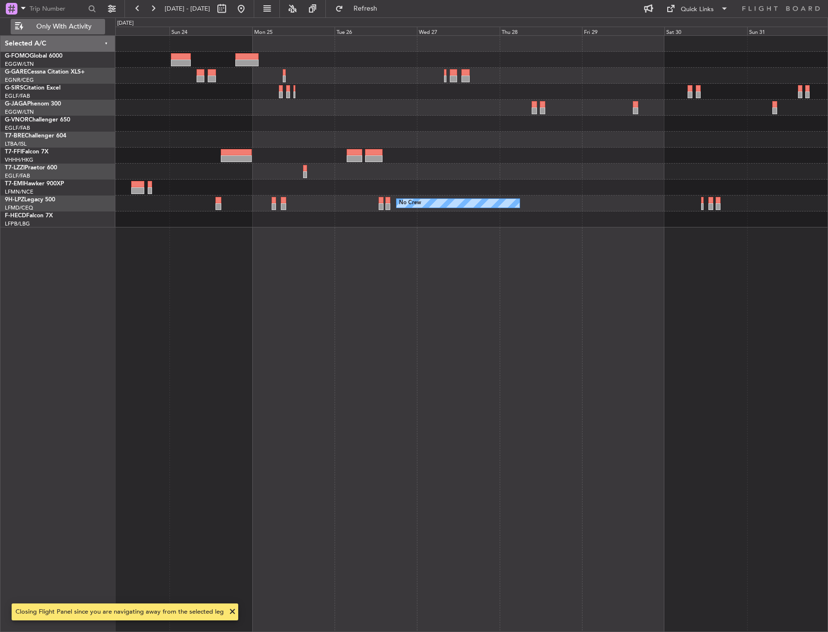
click at [52, 28] on span "Only With Activity" at bounding box center [63, 26] width 77 height 7
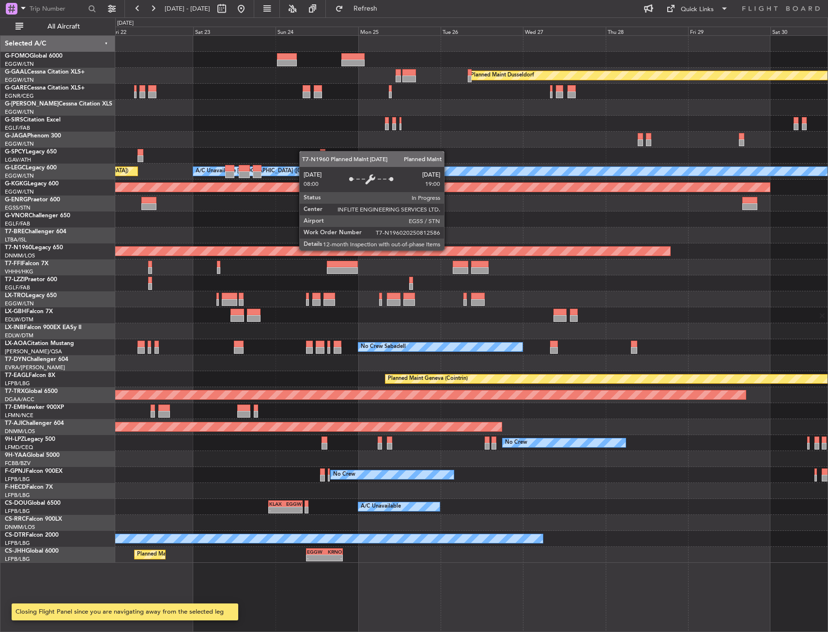
click at [609, 235] on div at bounding box center [471, 236] width 712 height 16
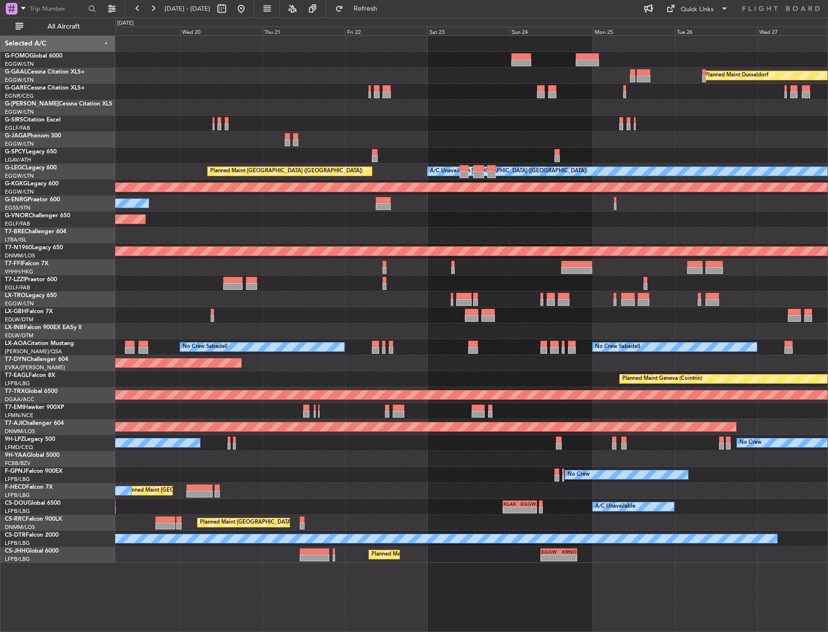
click at [473, 200] on div "Owner" at bounding box center [471, 204] width 712 height 16
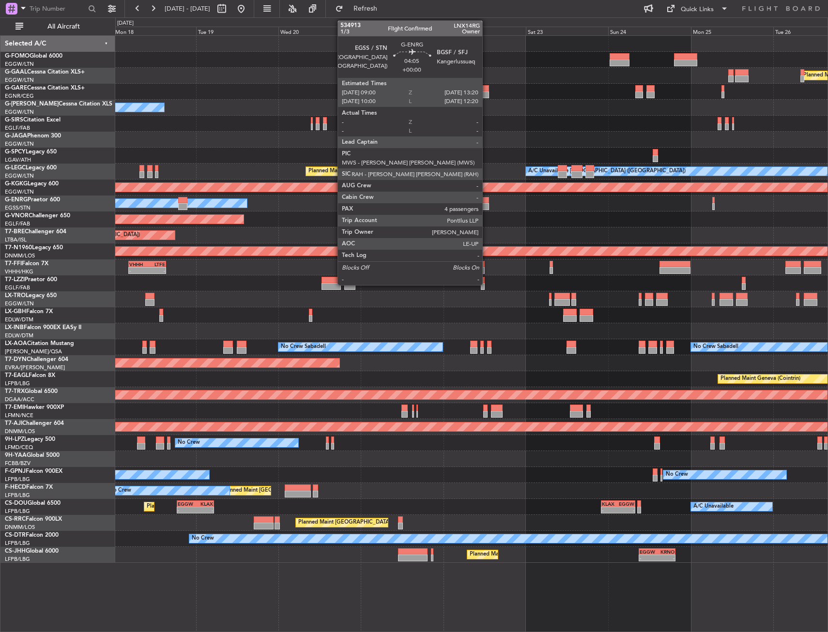
click at [402, 141] on div "Owner" at bounding box center [471, 140] width 712 height 16
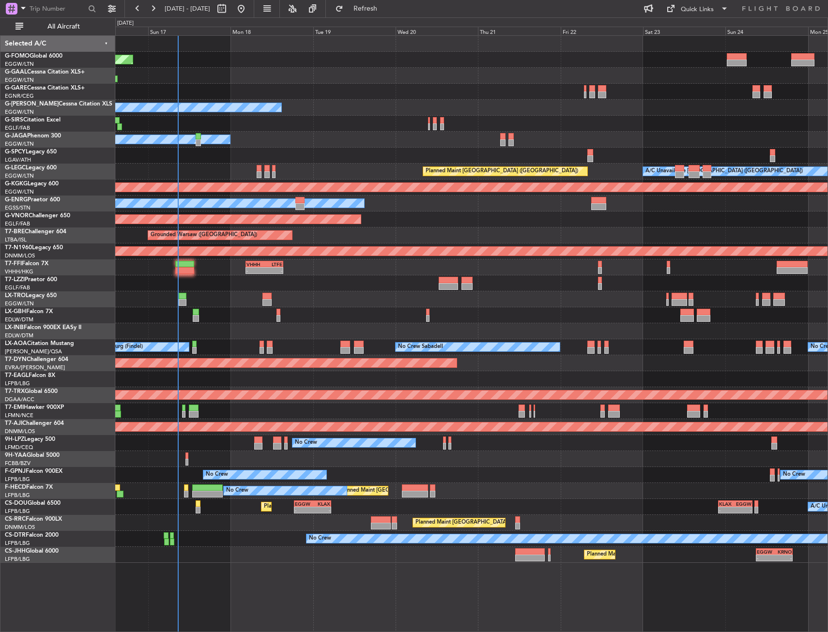
click at [152, 60] on div "Planned Maint Windsor Locks ([PERSON_NAME] Intl)" at bounding box center [471, 60] width 712 height 16
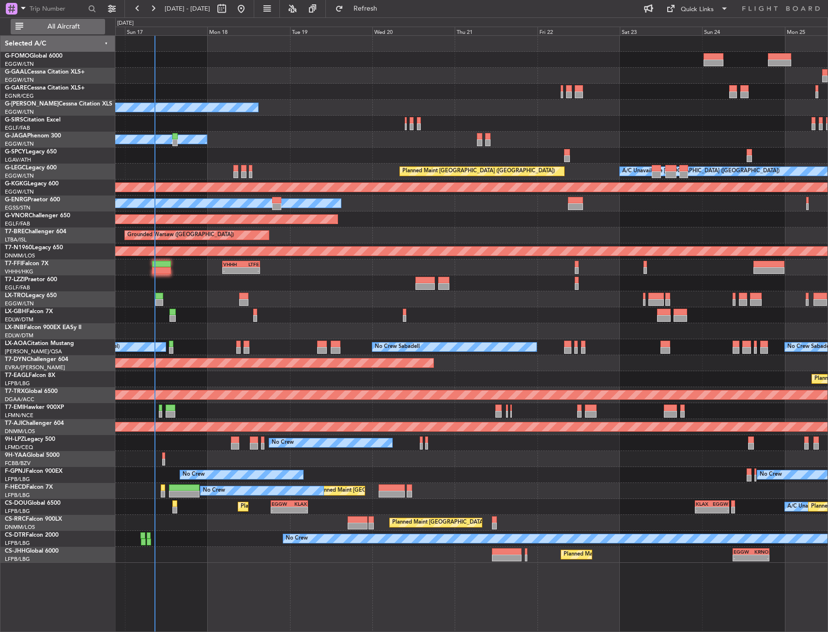
click at [57, 20] on button "All Aircraft" at bounding box center [58, 26] width 94 height 15
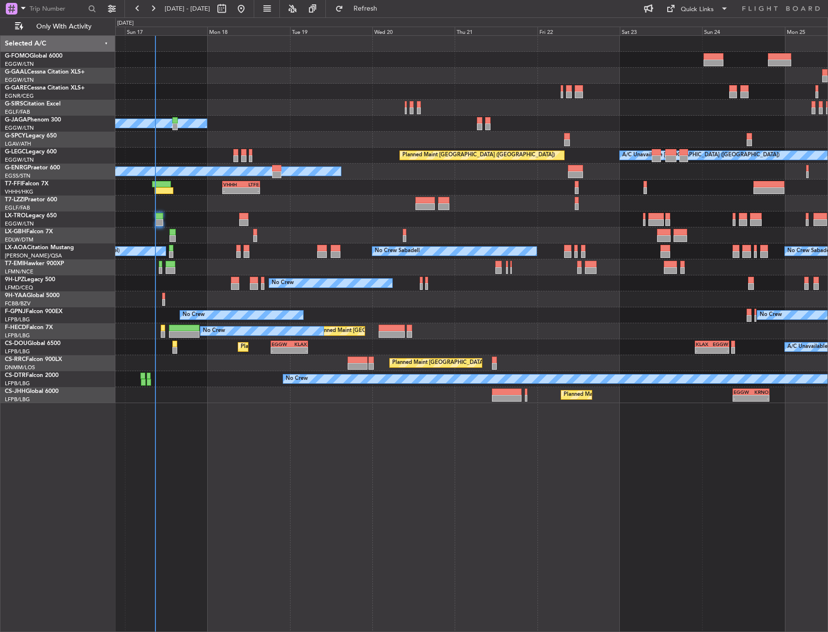
click at [343, 555] on div "Planned Maint Windsor Locks ([PERSON_NAME] Intl) Planned [GEOGRAPHIC_DATA] Owne…" at bounding box center [471, 333] width 713 height 597
click at [201, 467] on div "Planned Maint Windsor Locks ([PERSON_NAME] Intl) Planned [GEOGRAPHIC_DATA] Owne…" at bounding box center [471, 333] width 713 height 597
